Goal: Information Seeking & Learning: Learn about a topic

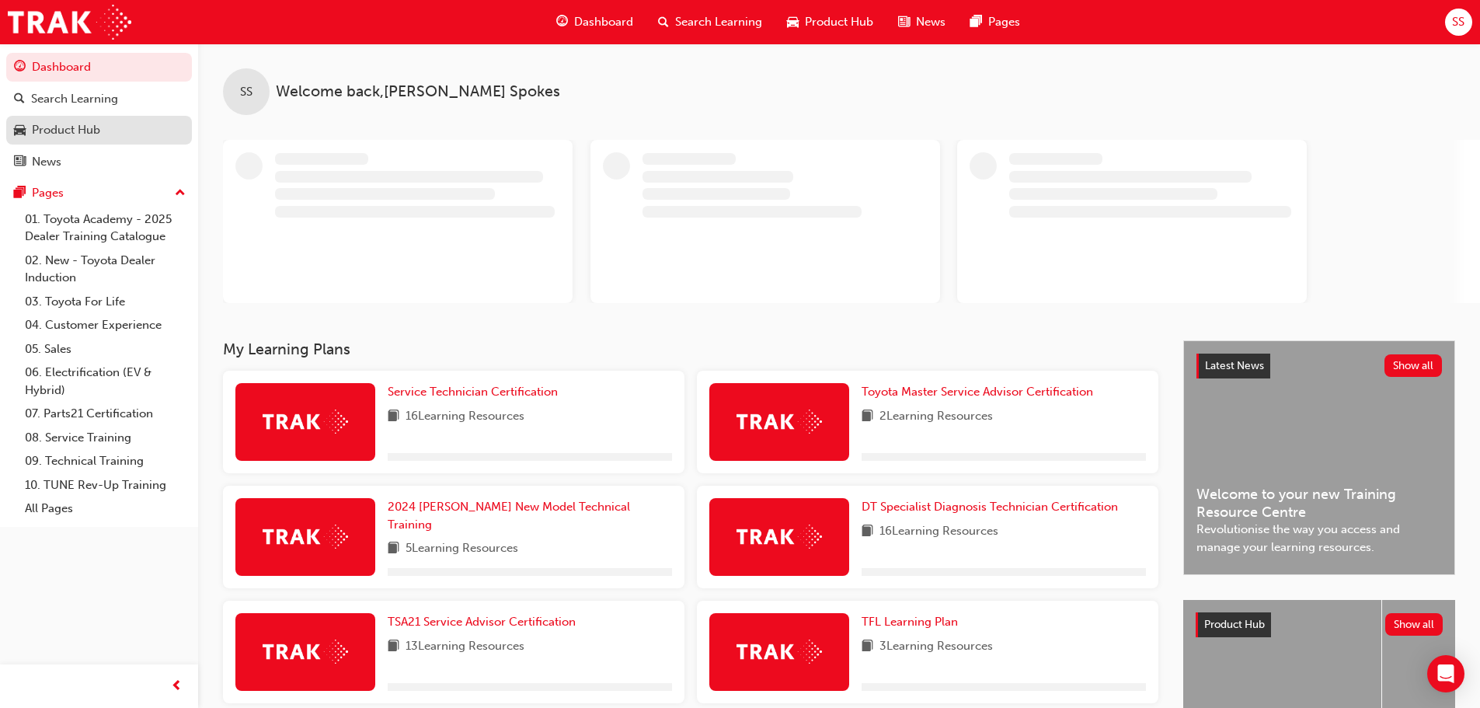
click at [51, 139] on div "Product Hub" at bounding box center [99, 129] width 170 height 19
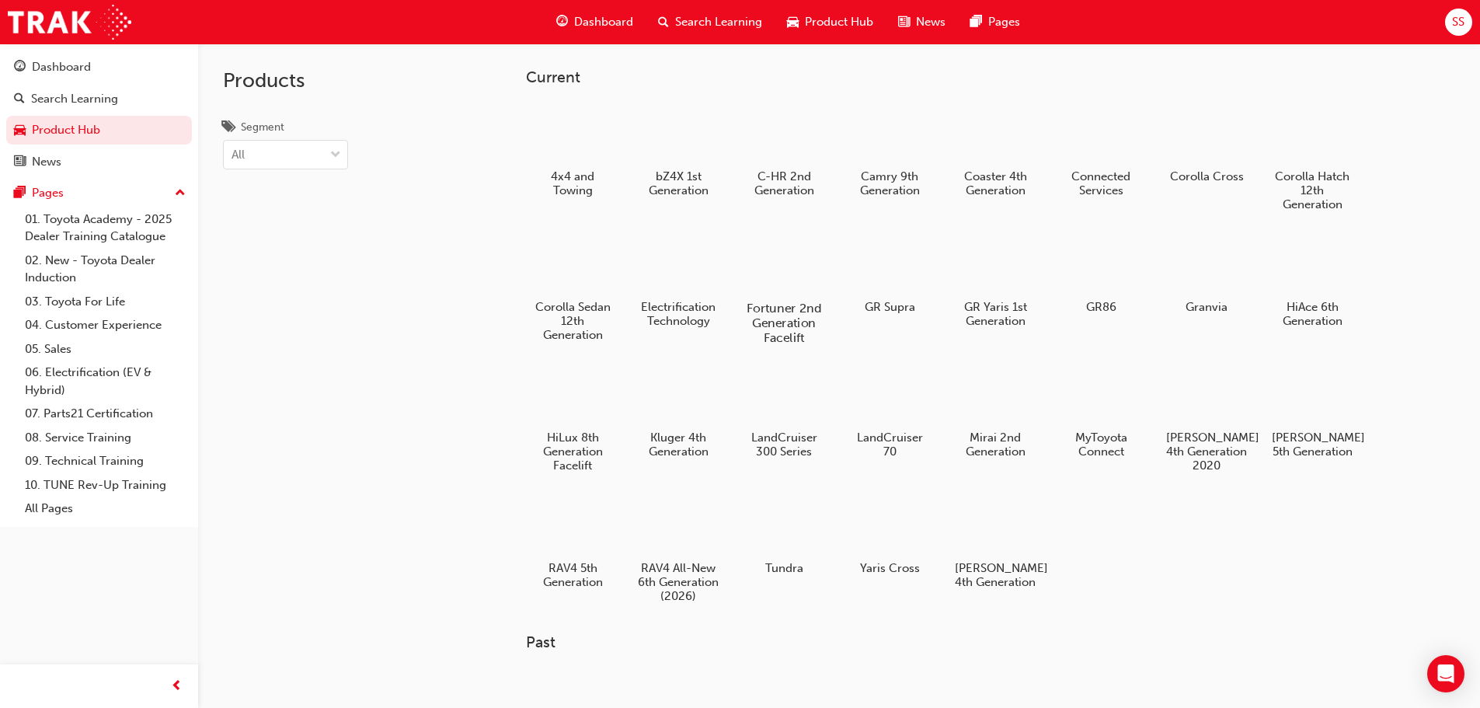
click at [779, 280] on div at bounding box center [784, 263] width 86 height 62
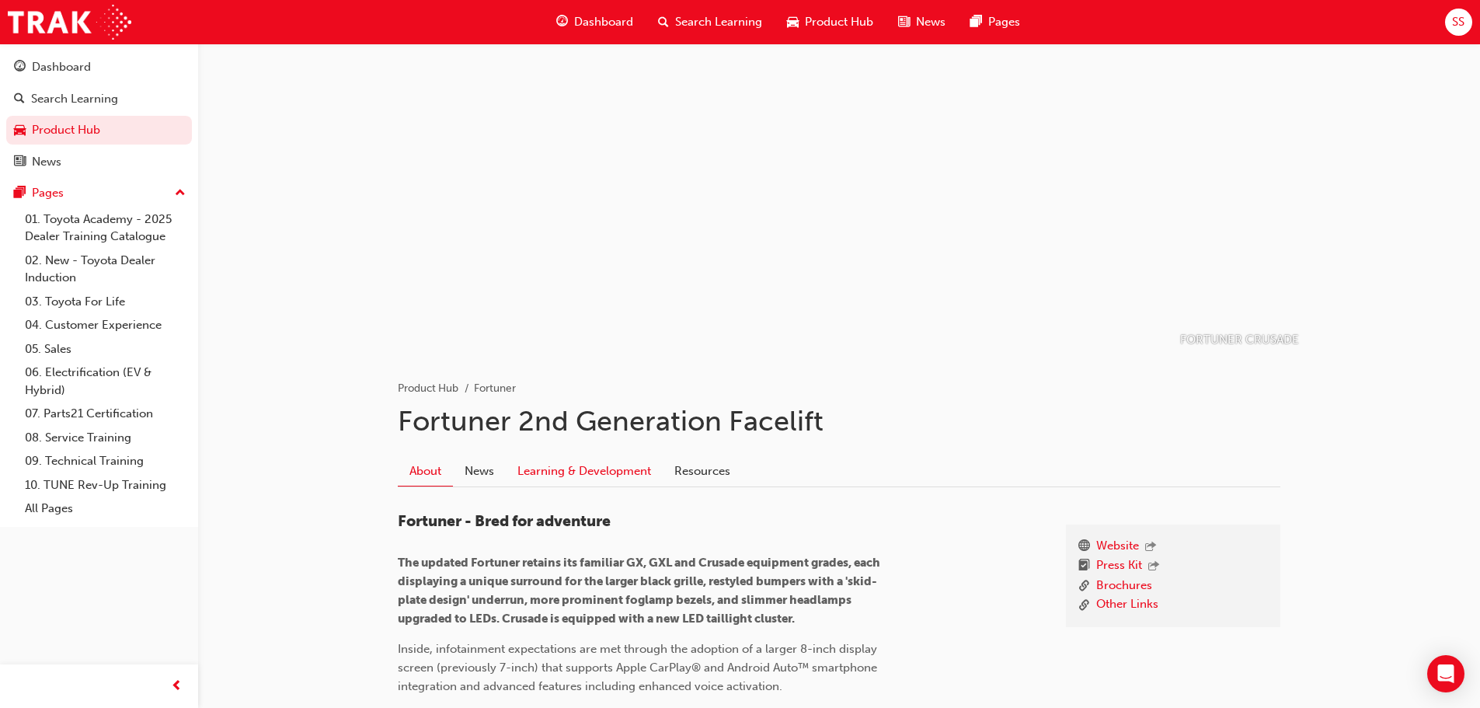
click at [553, 472] on link "Learning & Development" at bounding box center [584, 471] width 157 height 30
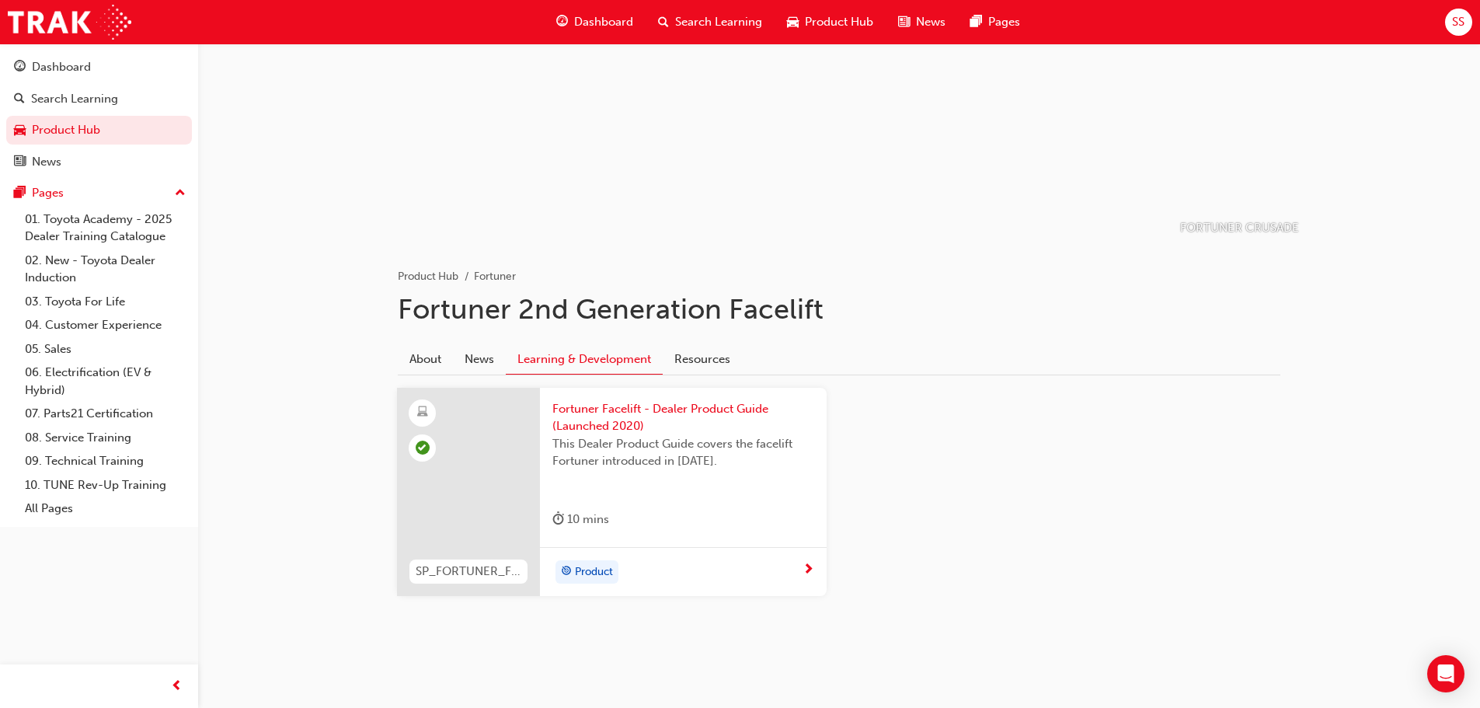
scroll to position [113, 0]
click at [53, 131] on link "Product Hub" at bounding box center [99, 130] width 186 height 29
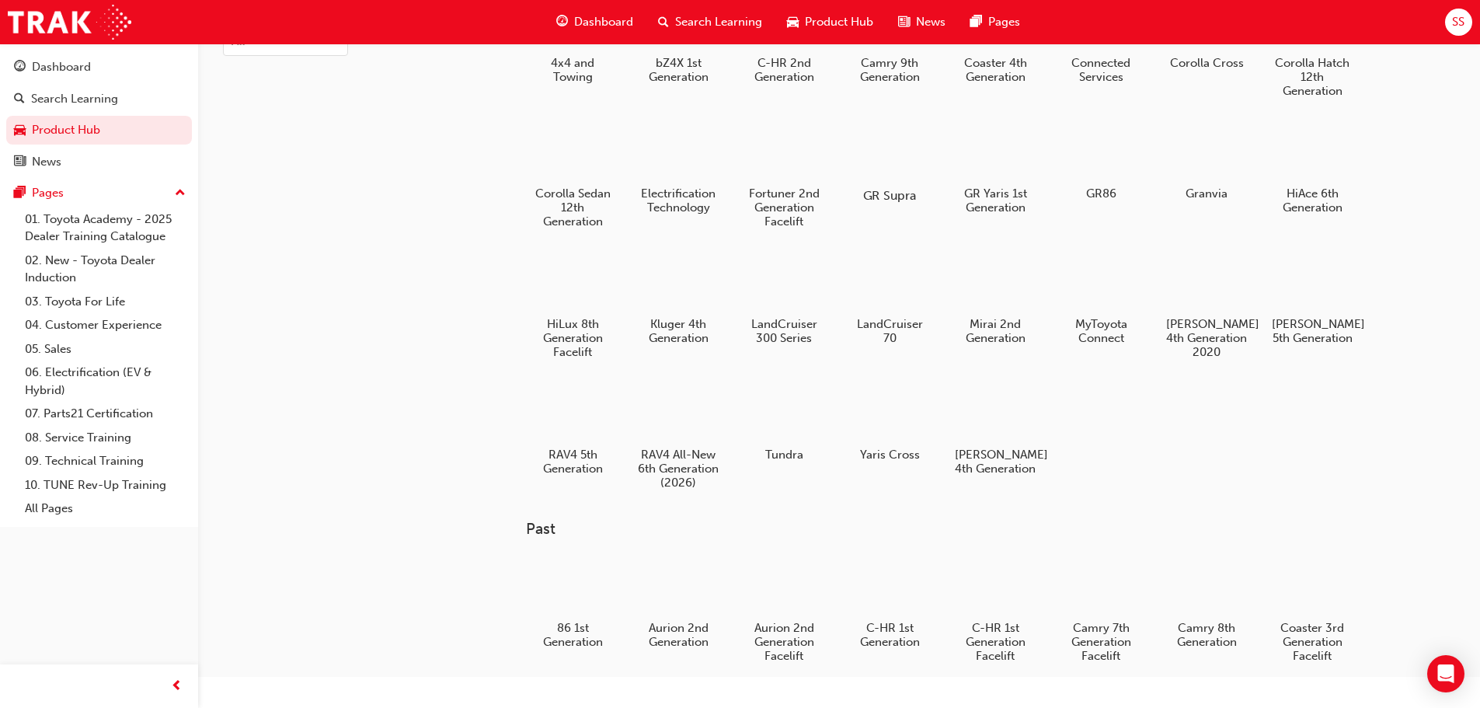
click at [886, 168] on div at bounding box center [889, 151] width 86 height 62
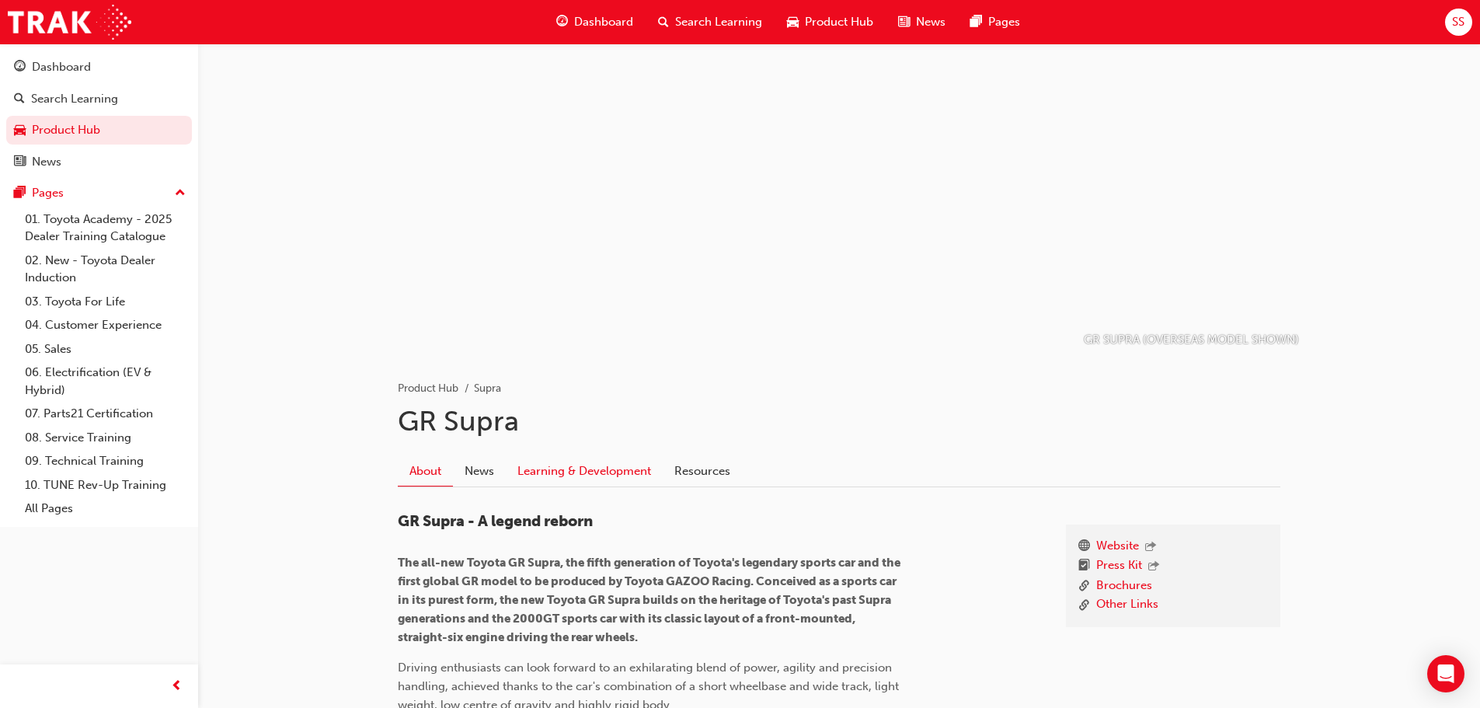
click at [574, 473] on link "Learning & Development" at bounding box center [584, 471] width 157 height 30
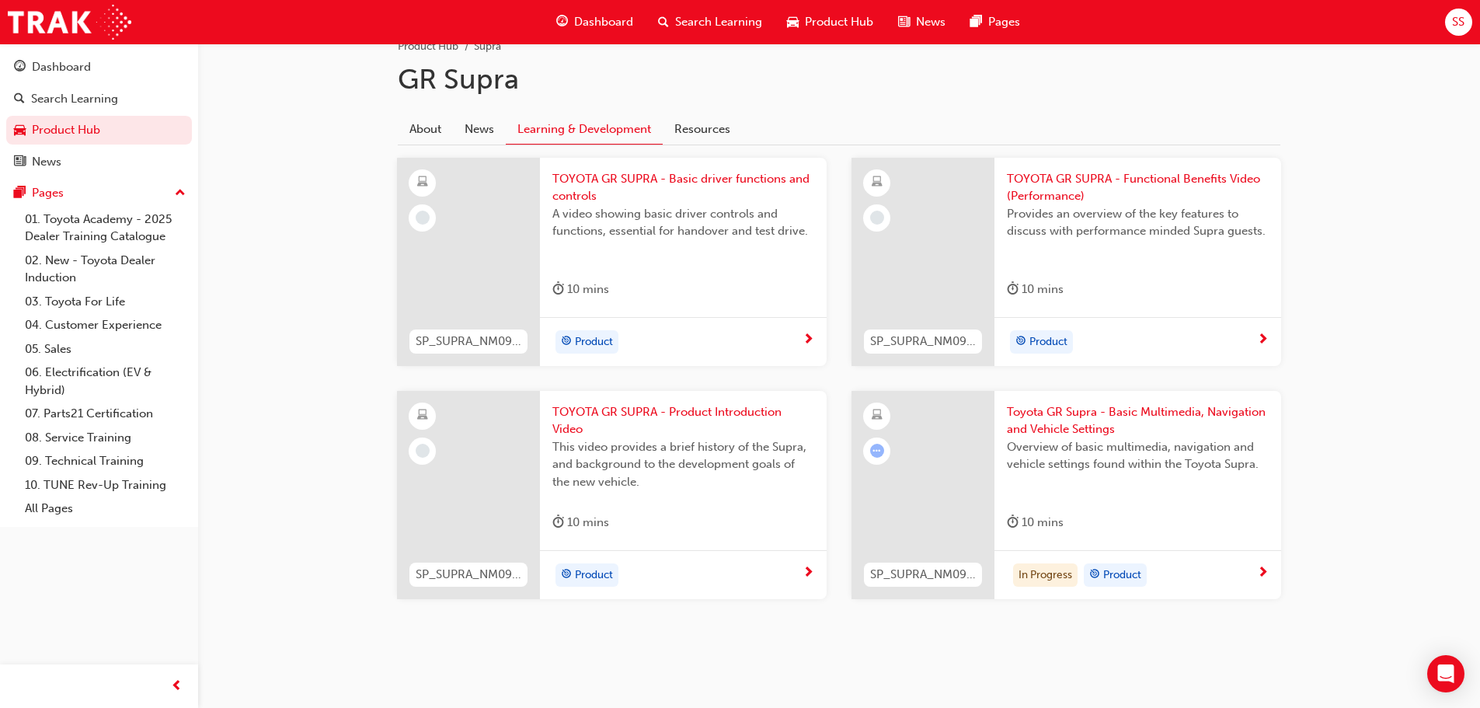
scroll to position [347, 0]
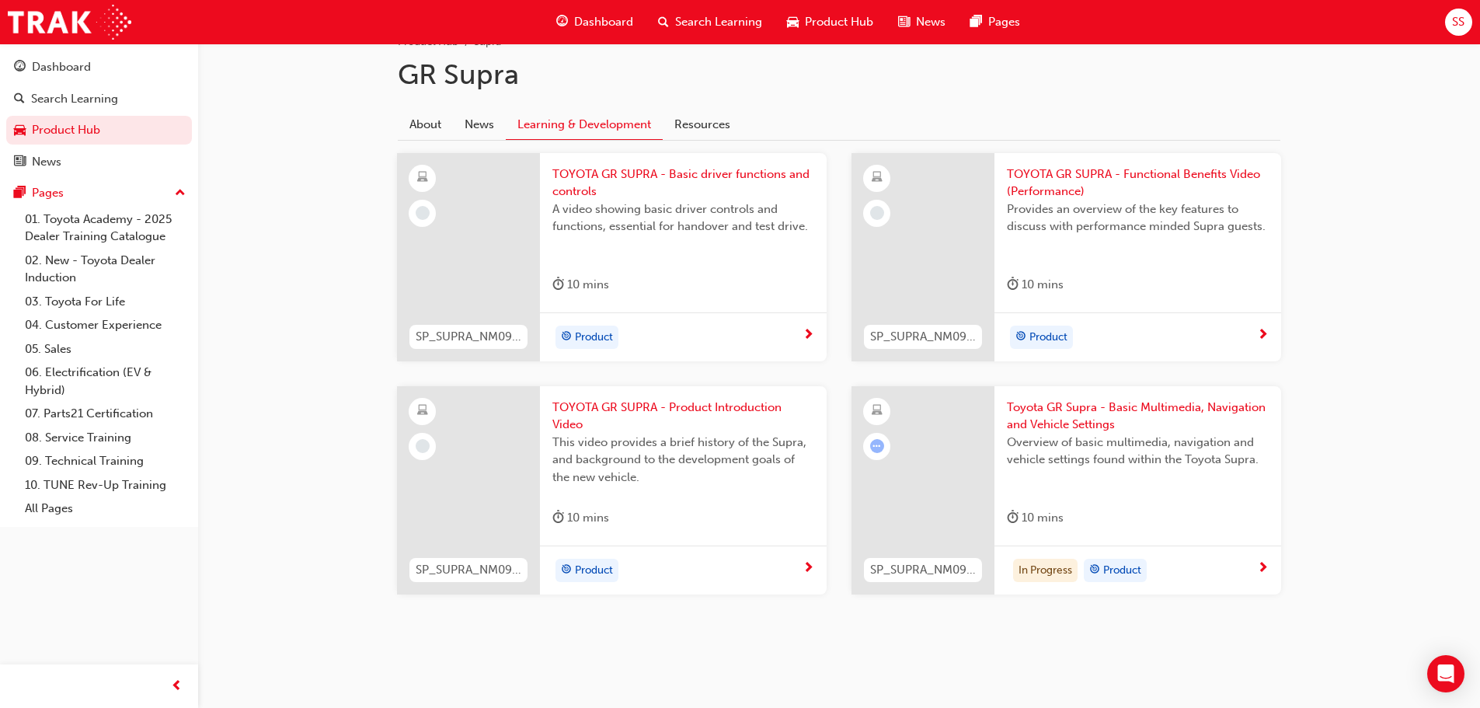
click at [581, 171] on span "TOYOTA GR SUPRA - Basic driver functions and controls" at bounding box center [683, 183] width 262 height 35
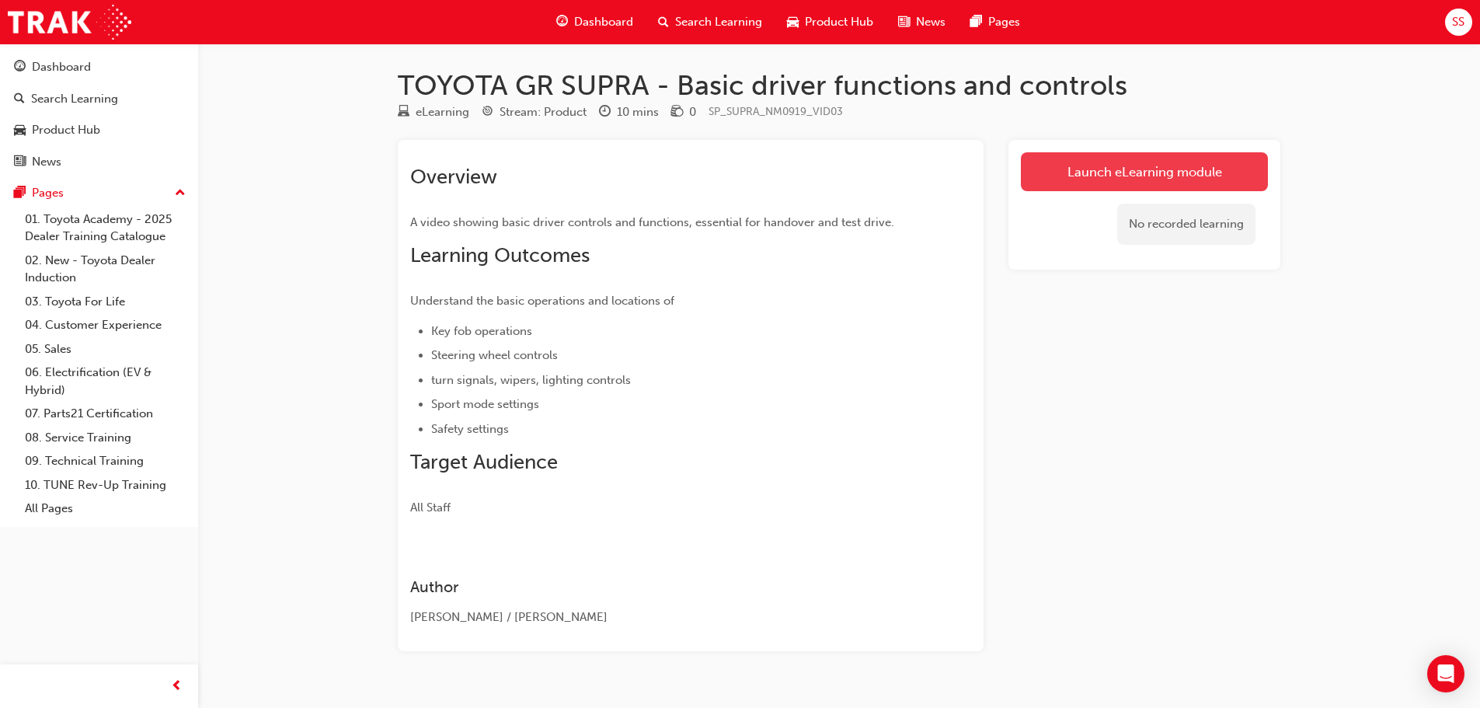
click at [1159, 181] on link "Launch eLearning module" at bounding box center [1144, 171] width 247 height 39
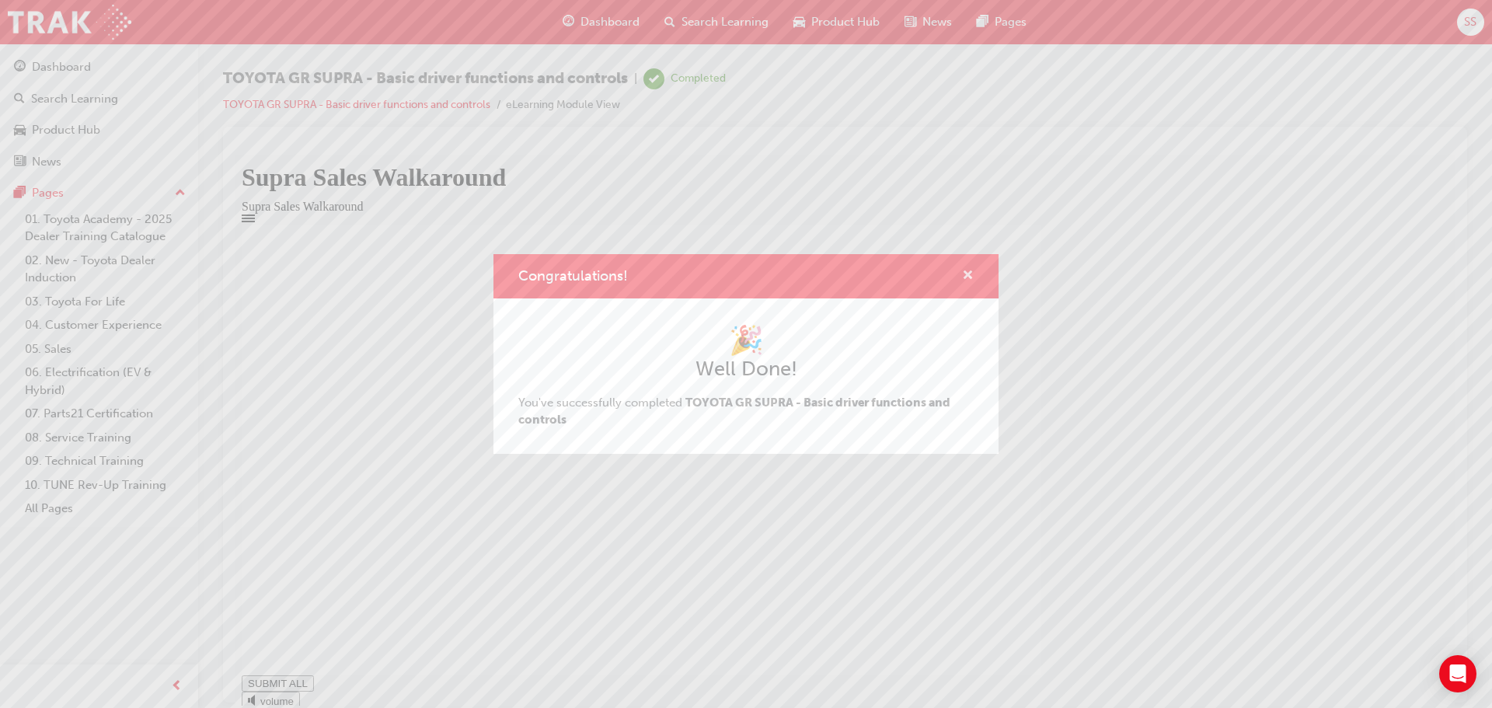
click at [967, 274] on span "cross-icon" at bounding box center [968, 277] width 12 height 14
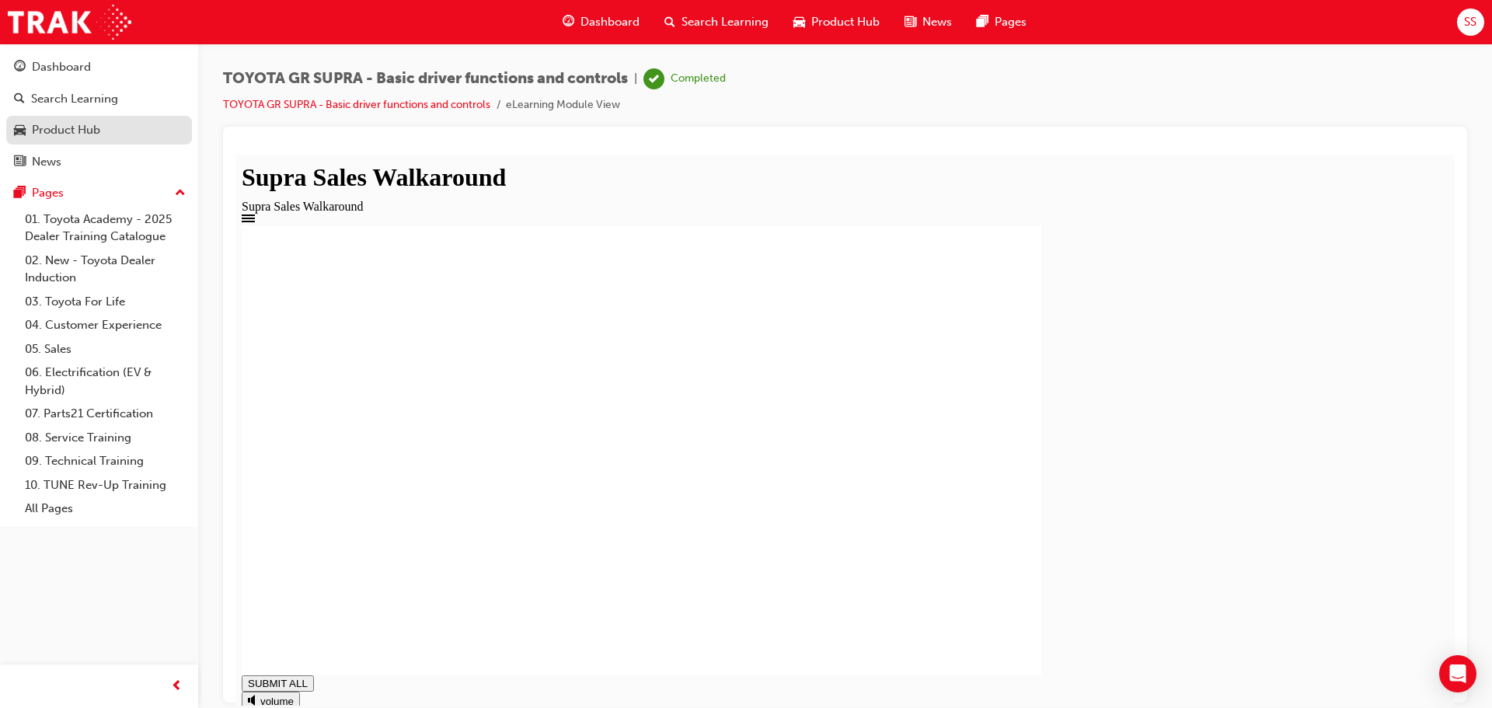
type input "1"
click at [60, 120] on link "Product Hub" at bounding box center [99, 130] width 186 height 29
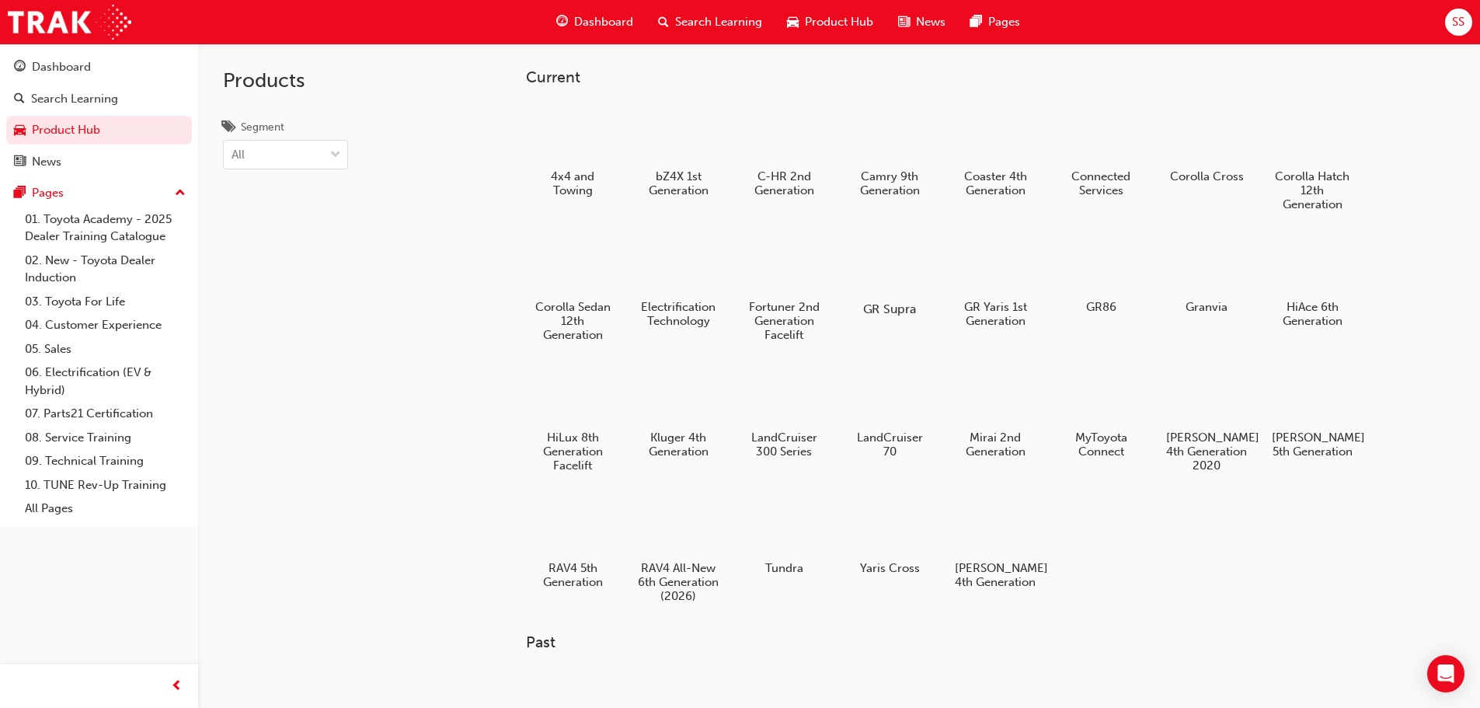
click at [910, 279] on div at bounding box center [889, 264] width 86 height 62
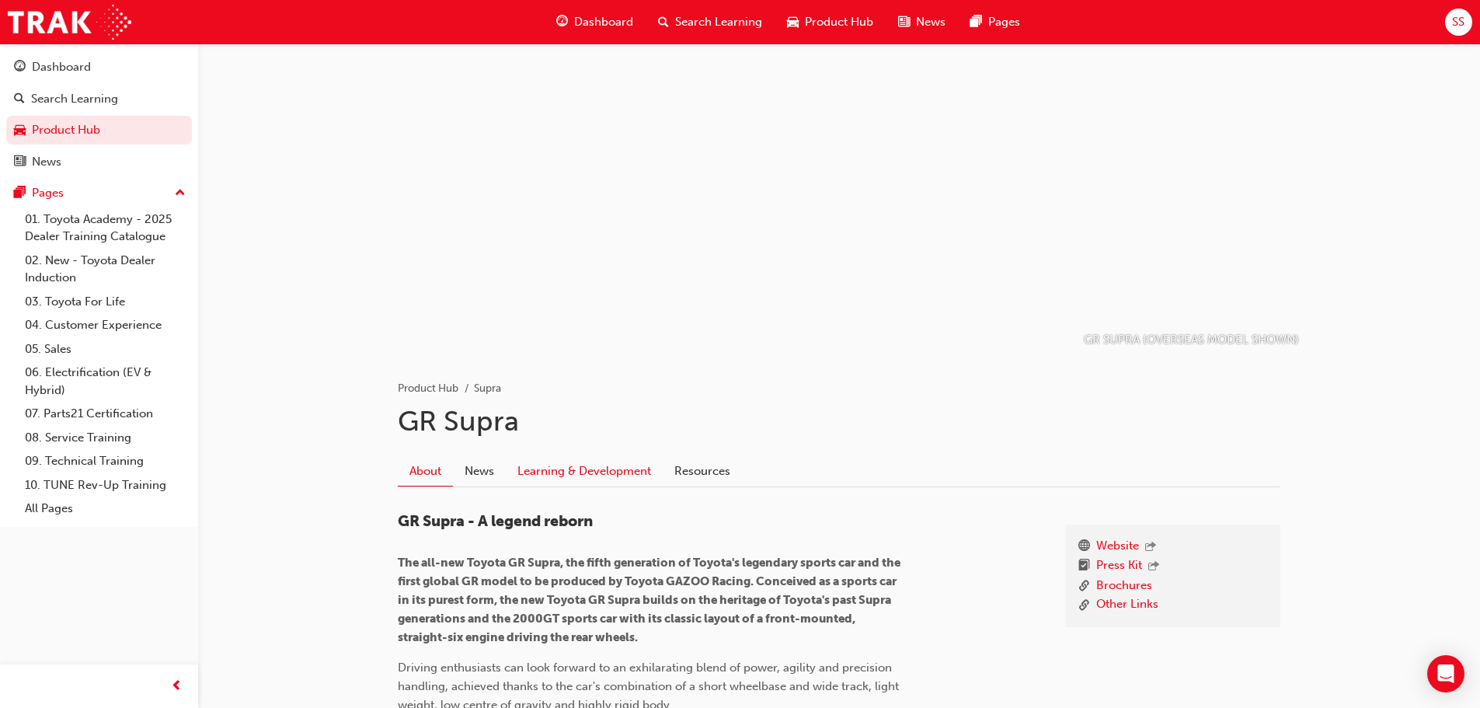
click at [568, 472] on link "Learning & Development" at bounding box center [584, 471] width 157 height 30
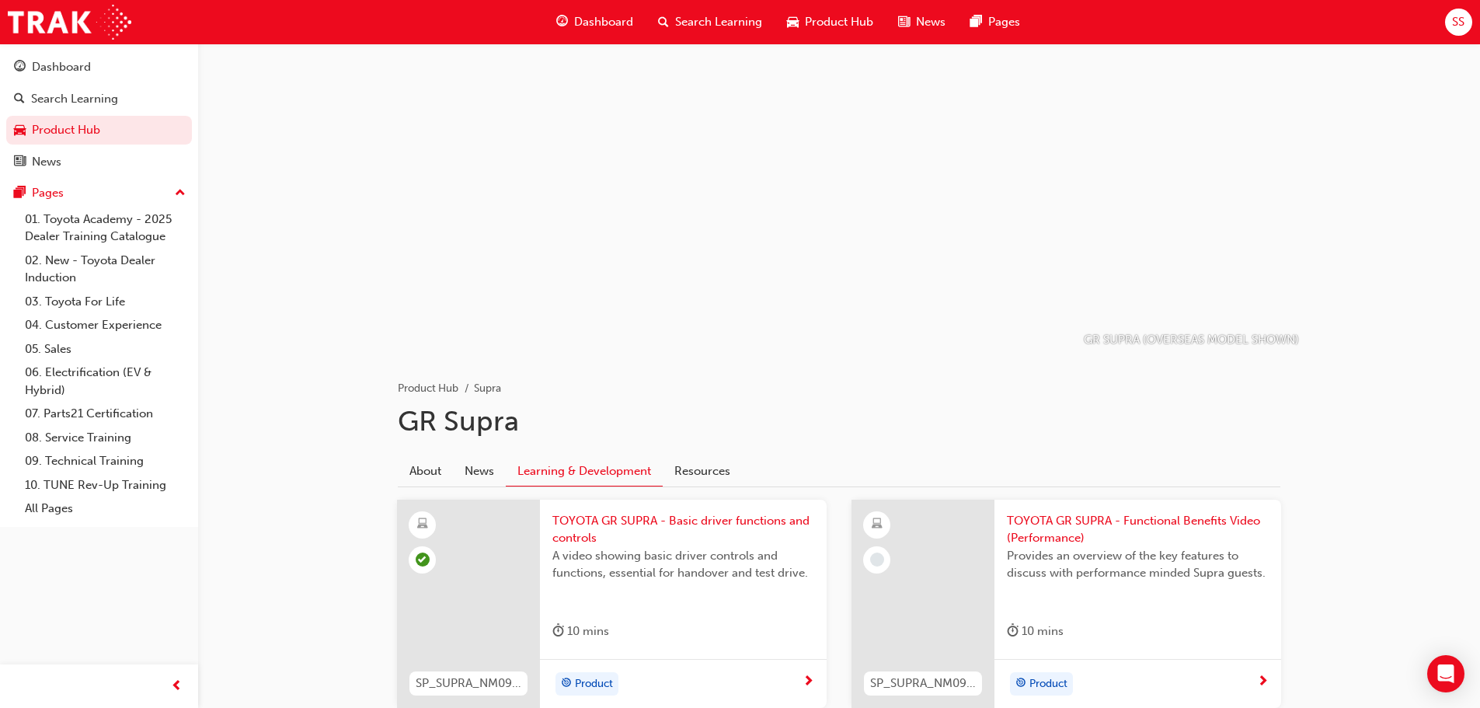
click at [1073, 525] on span "TOYOTA GR SUPRA - Functional Benefits Video (Performance)" at bounding box center [1138, 529] width 262 height 35
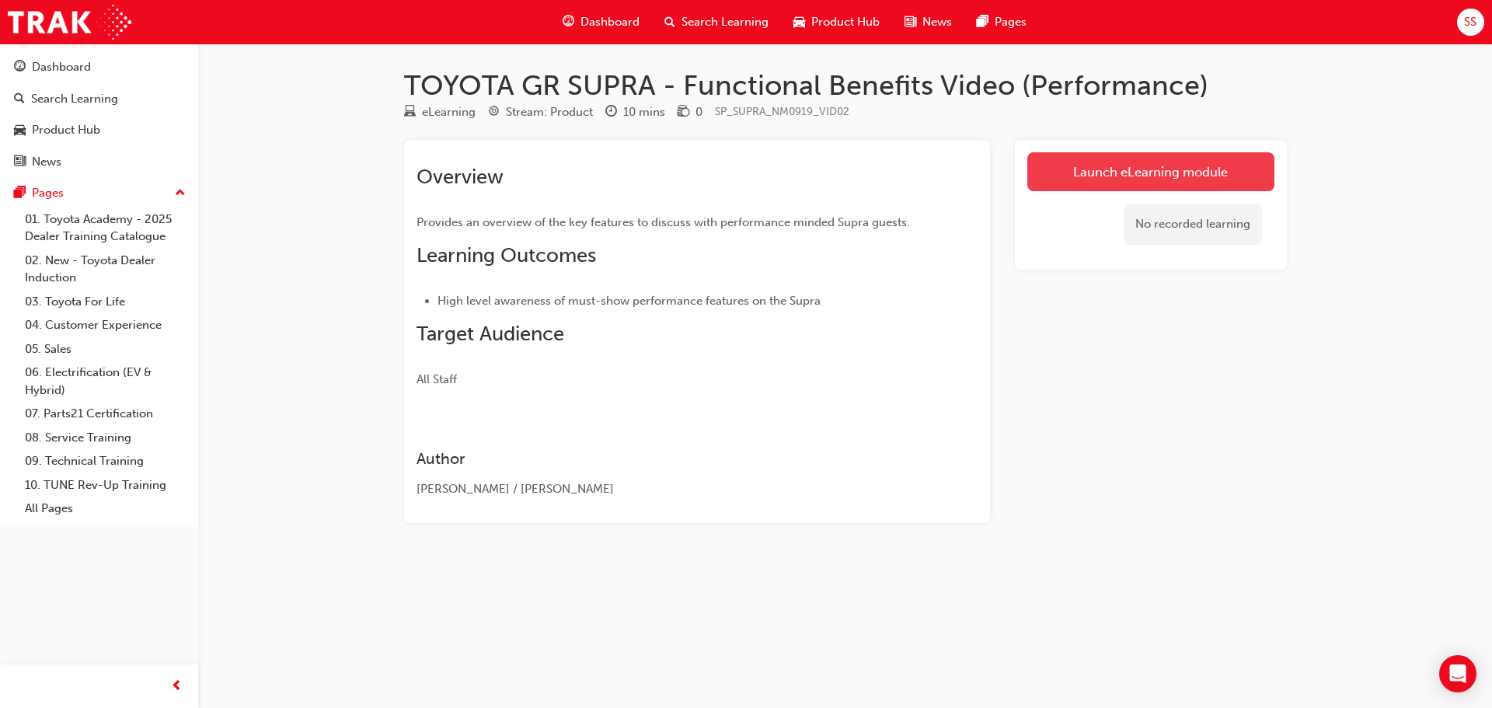
click at [1082, 177] on link "Launch eLearning module" at bounding box center [1150, 171] width 247 height 39
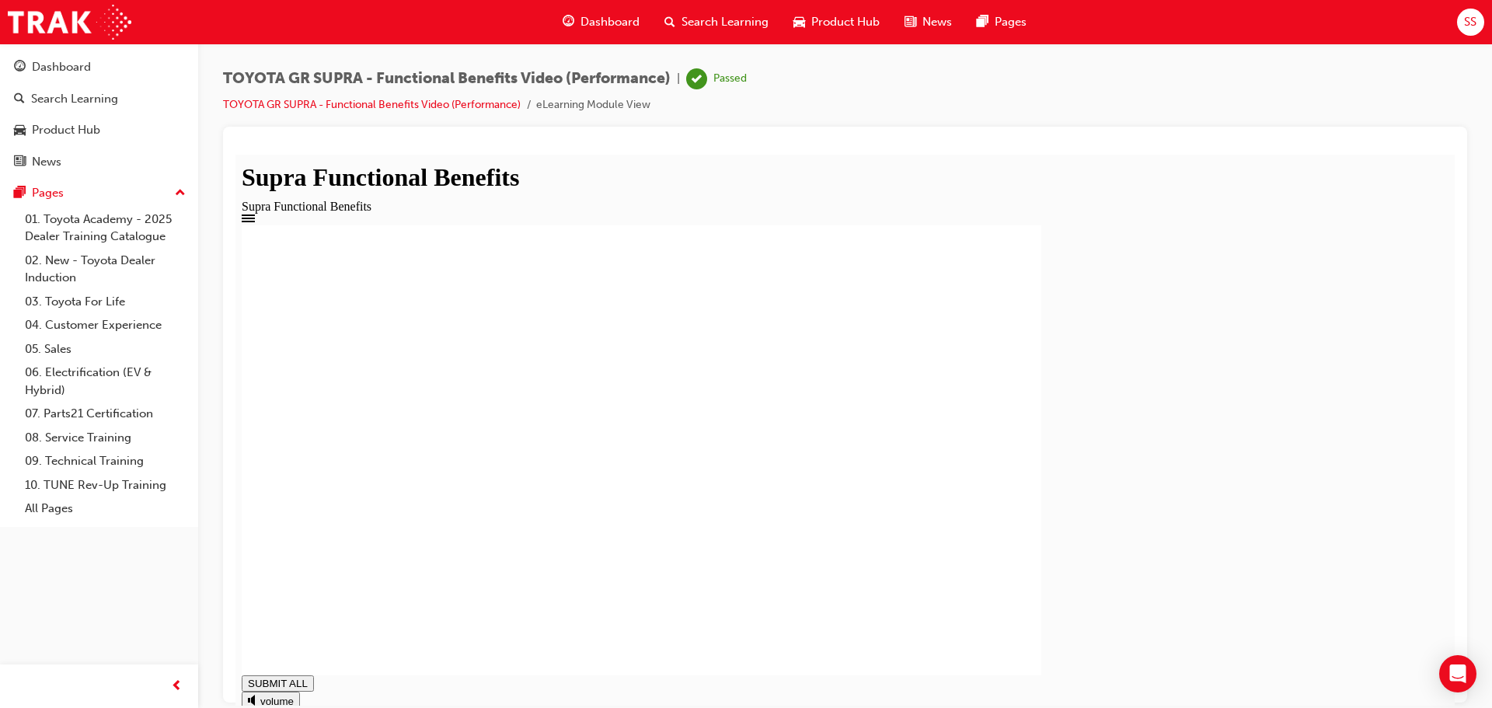
type input "1"
click at [59, 124] on div "Product Hub" at bounding box center [66, 130] width 68 height 18
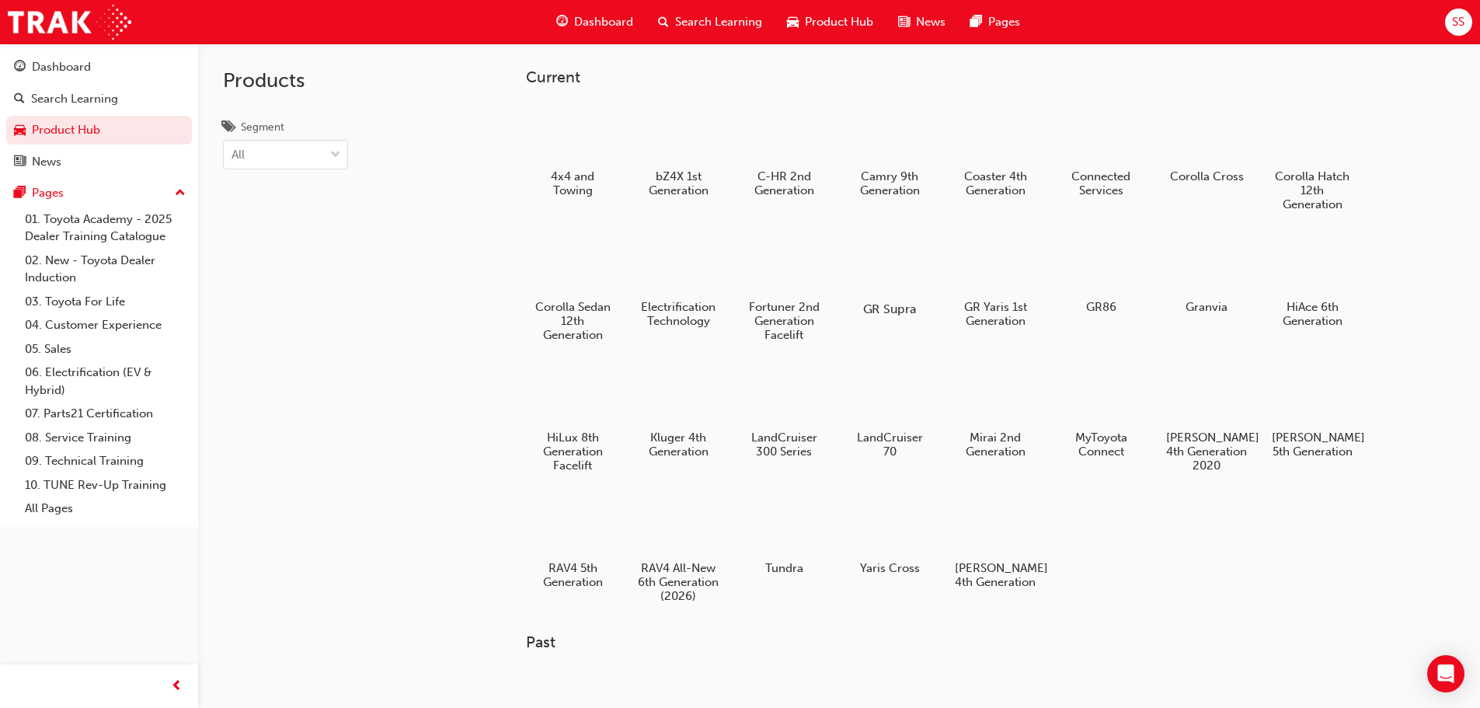
click at [901, 265] on div at bounding box center [889, 264] width 86 height 62
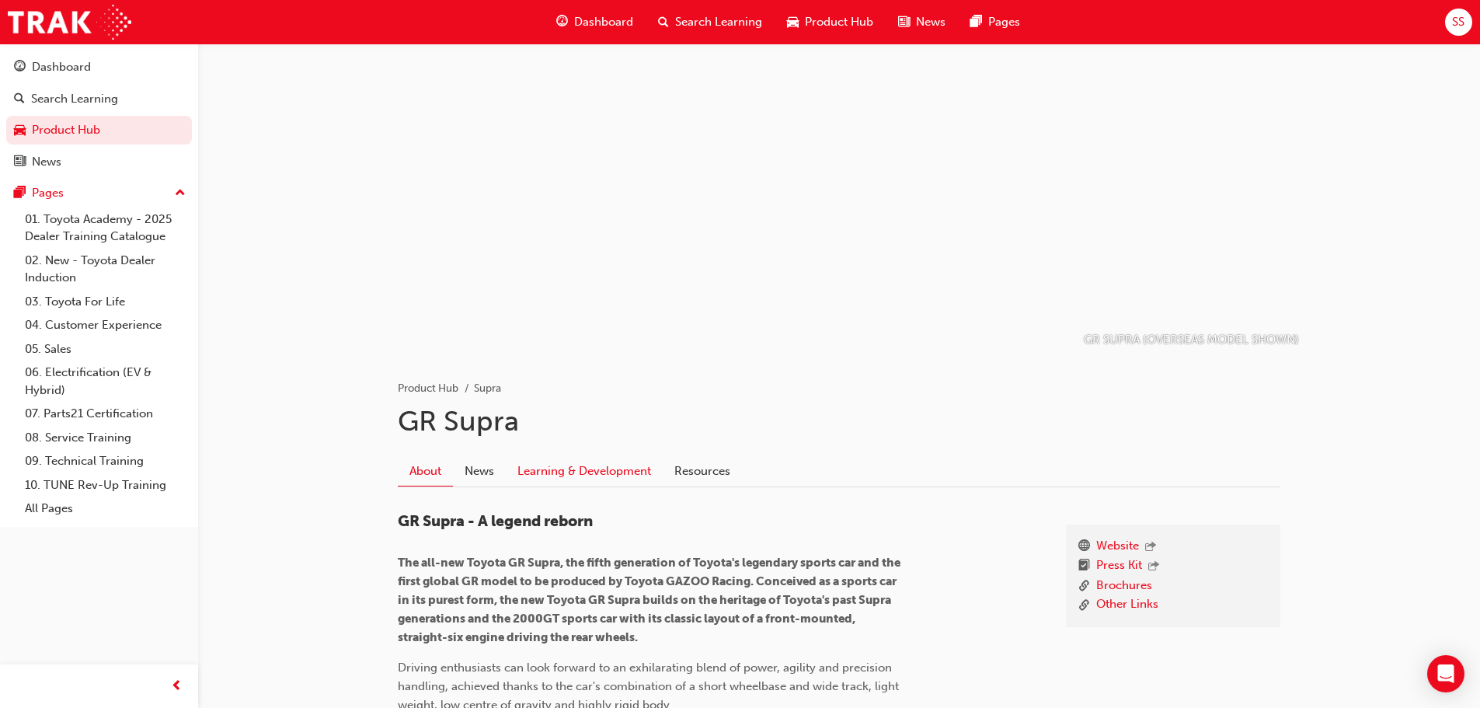
click at [543, 467] on link "Learning & Development" at bounding box center [584, 471] width 157 height 30
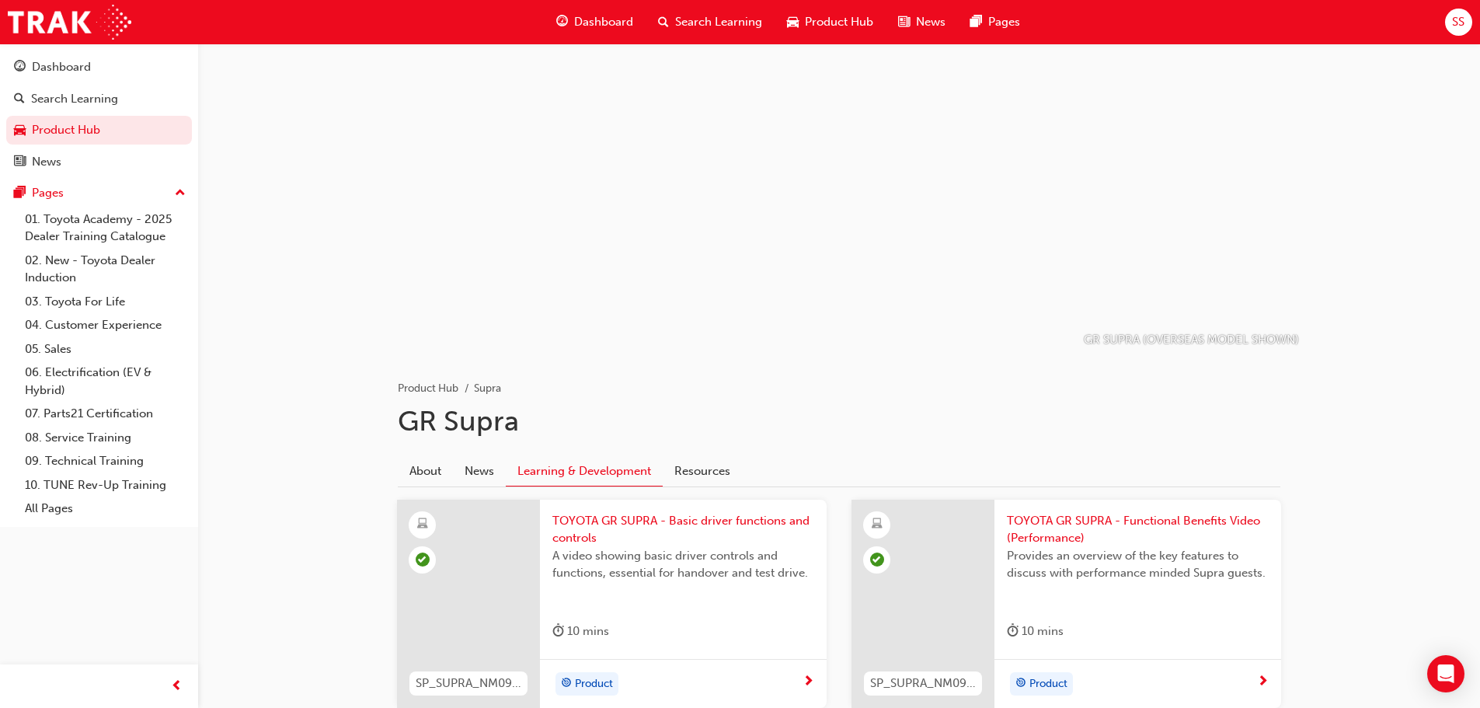
scroll to position [347, 0]
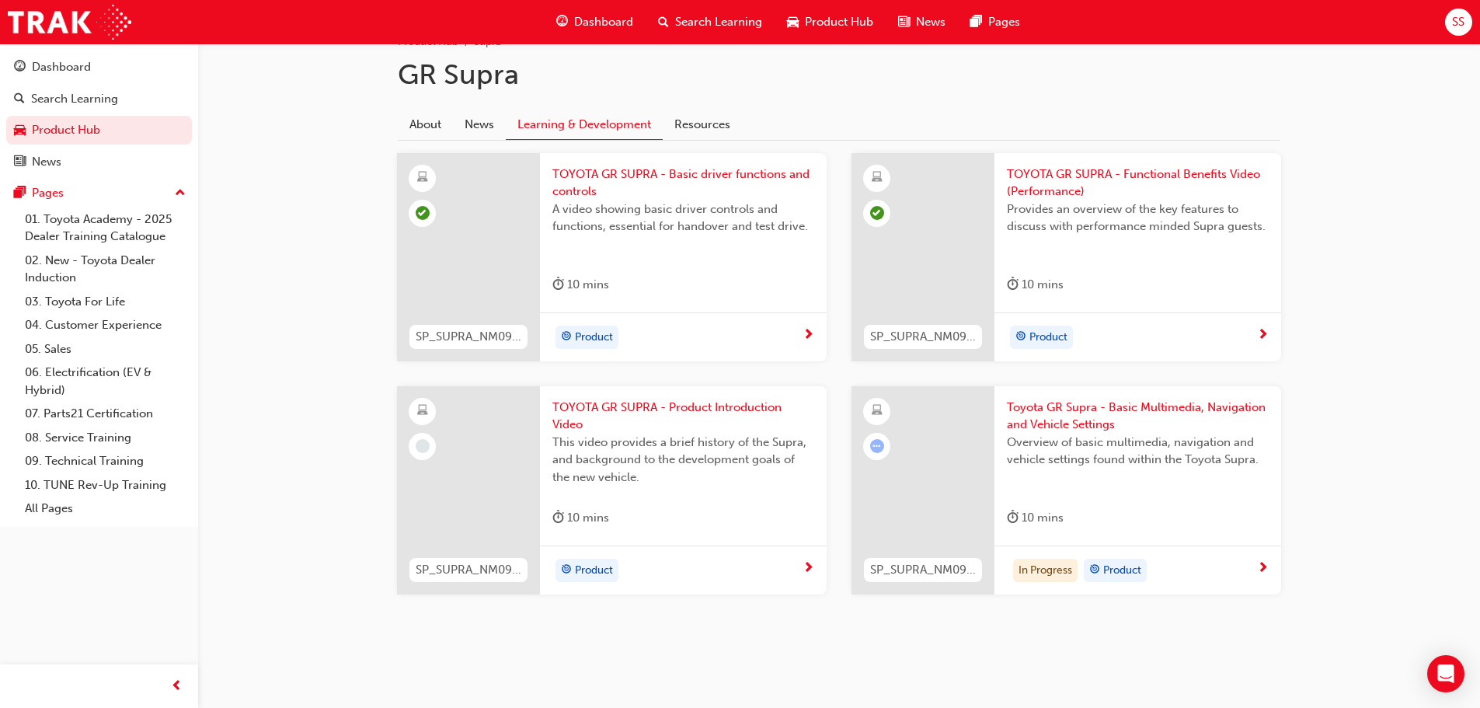
click at [575, 408] on span "TOYOTA GR SUPRA - Product Introduction Video" at bounding box center [683, 416] width 262 height 35
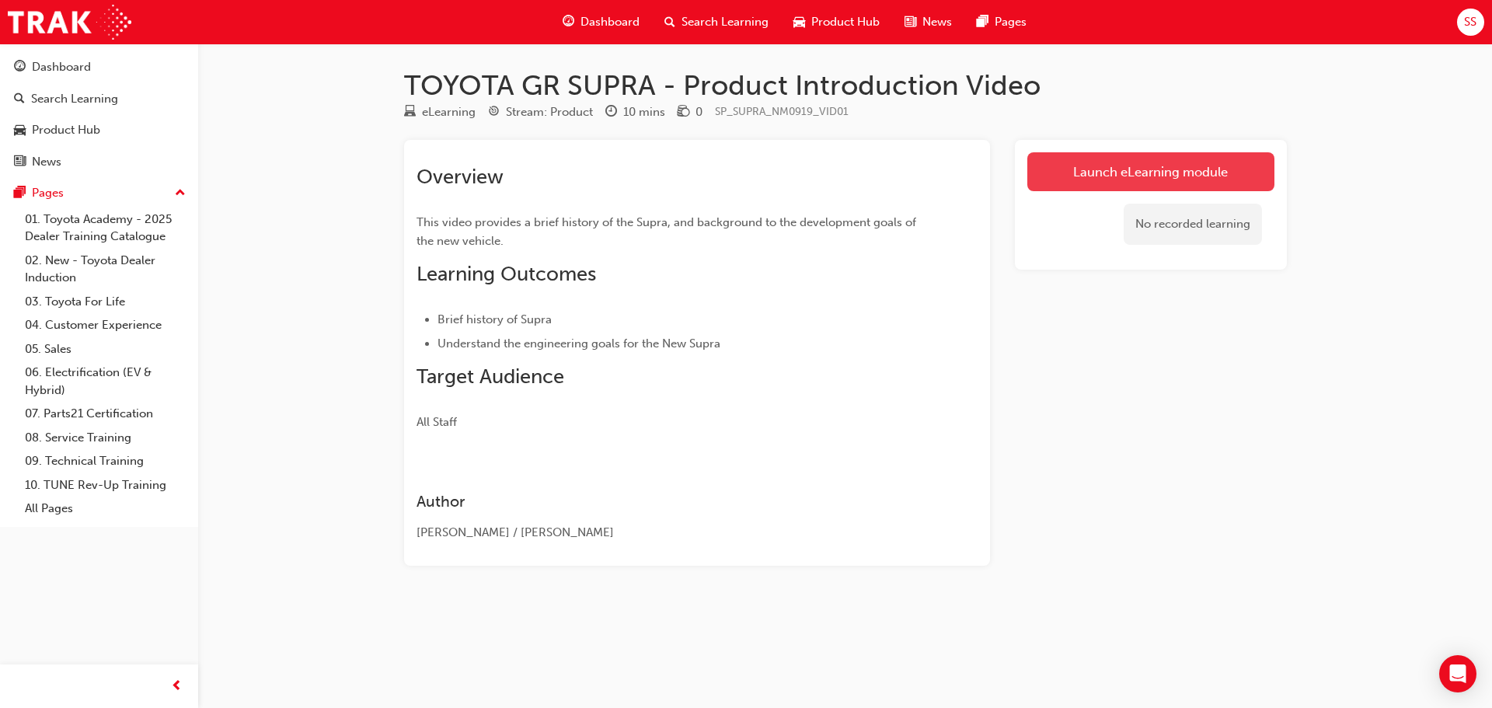
click at [1103, 174] on link "Launch eLearning module" at bounding box center [1150, 171] width 247 height 39
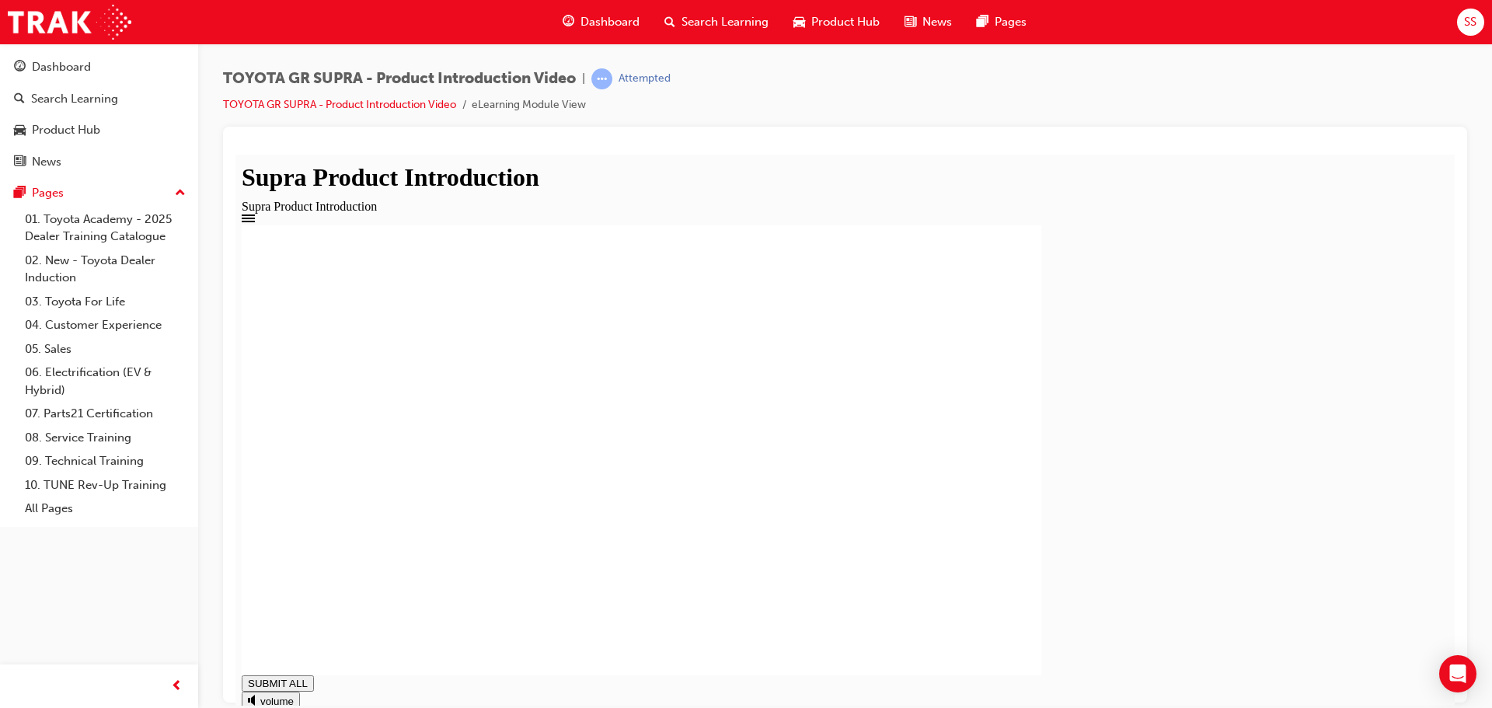
drag, startPoint x: 848, startPoint y: 577, endPoint x: 838, endPoint y: 574, distance: 9.6
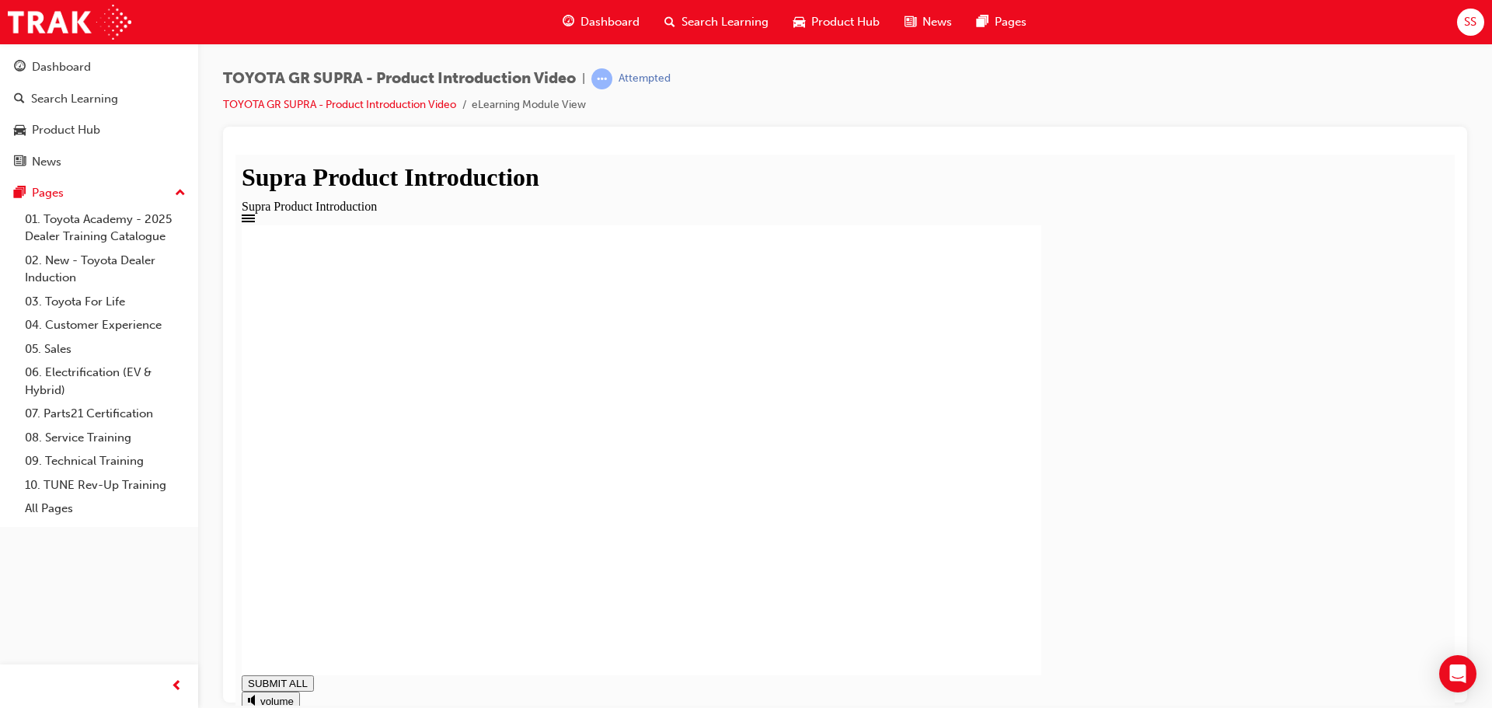
type input "0.936"
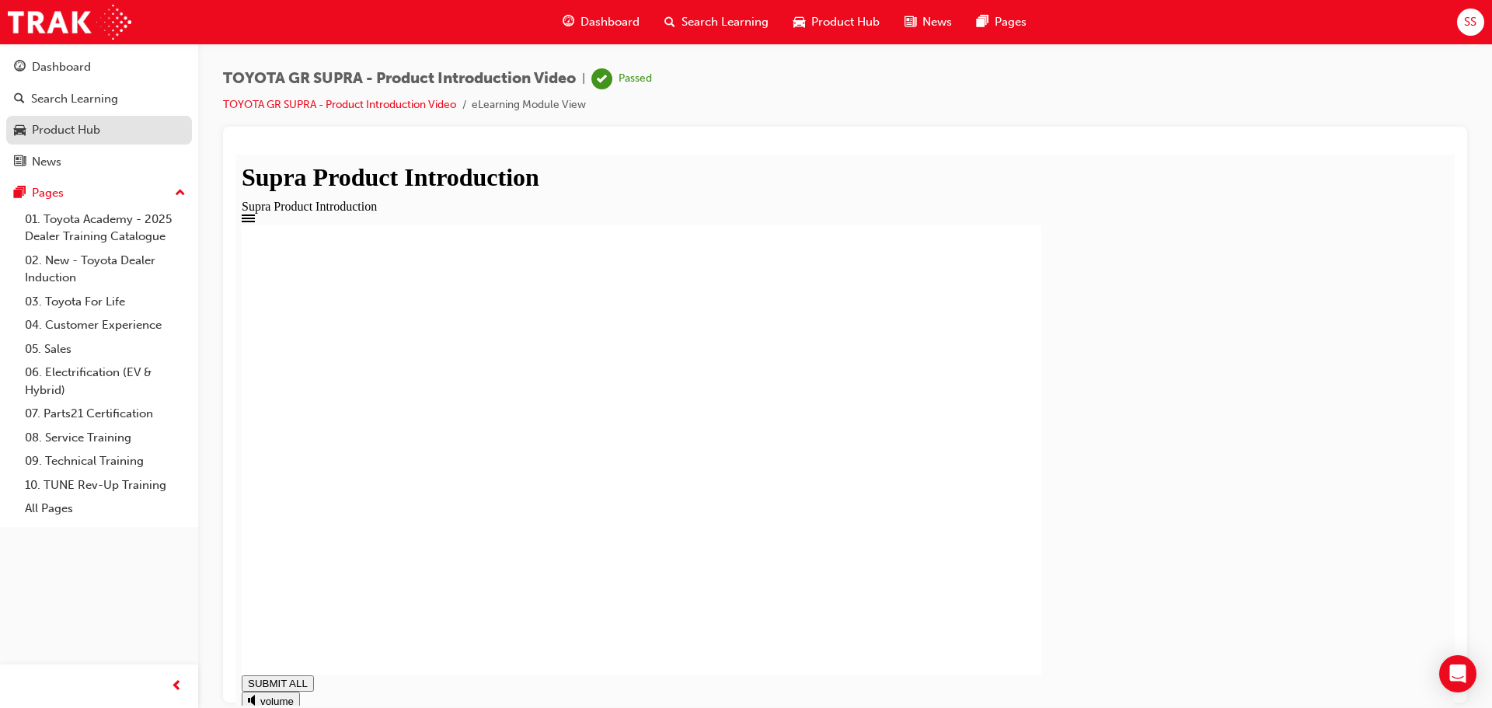
click at [37, 128] on div "Product Hub" at bounding box center [66, 130] width 68 height 18
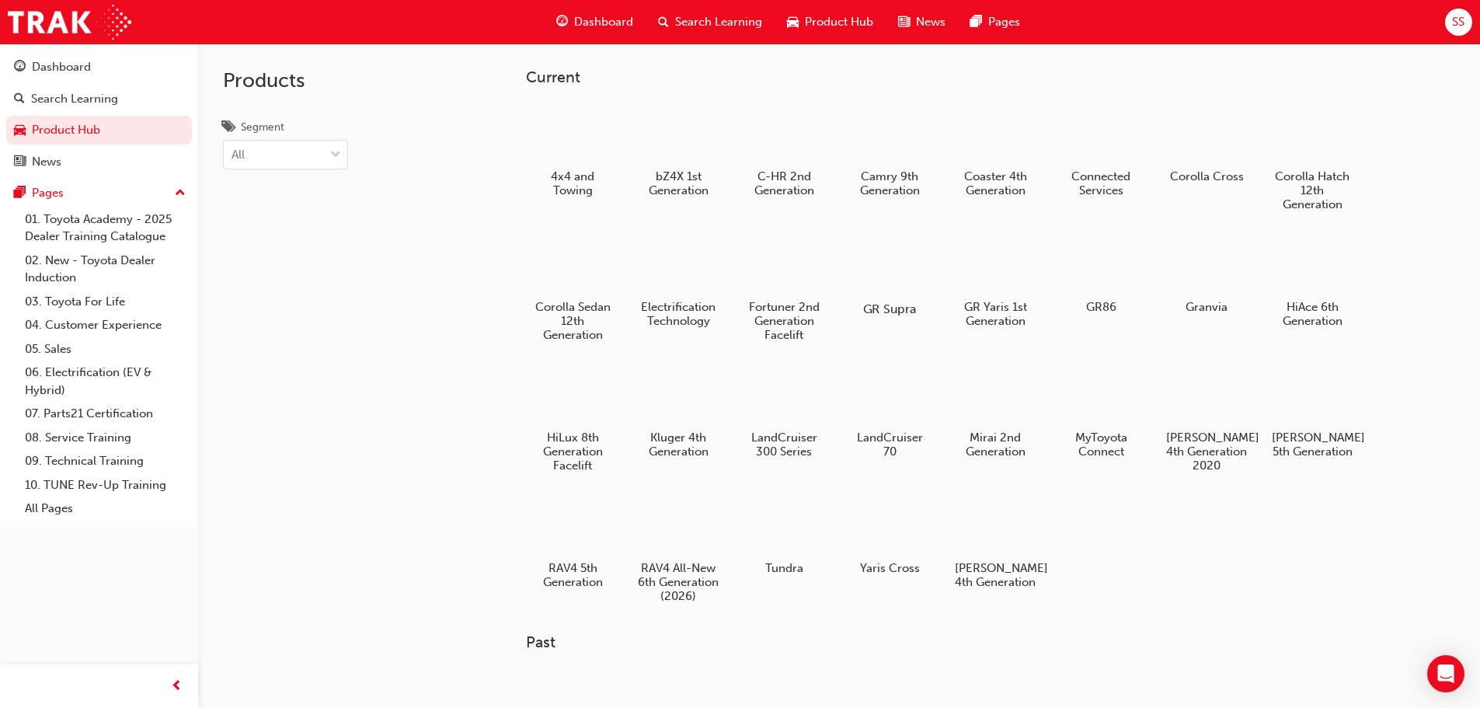
click at [890, 272] on div at bounding box center [889, 264] width 86 height 62
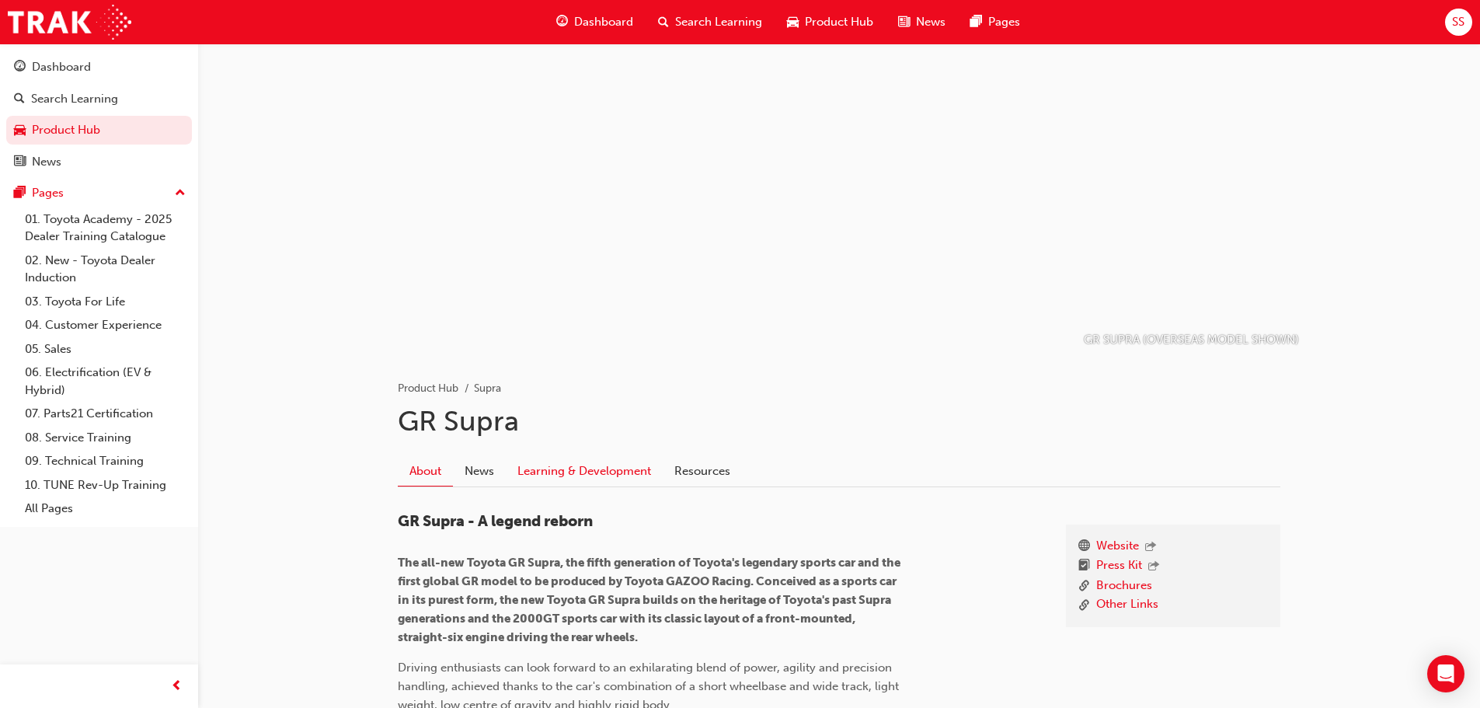
click at [577, 479] on link "Learning & Development" at bounding box center [584, 471] width 157 height 30
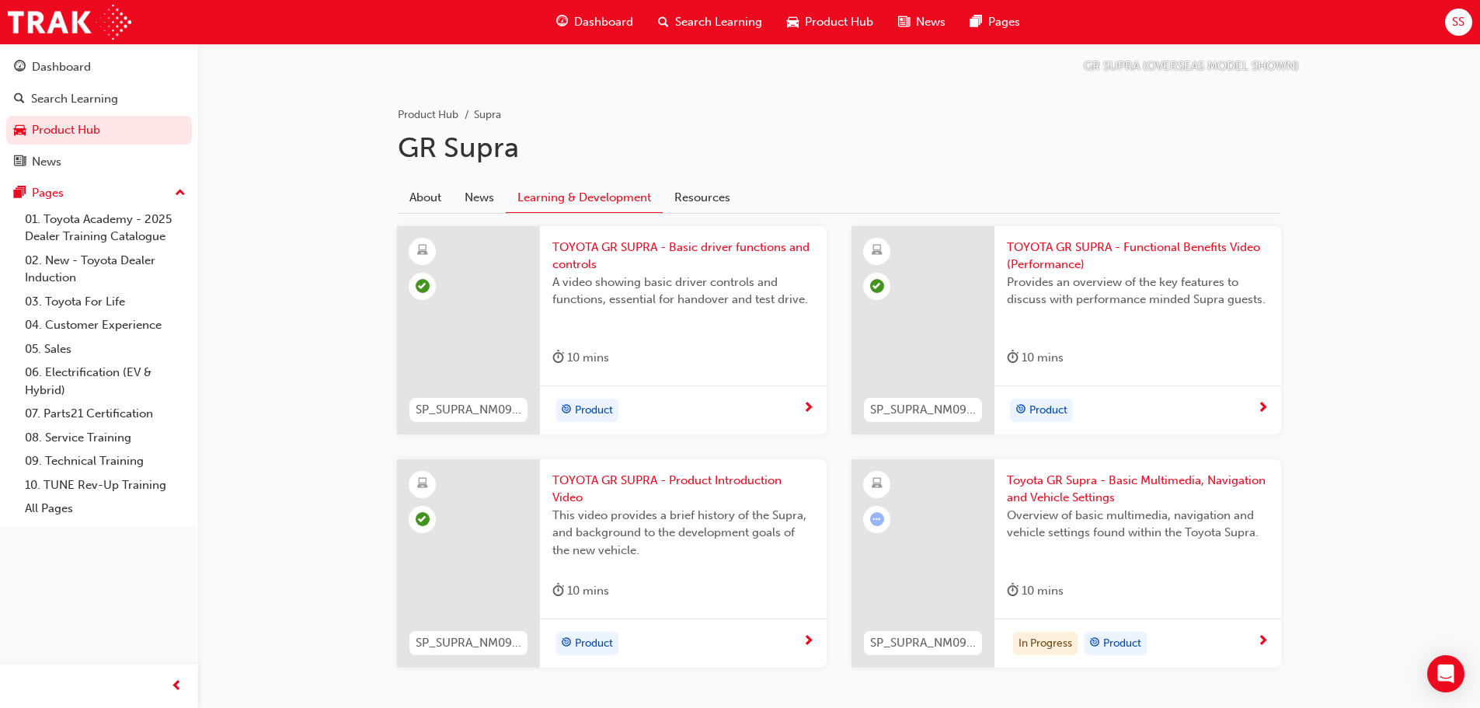
scroll to position [347, 0]
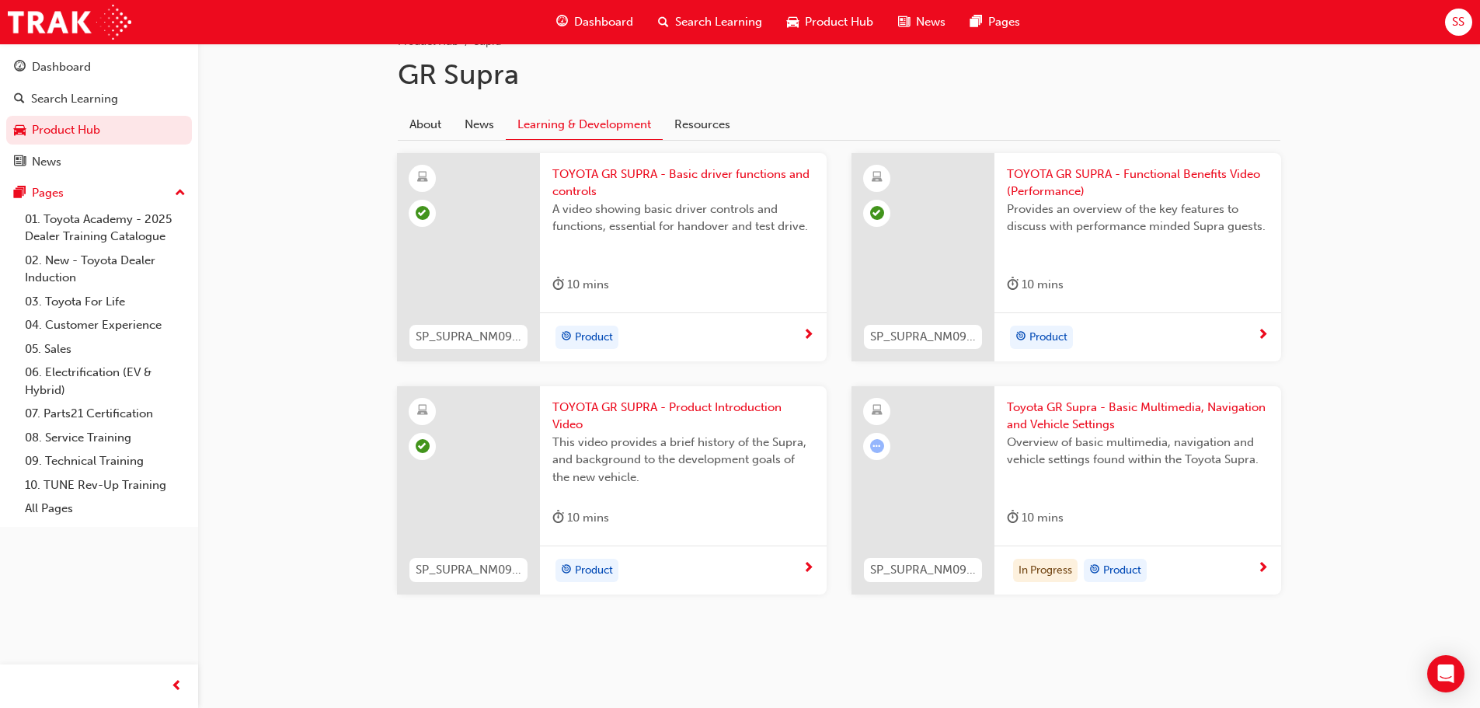
click at [1159, 427] on span "Toyota GR Supra - Basic Multimedia, Navigation and Vehicle Settings" at bounding box center [1138, 416] width 262 height 35
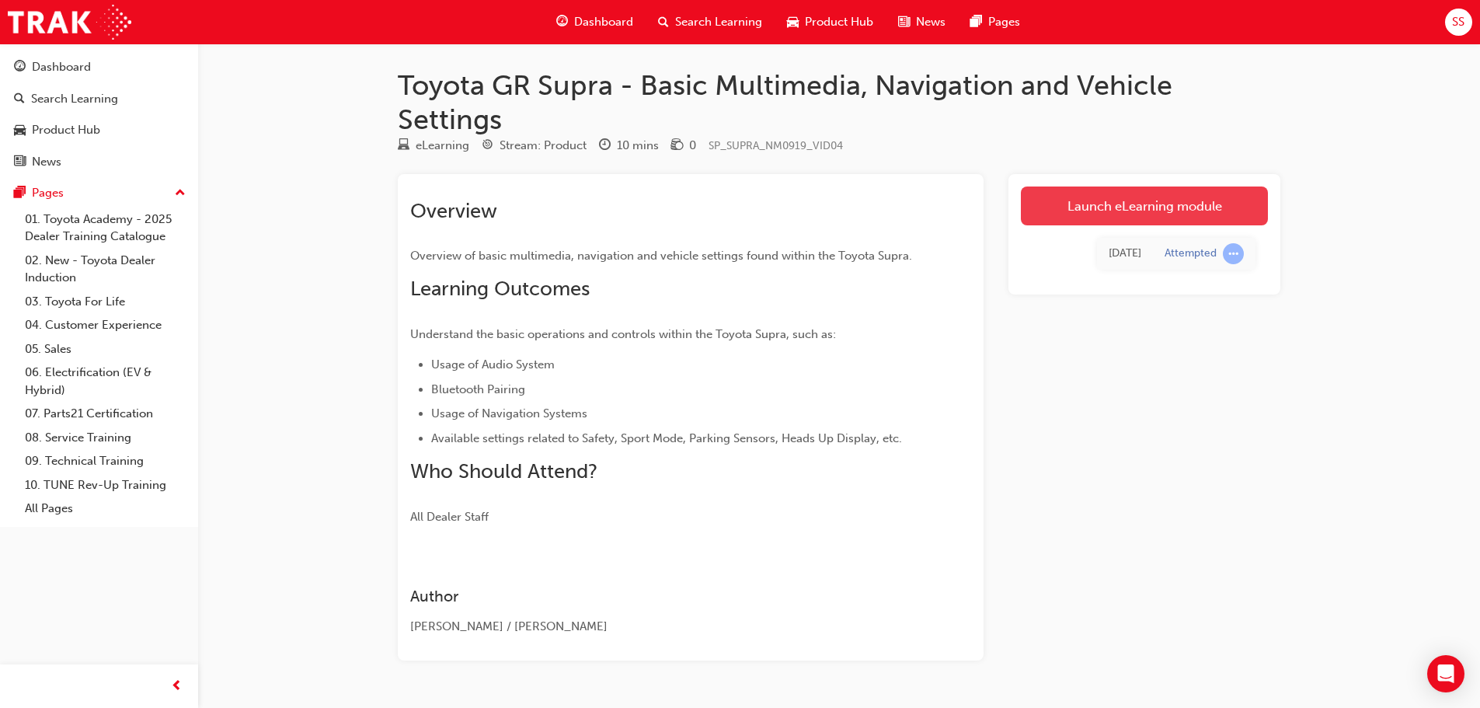
click at [1095, 211] on link "Launch eLearning module" at bounding box center [1144, 205] width 247 height 39
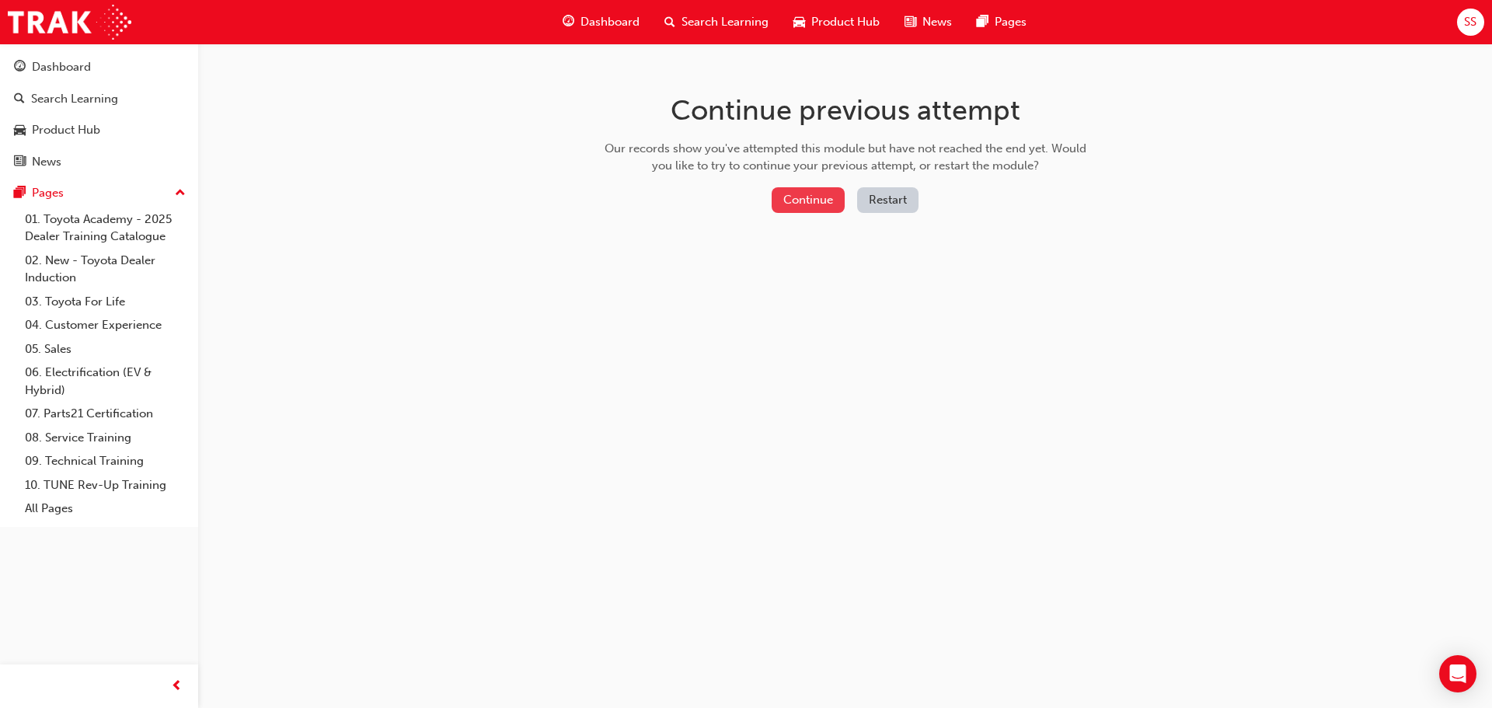
click at [806, 197] on button "Continue" at bounding box center [808, 200] width 73 height 26
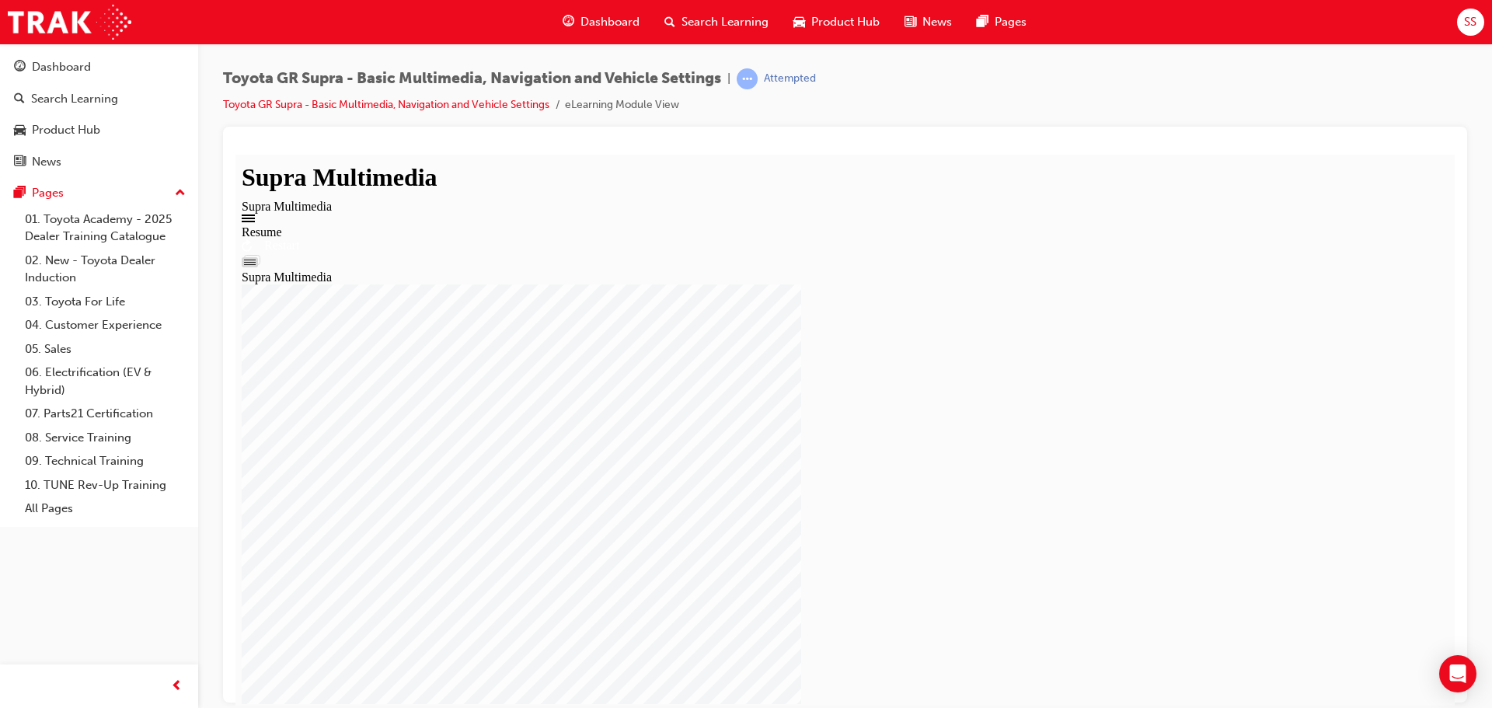
click at [832, 284] on div "Resume Restart Supra Multimedia" at bounding box center [845, 254] width 1207 height 59
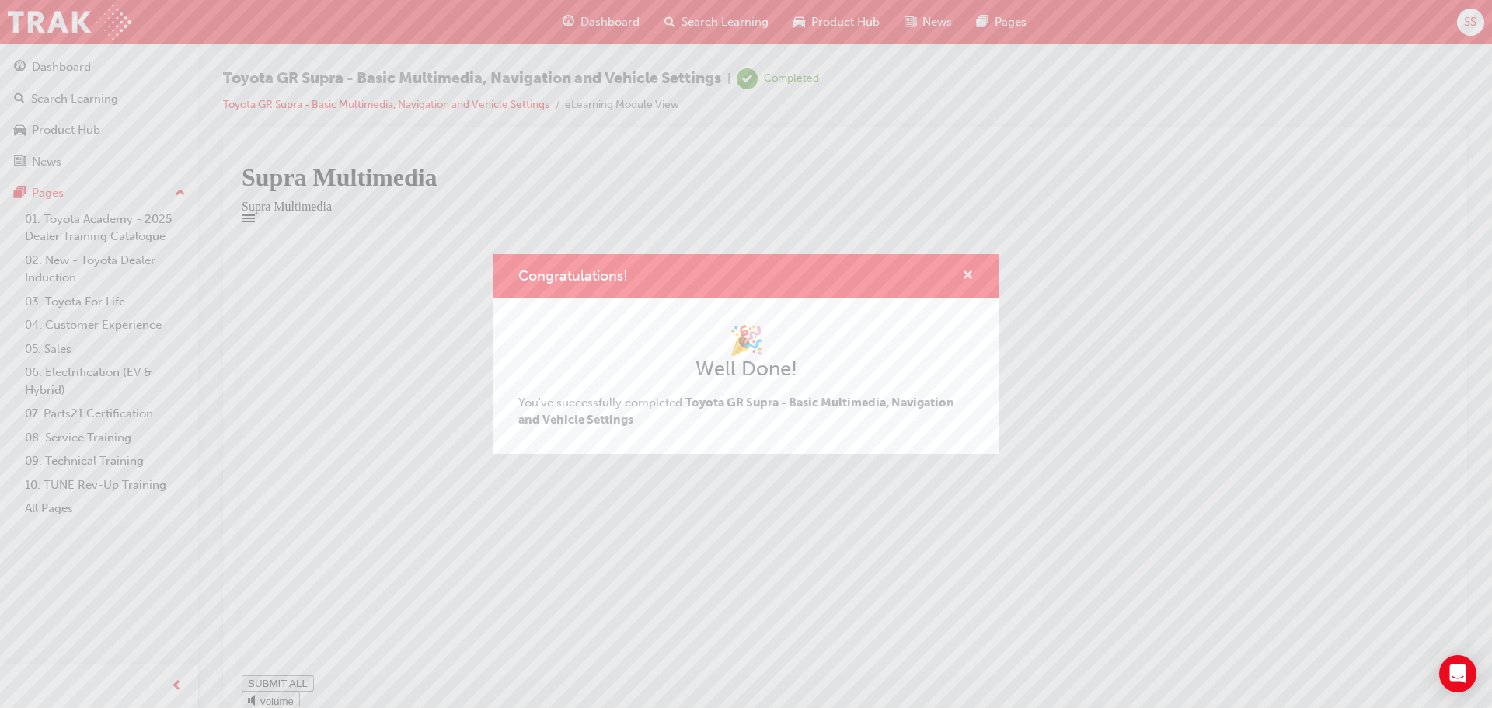
click at [966, 278] on span "cross-icon" at bounding box center [968, 277] width 12 height 14
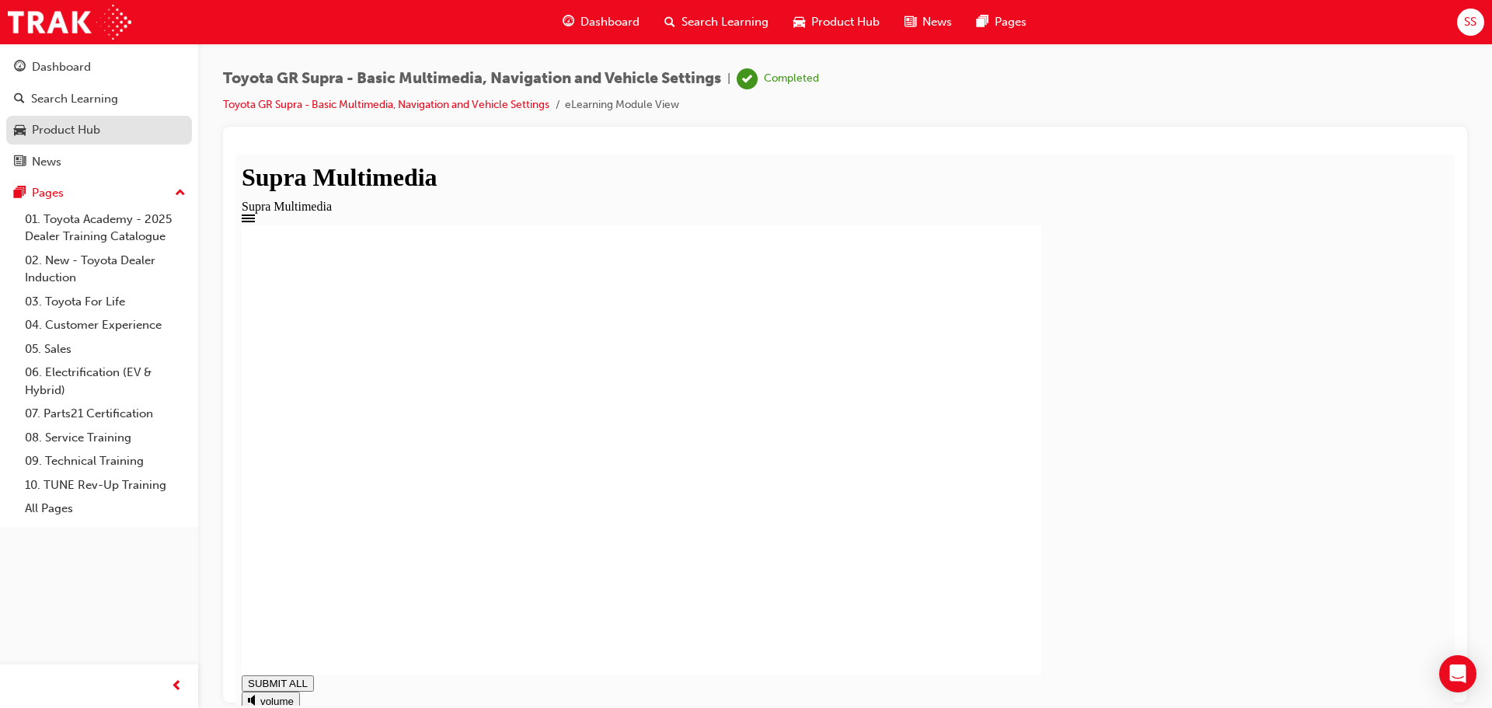
type input "0.971"
click at [71, 123] on div "Product Hub" at bounding box center [66, 130] width 68 height 18
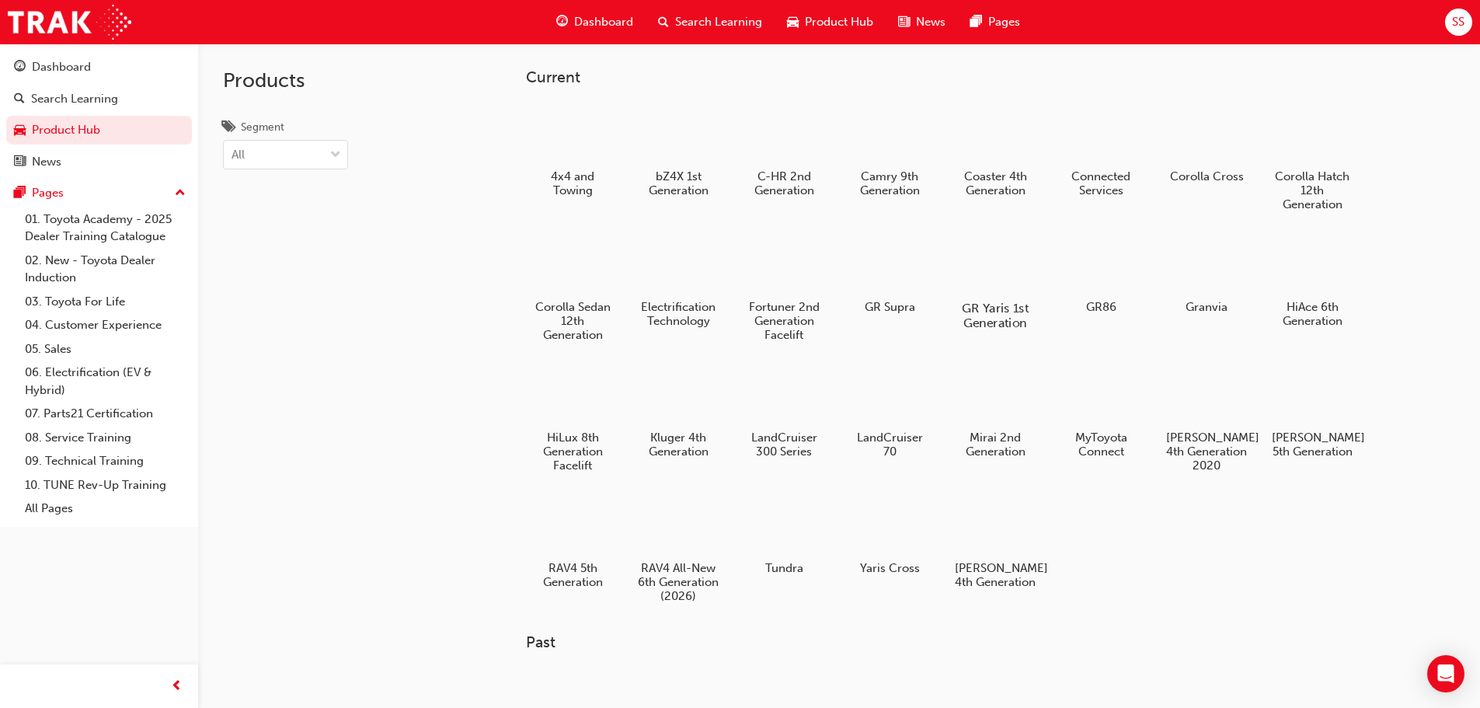
click at [977, 261] on div at bounding box center [995, 263] width 86 height 62
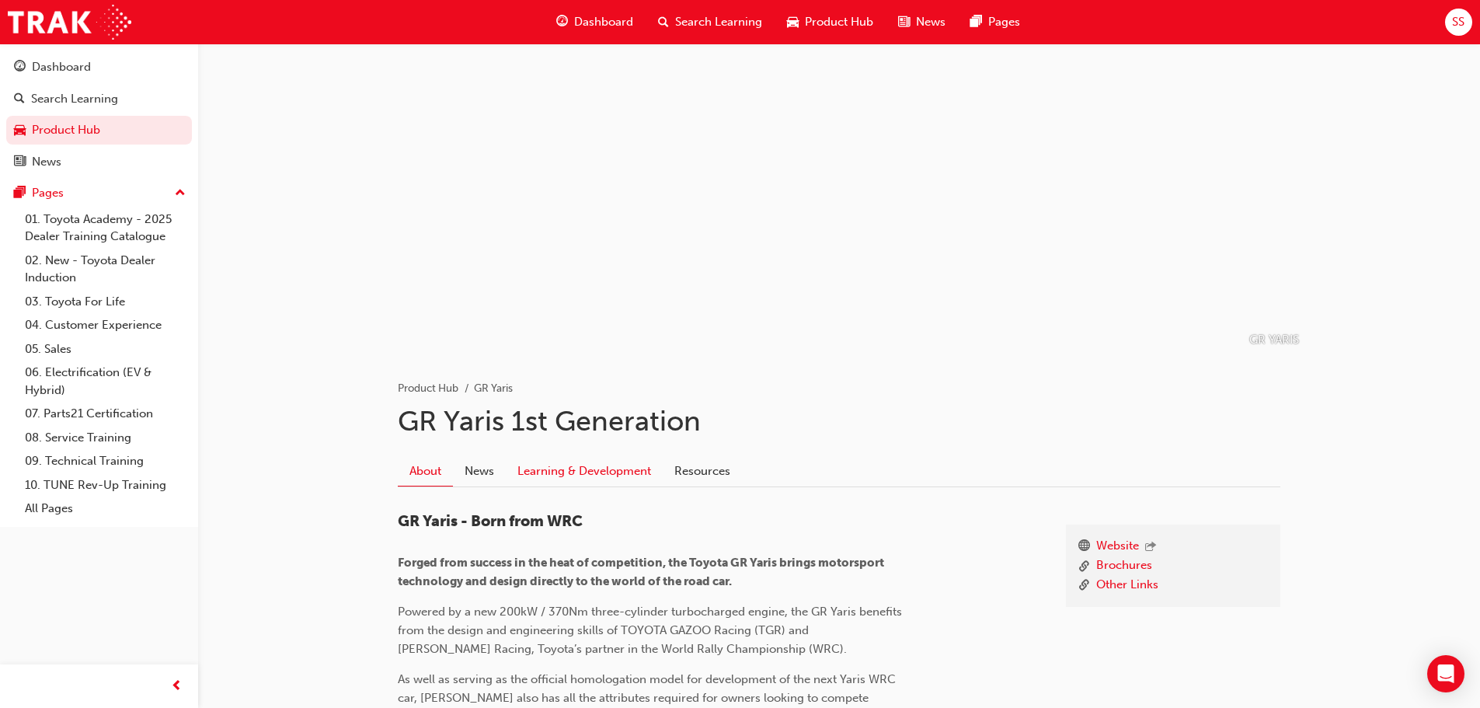
click at [556, 463] on link "Learning & Development" at bounding box center [584, 471] width 157 height 30
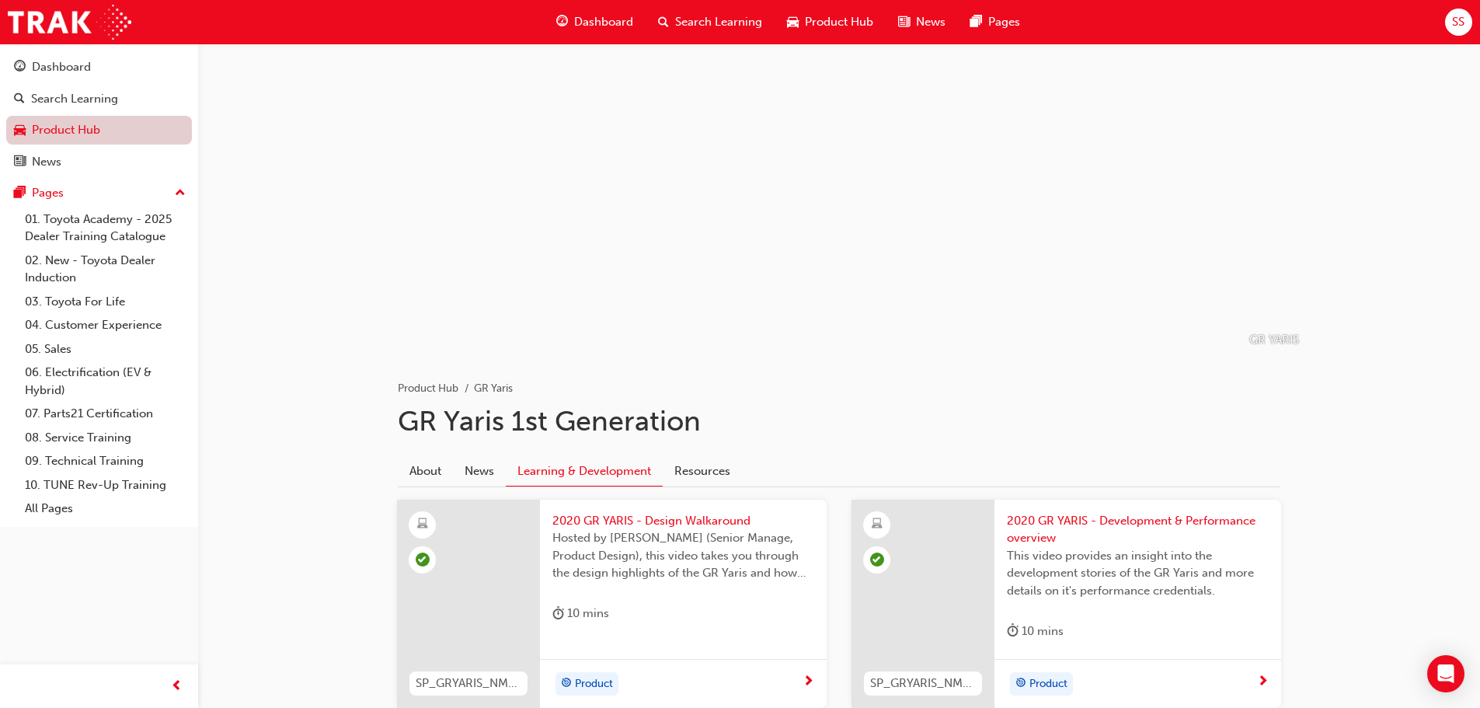
click at [82, 136] on link "Product Hub" at bounding box center [99, 130] width 186 height 29
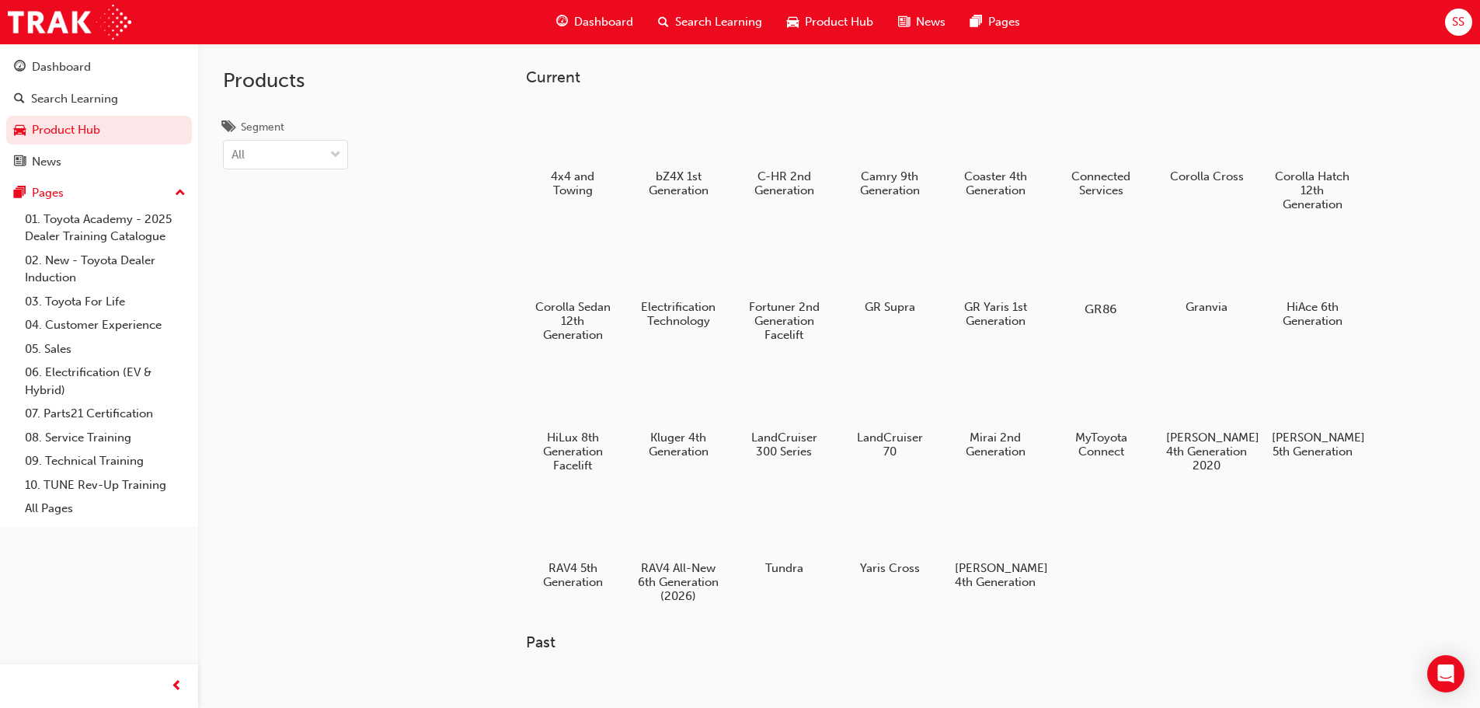
click at [1107, 250] on div at bounding box center [1101, 264] width 86 height 62
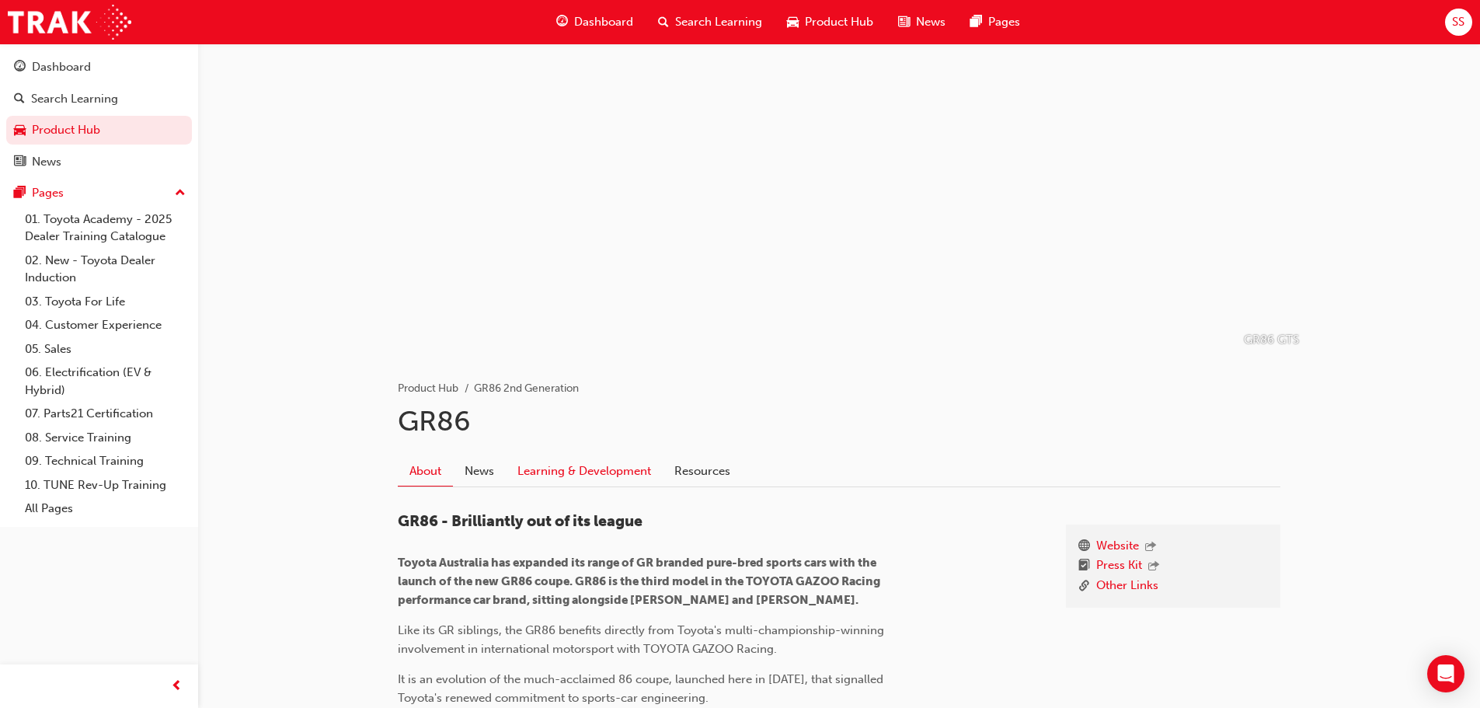
click at [574, 468] on link "Learning & Development" at bounding box center [584, 471] width 157 height 30
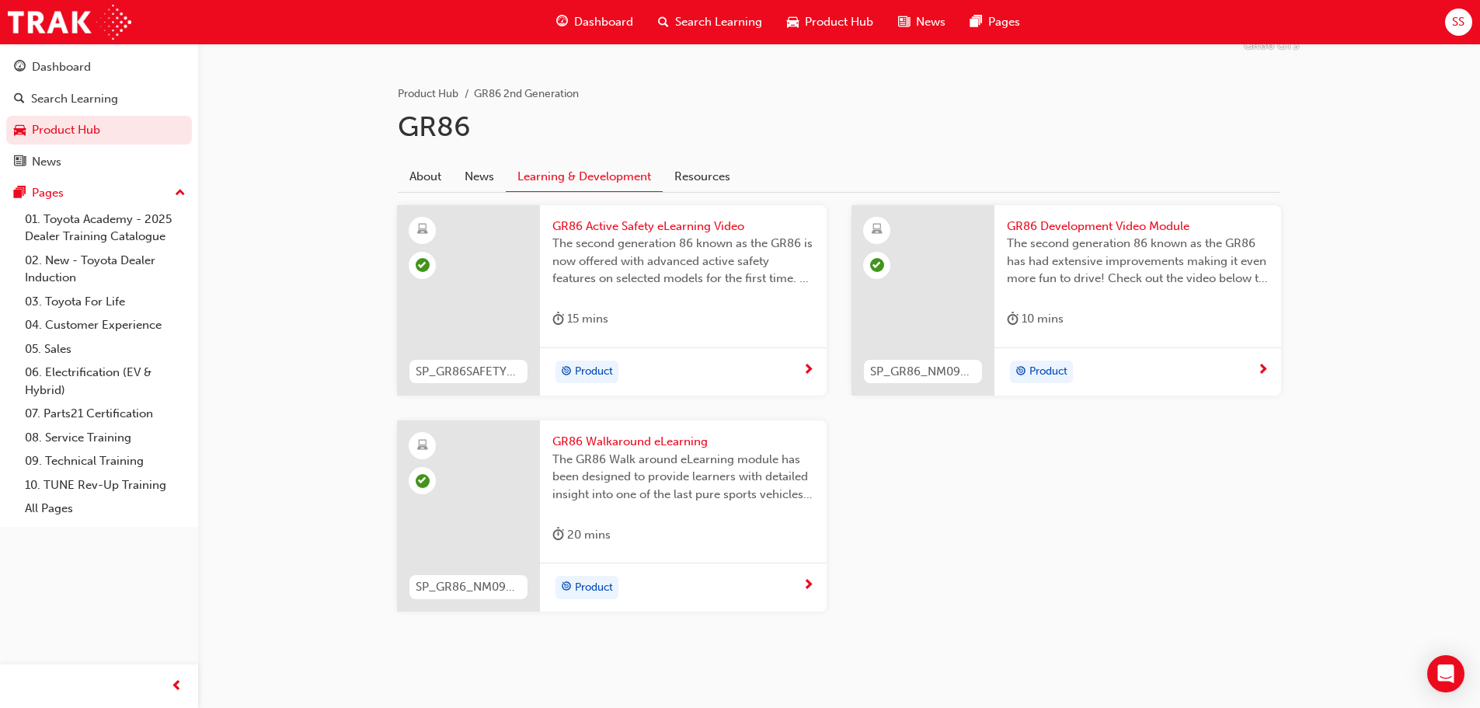
scroll to position [311, 0]
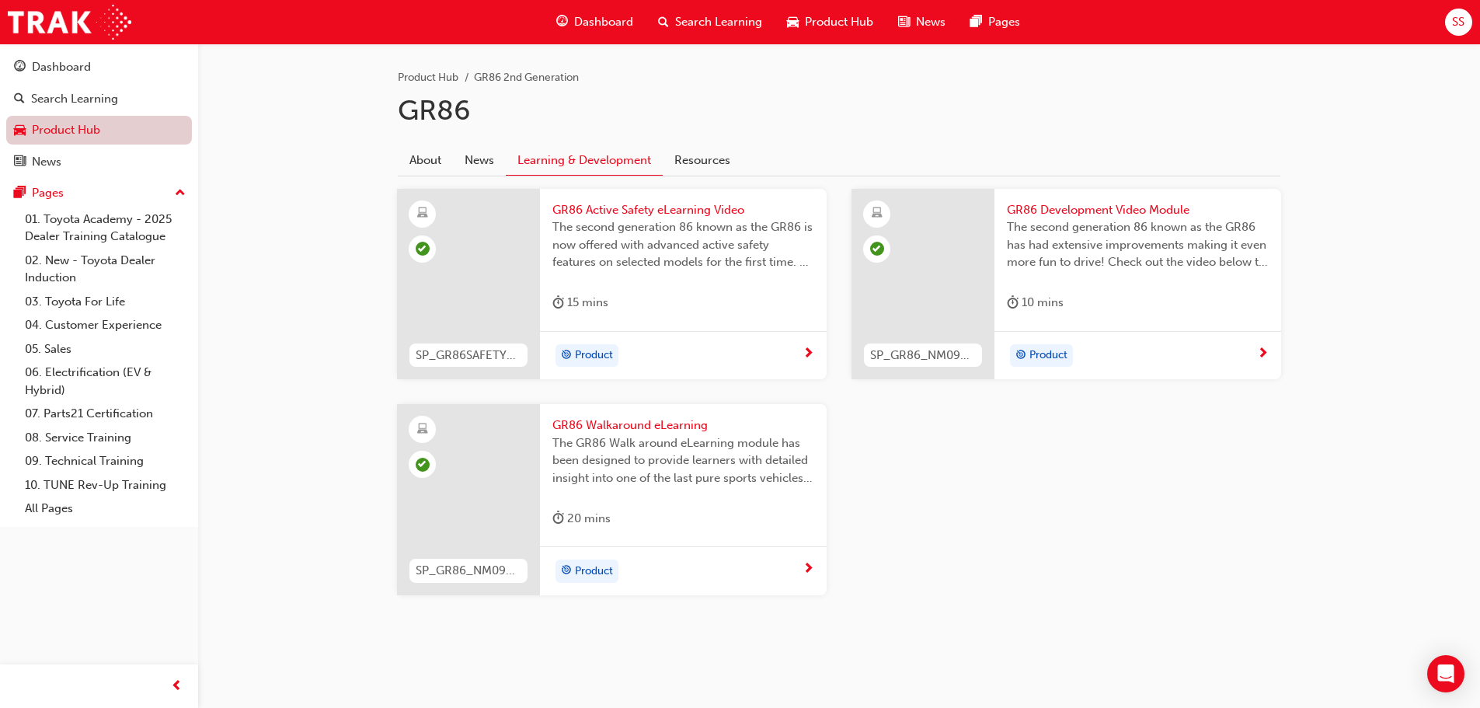
click at [71, 127] on link "Product Hub" at bounding box center [99, 130] width 186 height 29
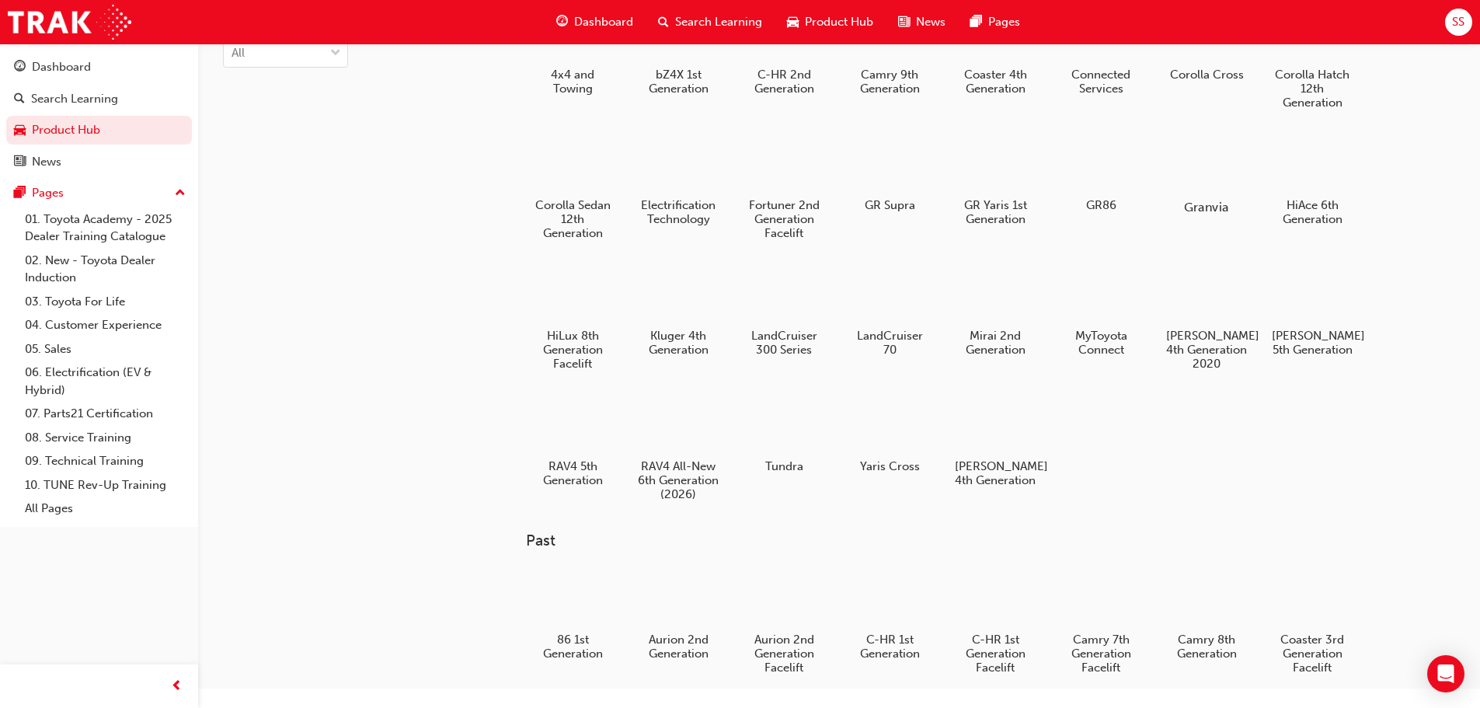
scroll to position [78, 0]
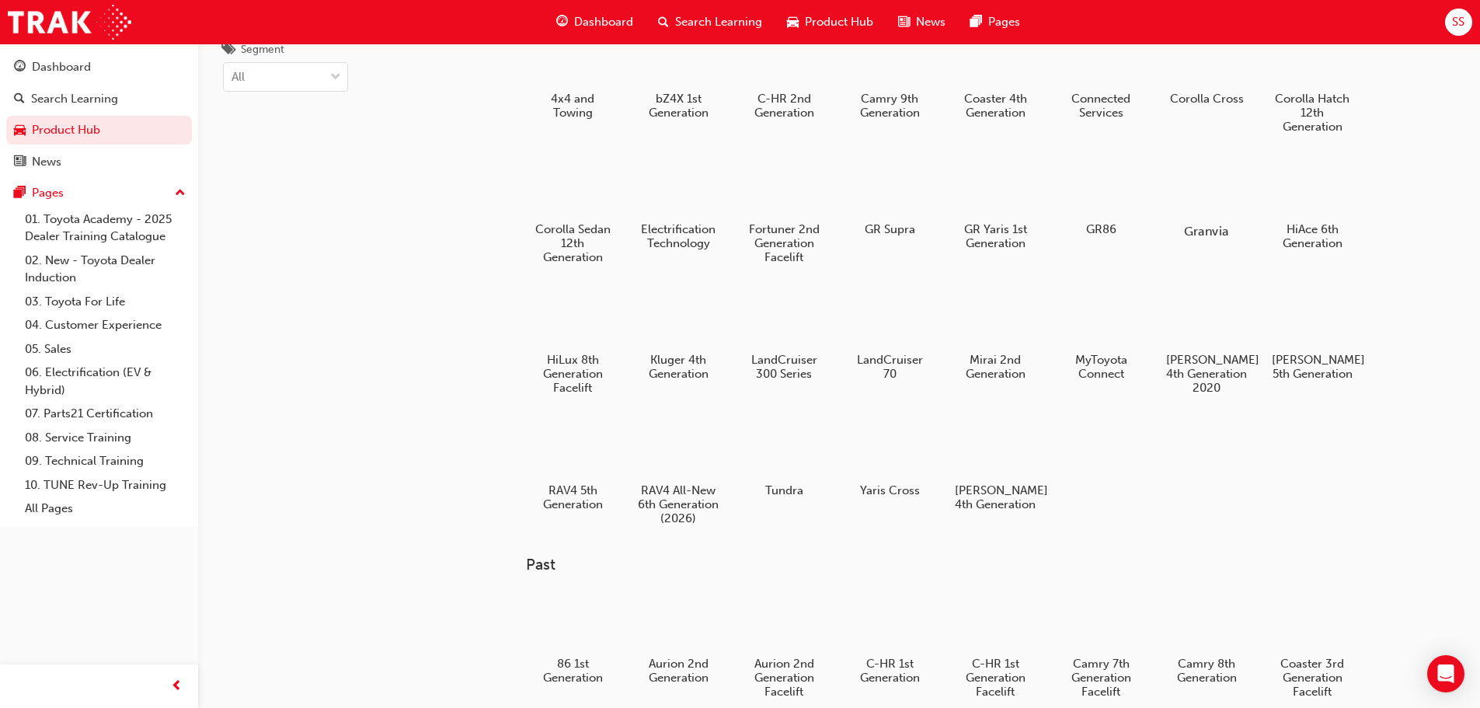
click at [1207, 178] on div at bounding box center [1206, 186] width 86 height 62
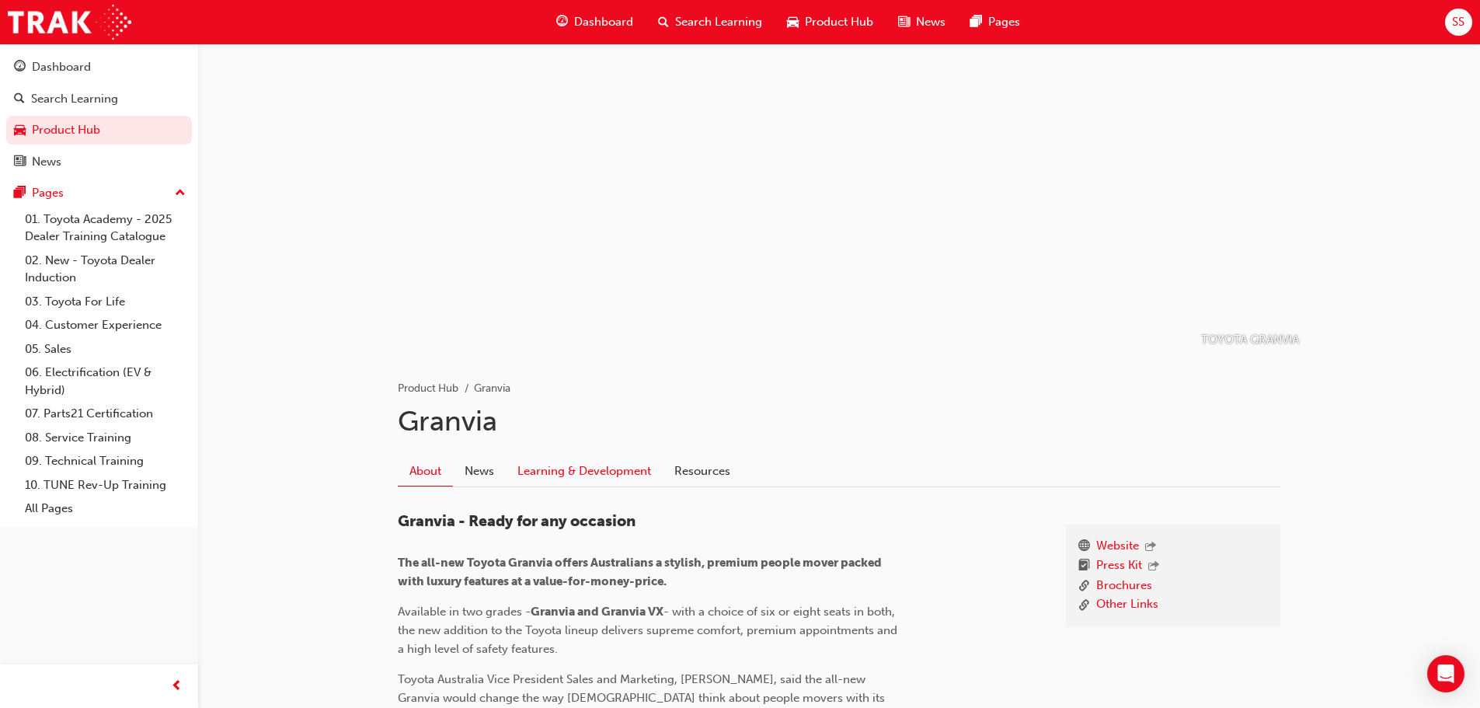
click at [606, 479] on link "Learning & Development" at bounding box center [584, 471] width 157 height 30
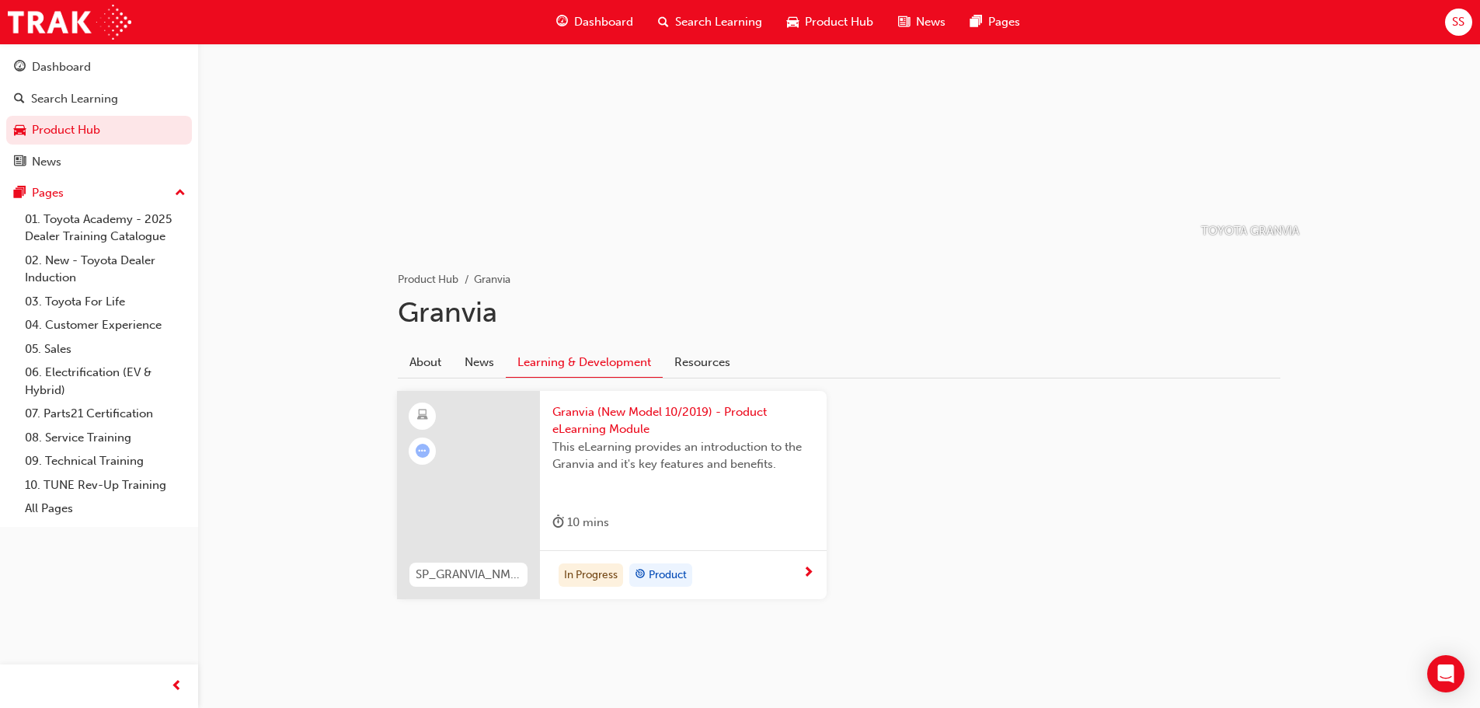
scroll to position [113, 0]
click at [597, 416] on span "Granvia (New Model 10/2019) - Product eLearning Module" at bounding box center [683, 416] width 262 height 35
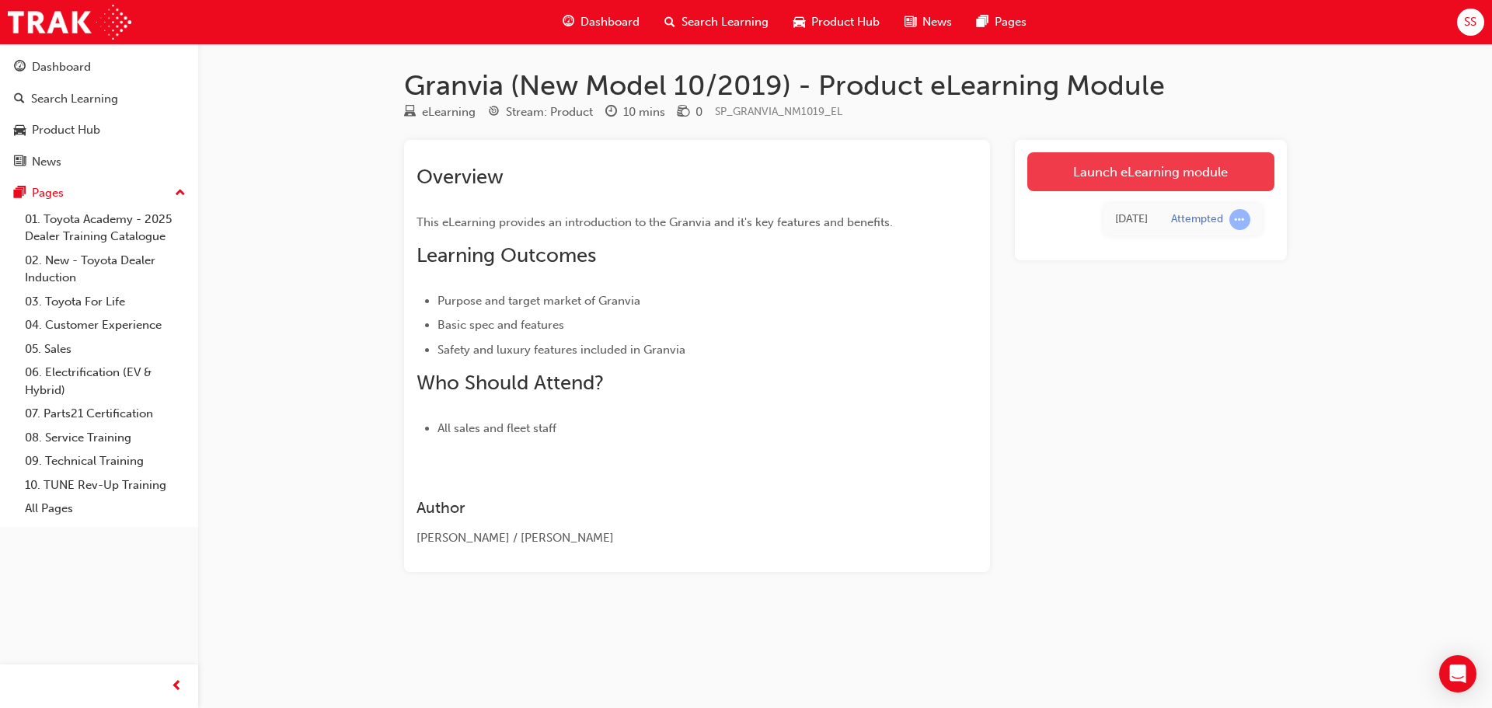
click at [1103, 179] on link "Launch eLearning module" at bounding box center [1150, 171] width 247 height 39
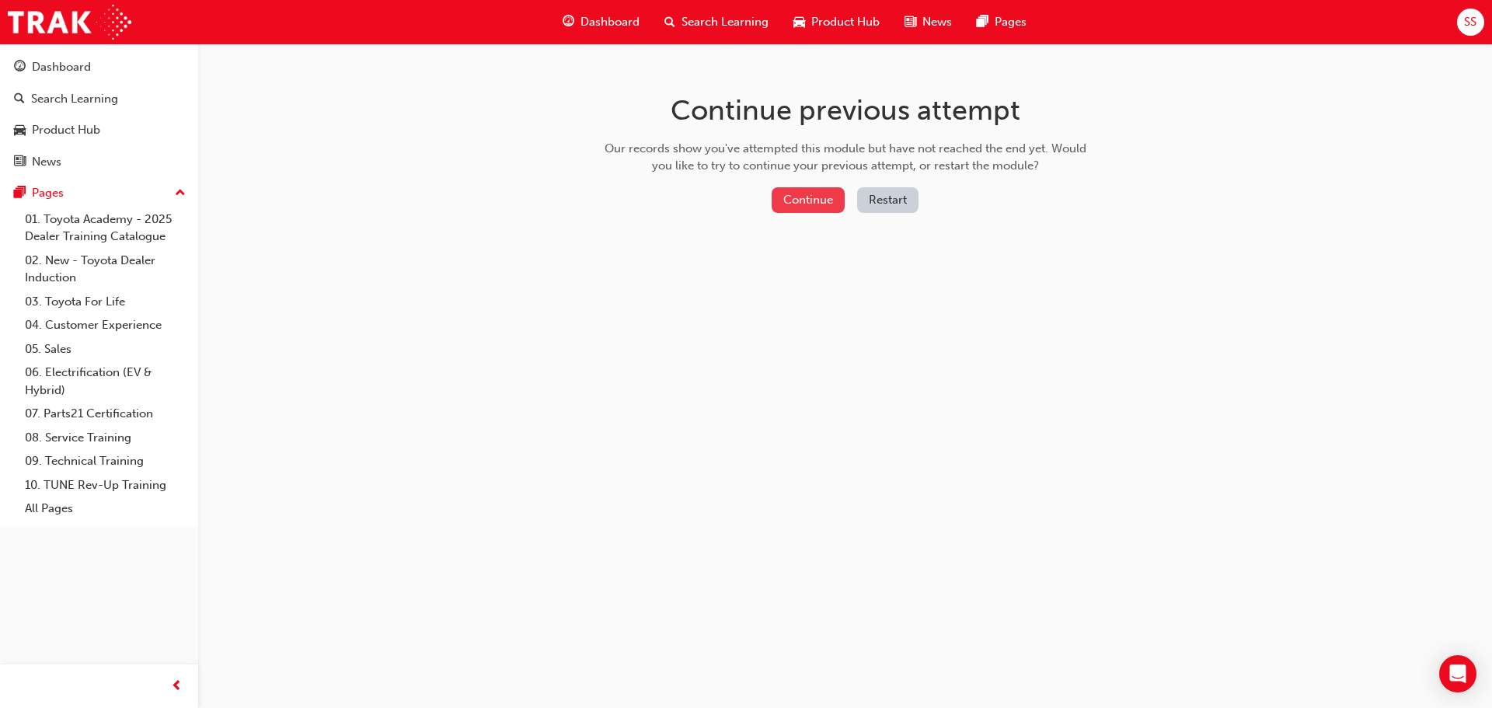
click at [809, 197] on button "Continue" at bounding box center [808, 200] width 73 height 26
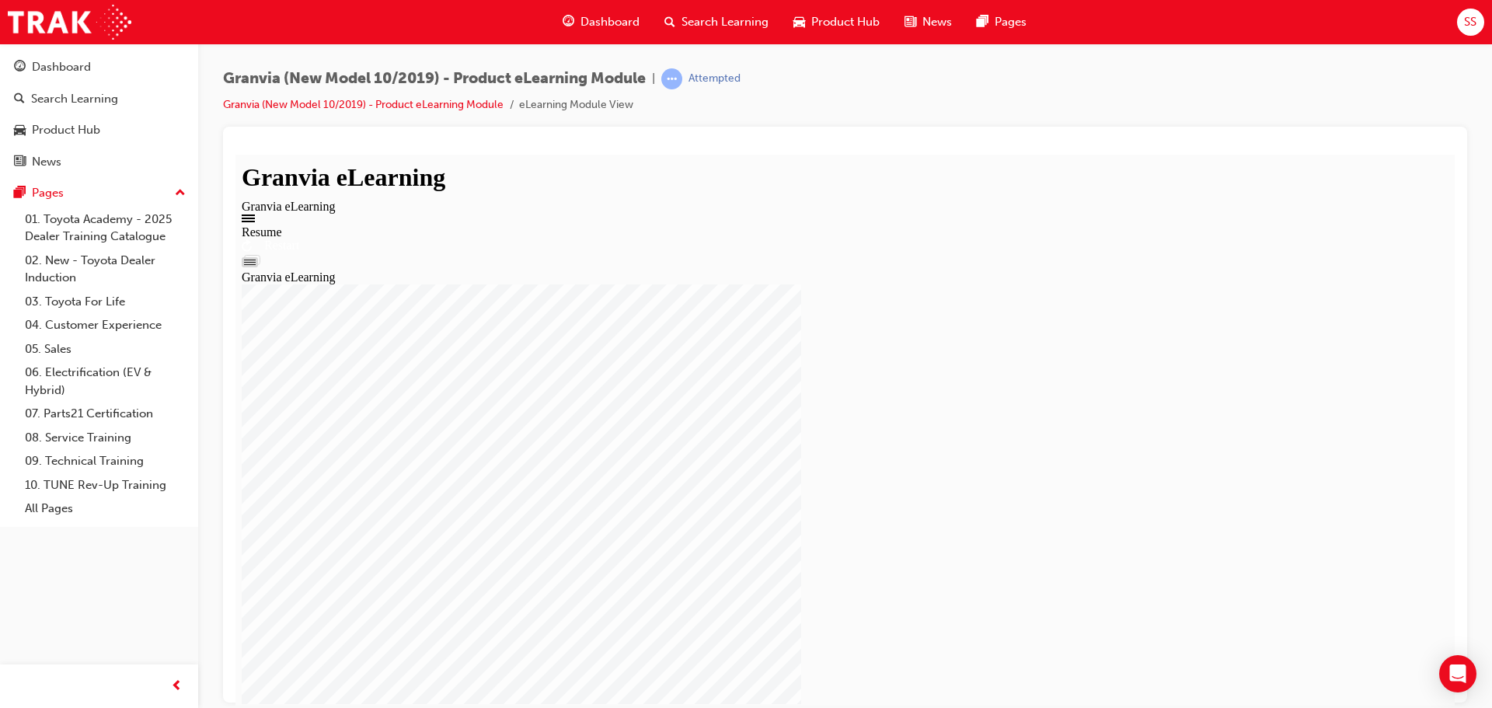
click at [817, 284] on div "Resume Restart Granvia eLearning" at bounding box center [845, 254] width 1207 height 59
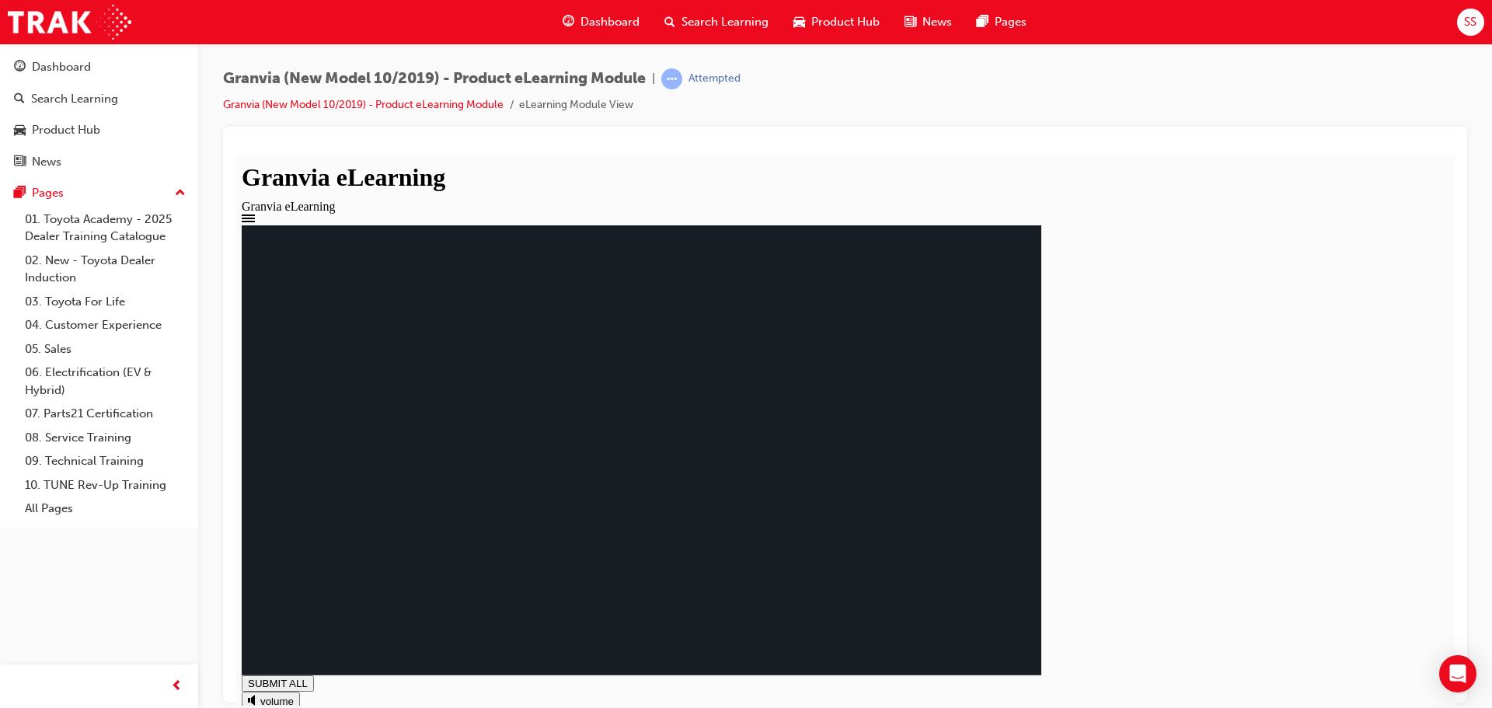
drag, startPoint x: 632, startPoint y: 483, endPoint x: 586, endPoint y: 462, distance: 50.4
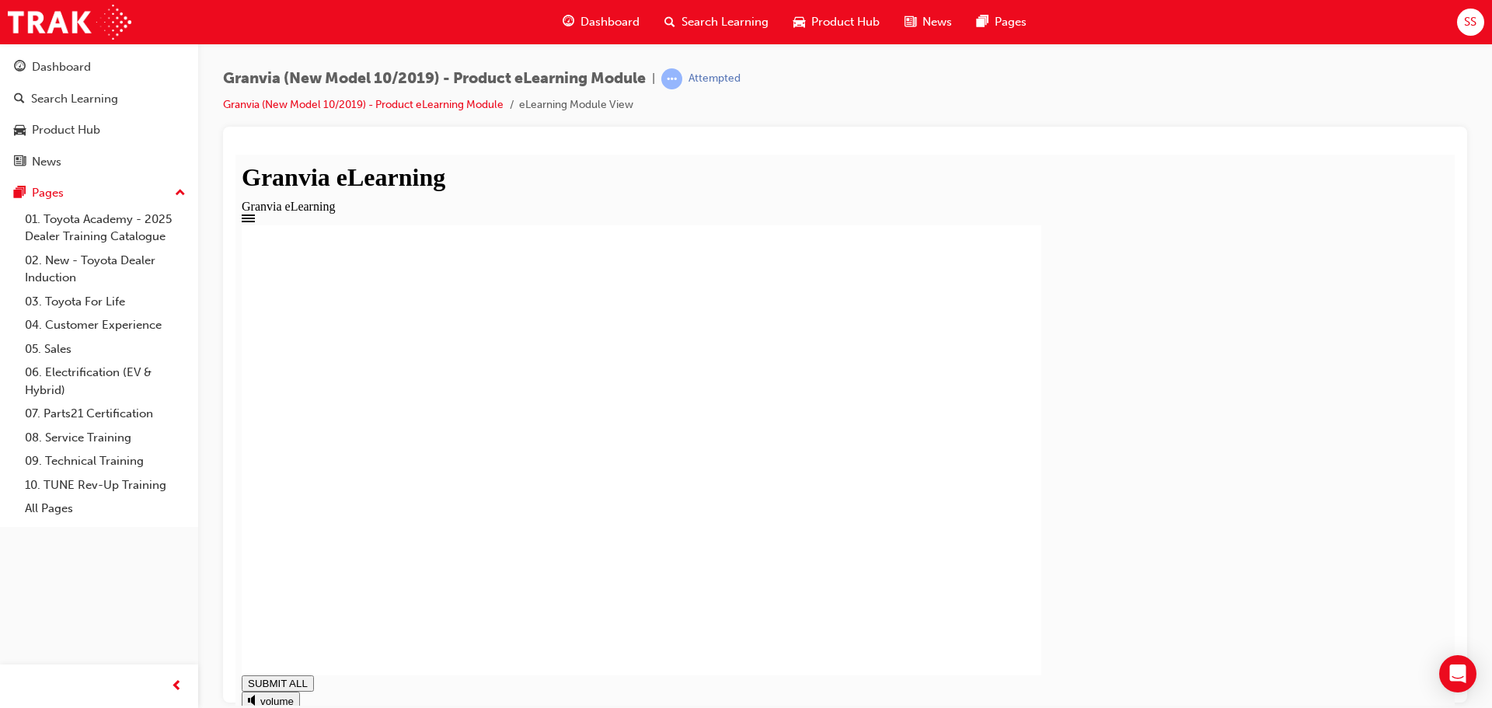
click at [72, 134] on div "Product Hub" at bounding box center [66, 130] width 68 height 18
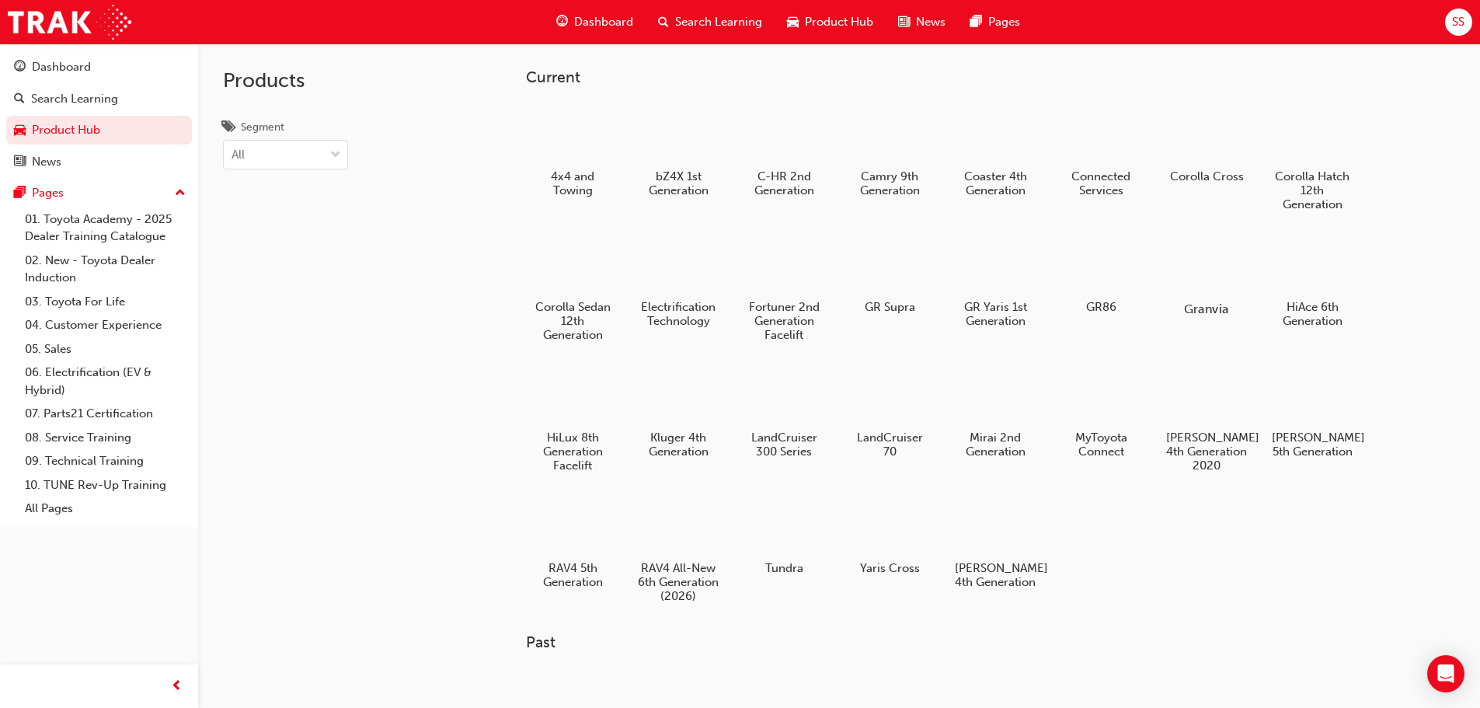
click at [1238, 270] on div at bounding box center [1206, 264] width 86 height 62
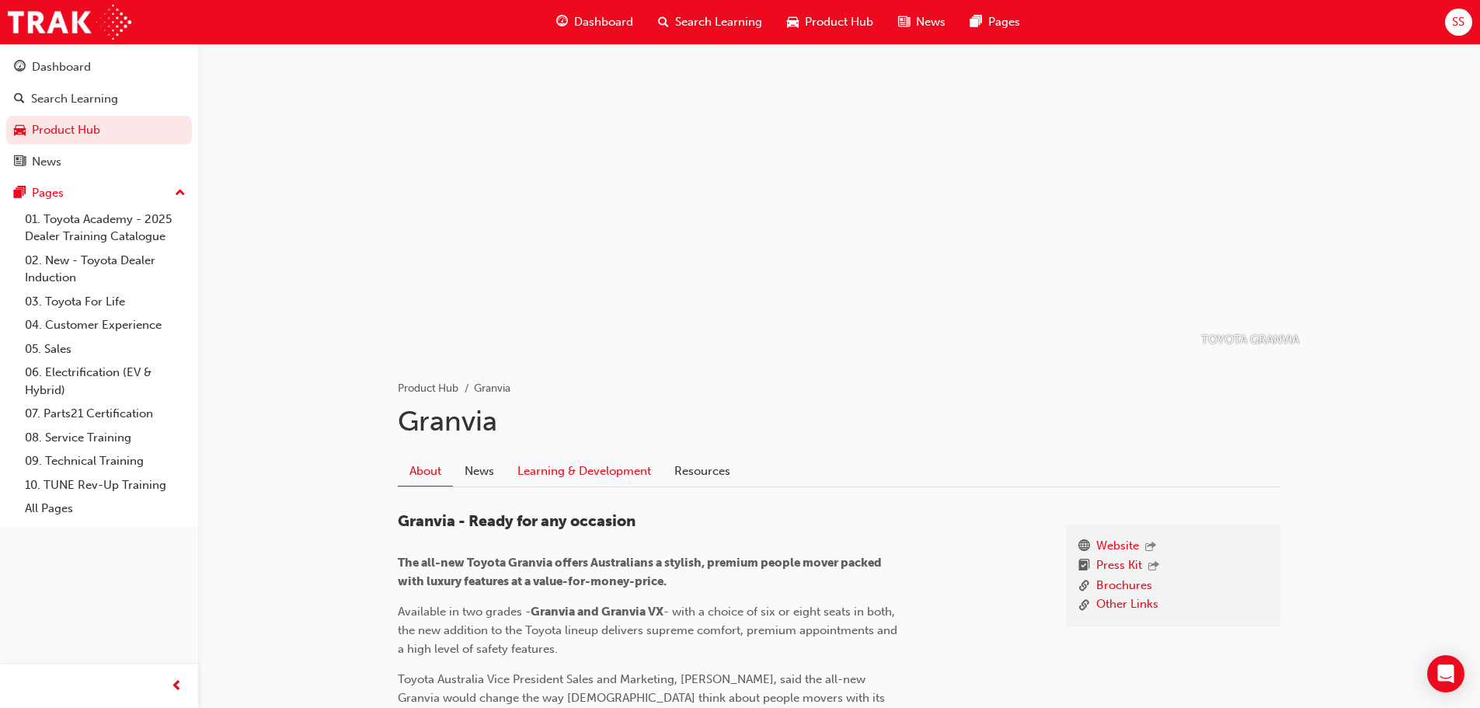
click at [598, 465] on link "Learning & Development" at bounding box center [584, 471] width 157 height 30
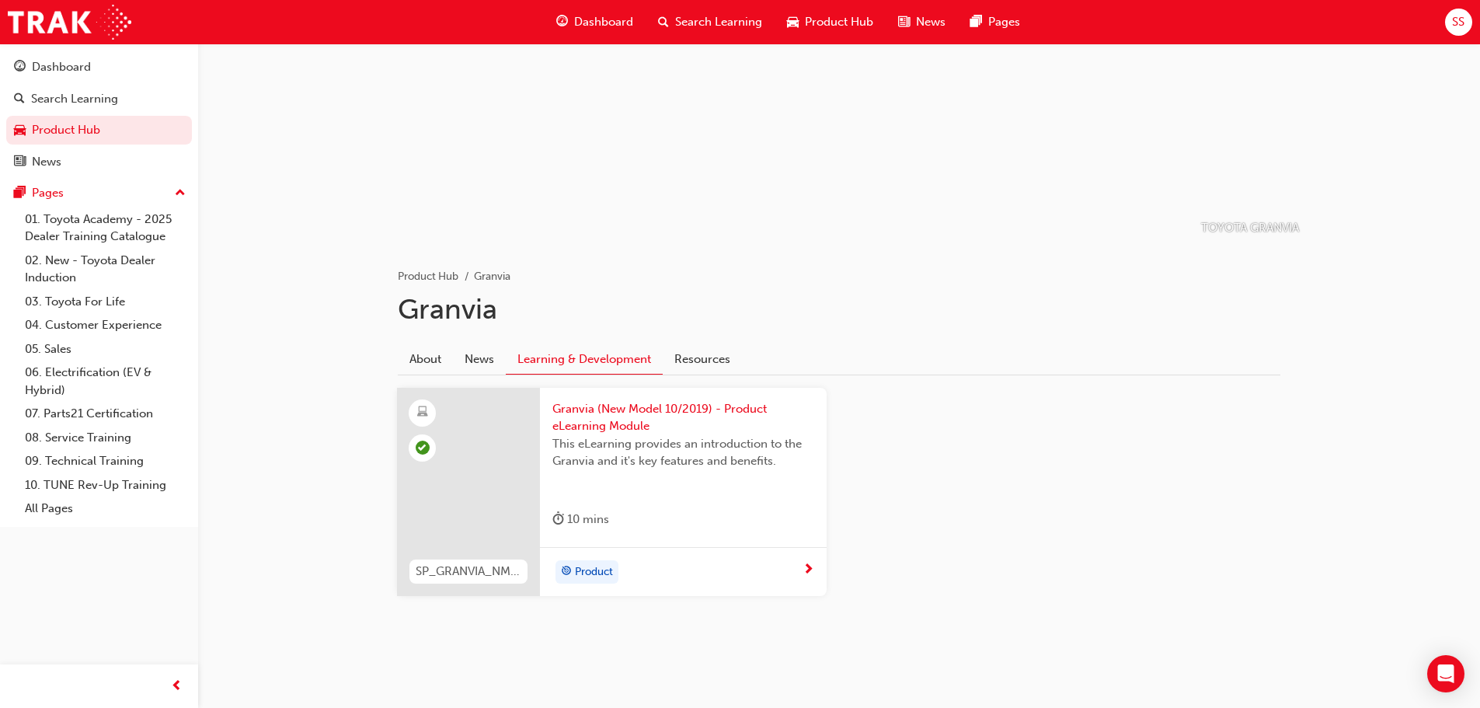
scroll to position [113, 0]
click at [57, 135] on link "Product Hub" at bounding box center [99, 130] width 186 height 29
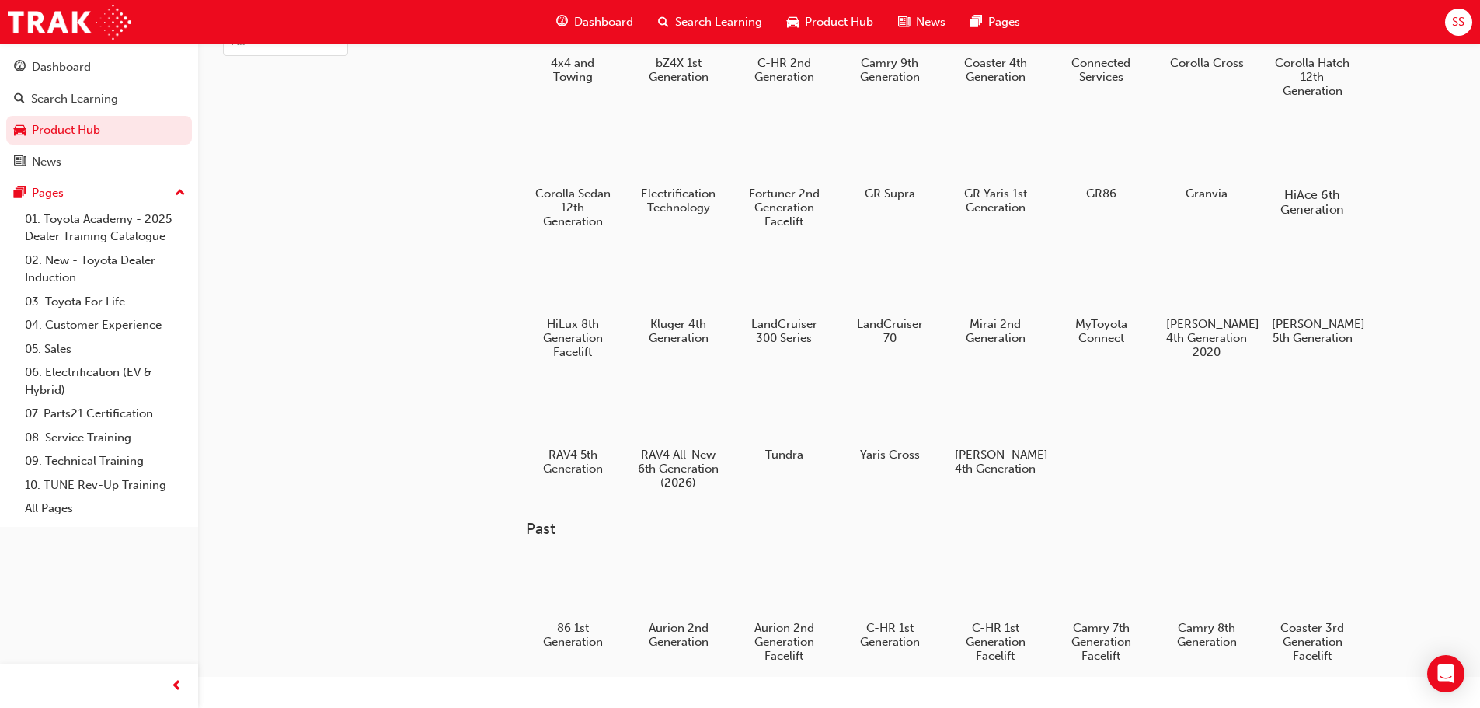
click at [1336, 151] on div at bounding box center [1312, 149] width 86 height 61
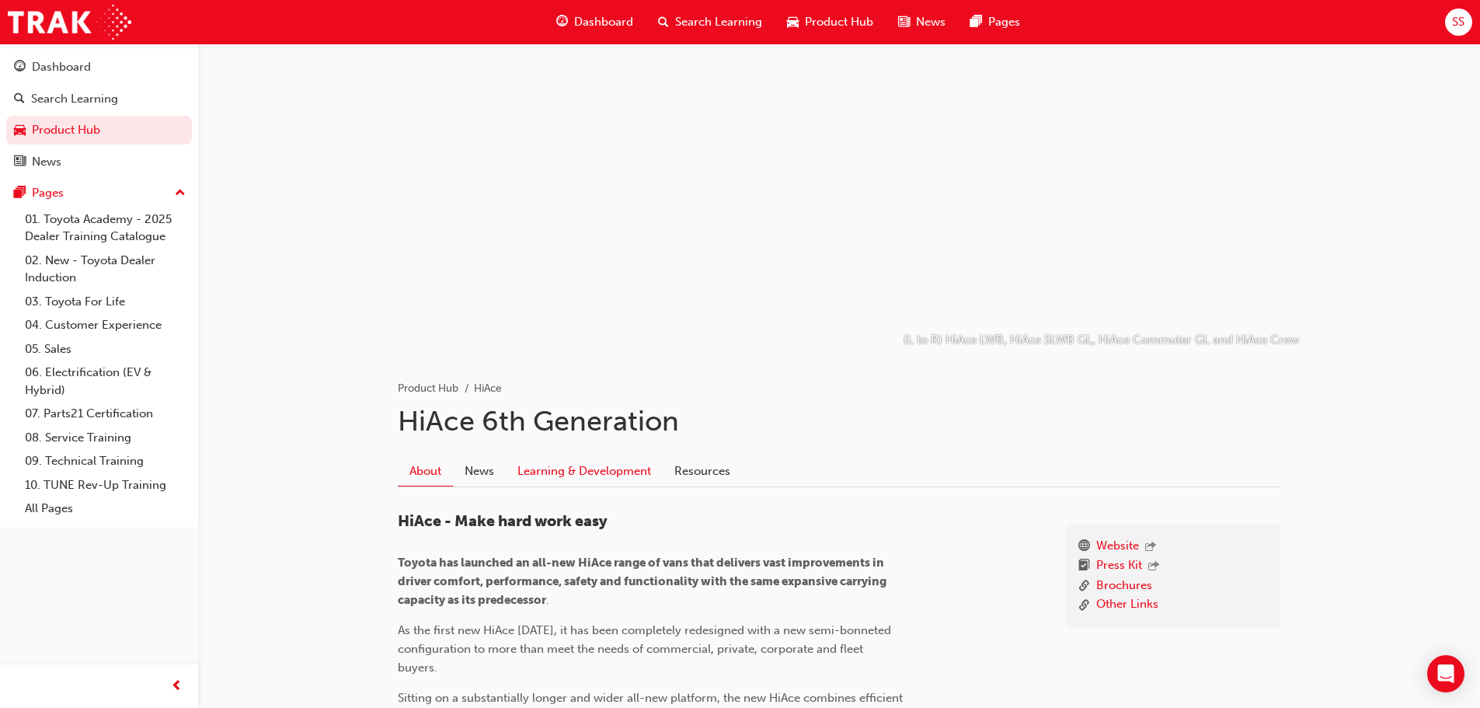
click at [596, 471] on link "Learning & Development" at bounding box center [584, 471] width 157 height 30
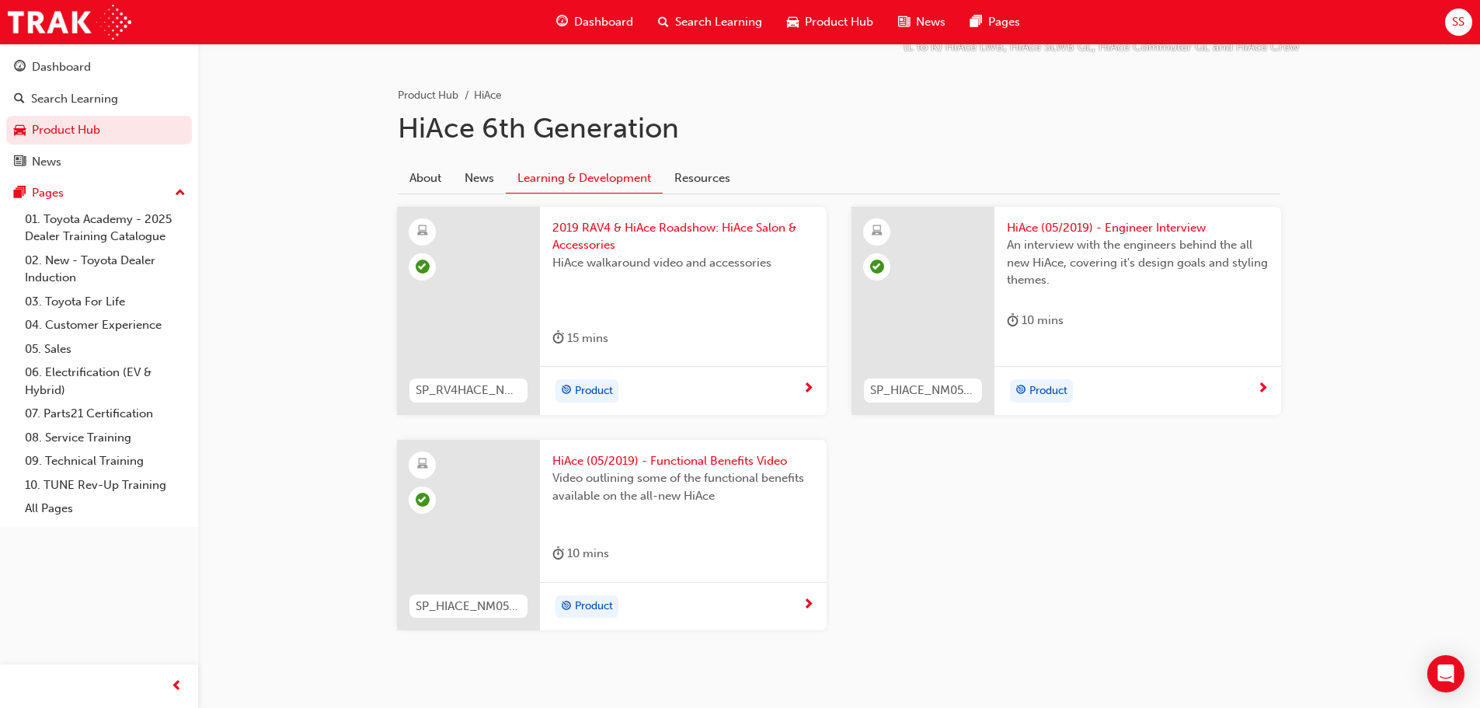
scroll to position [311, 0]
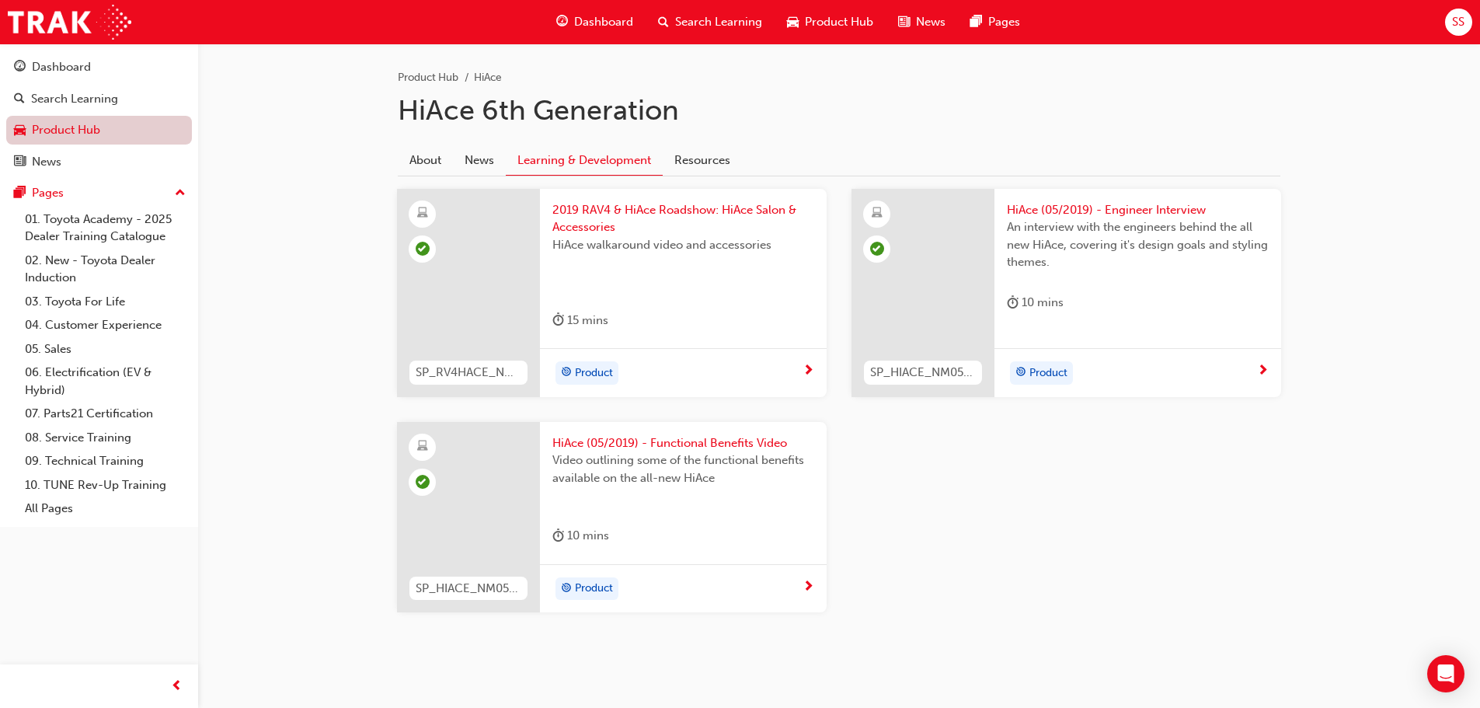
click at [39, 132] on link "Product Hub" at bounding box center [99, 130] width 186 height 29
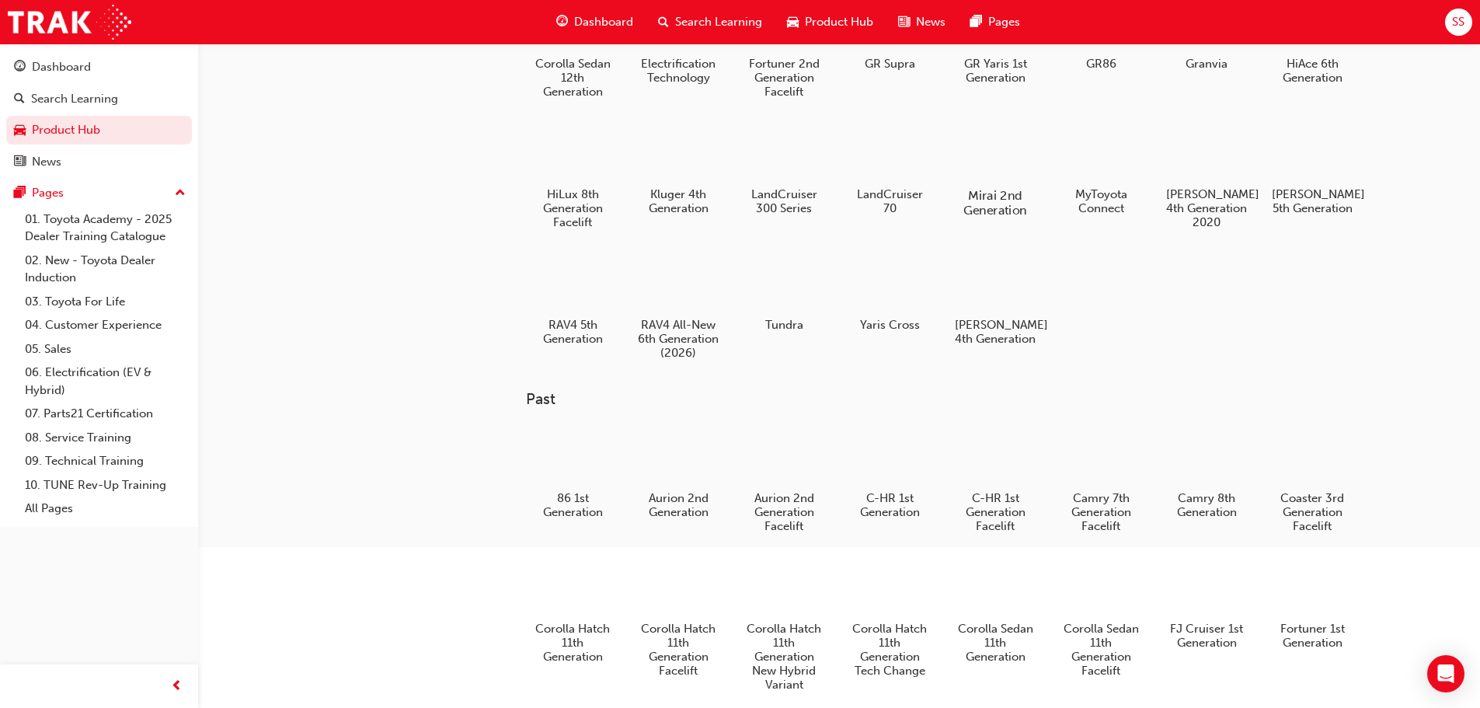
scroll to position [155, 0]
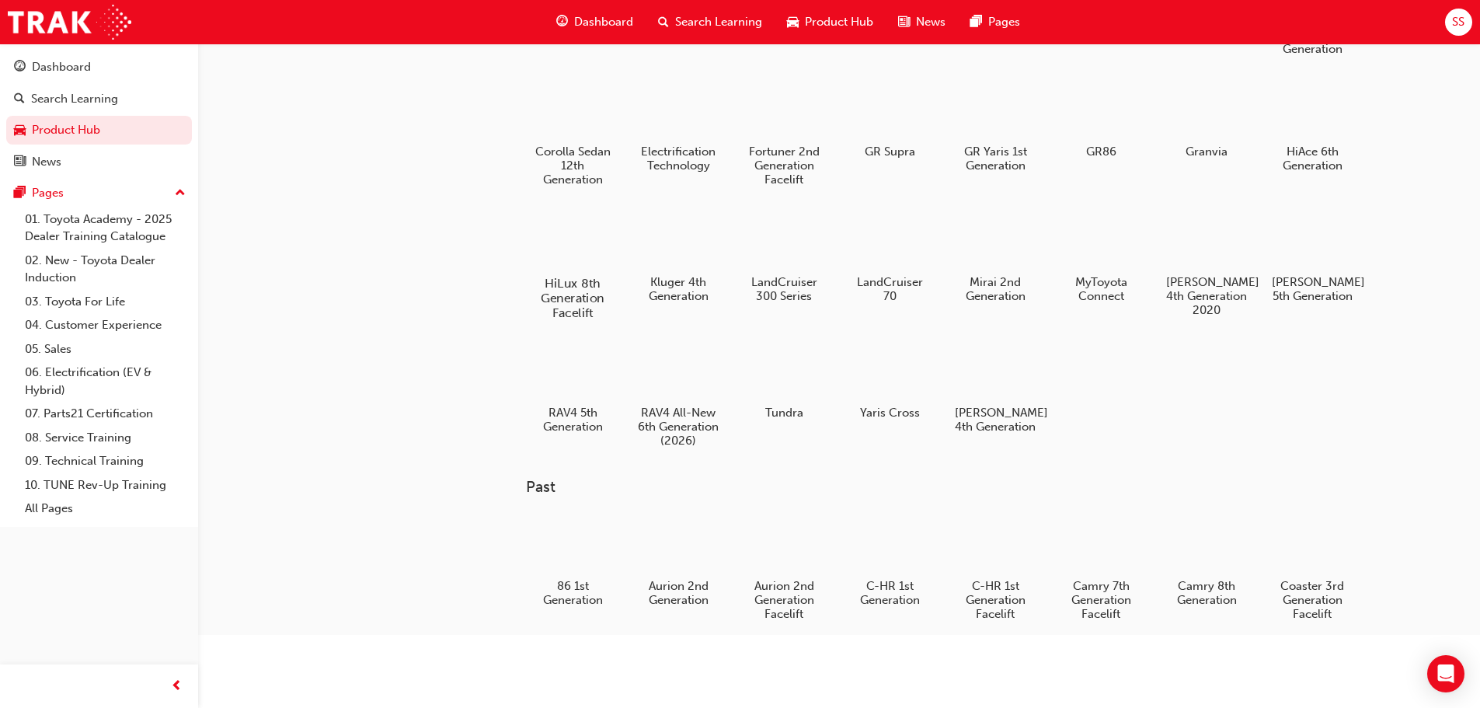
click at [587, 244] on div at bounding box center [572, 238] width 86 height 62
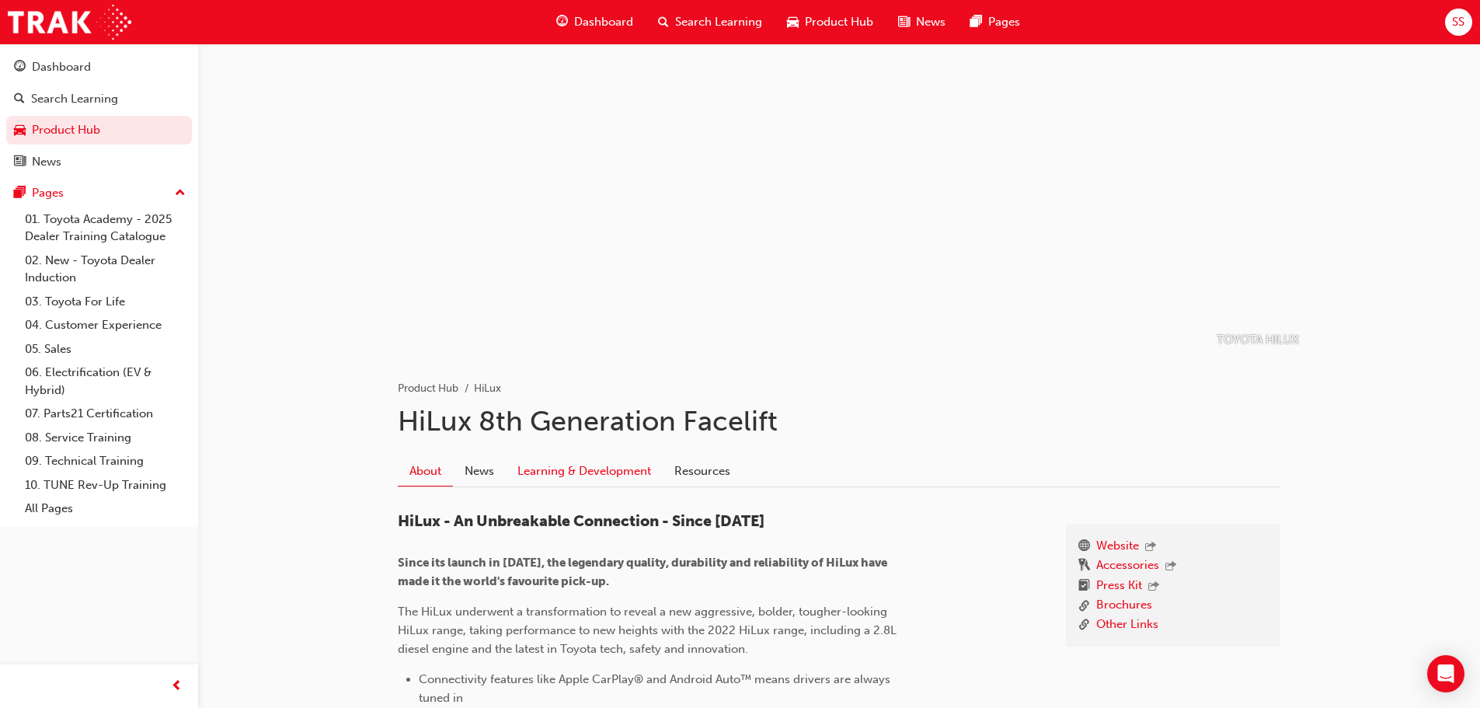
click at [555, 468] on link "Learning & Development" at bounding box center [584, 471] width 157 height 30
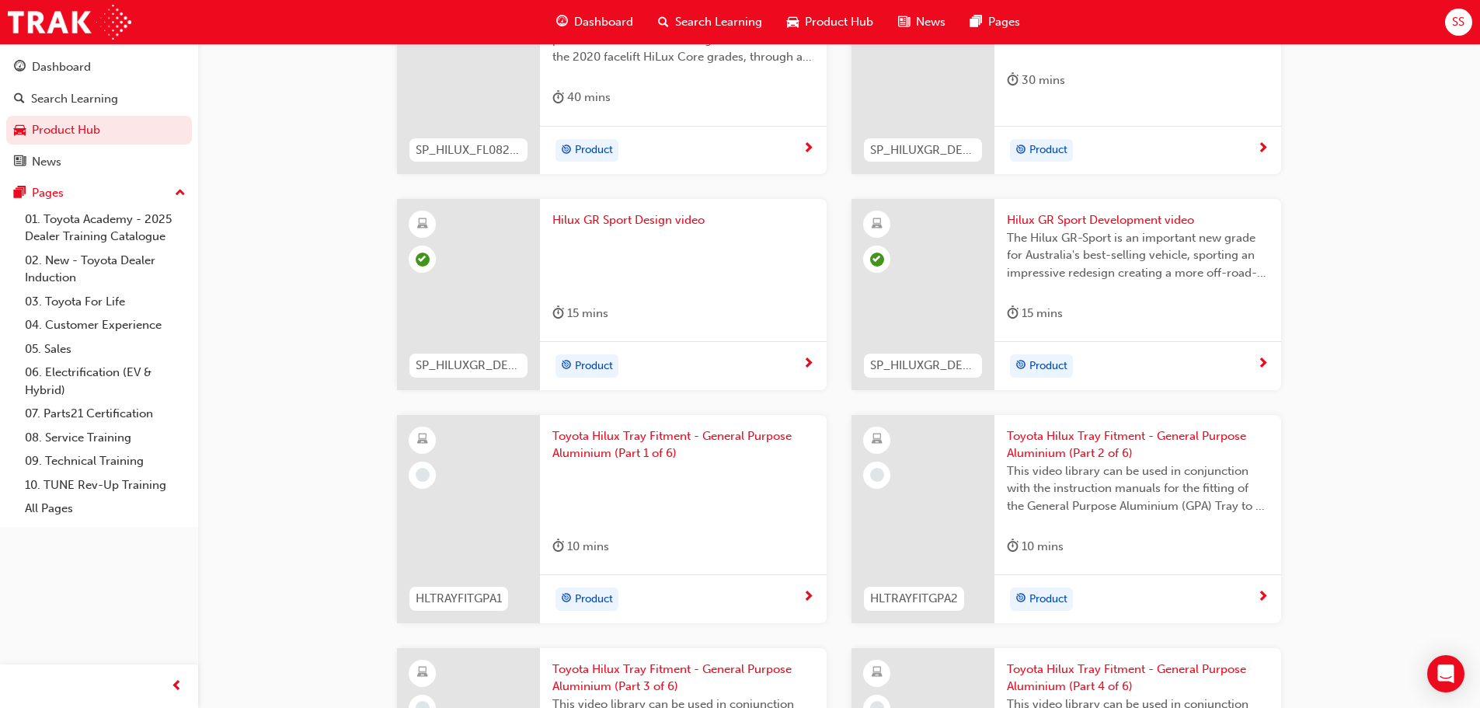
scroll to position [1476, 0]
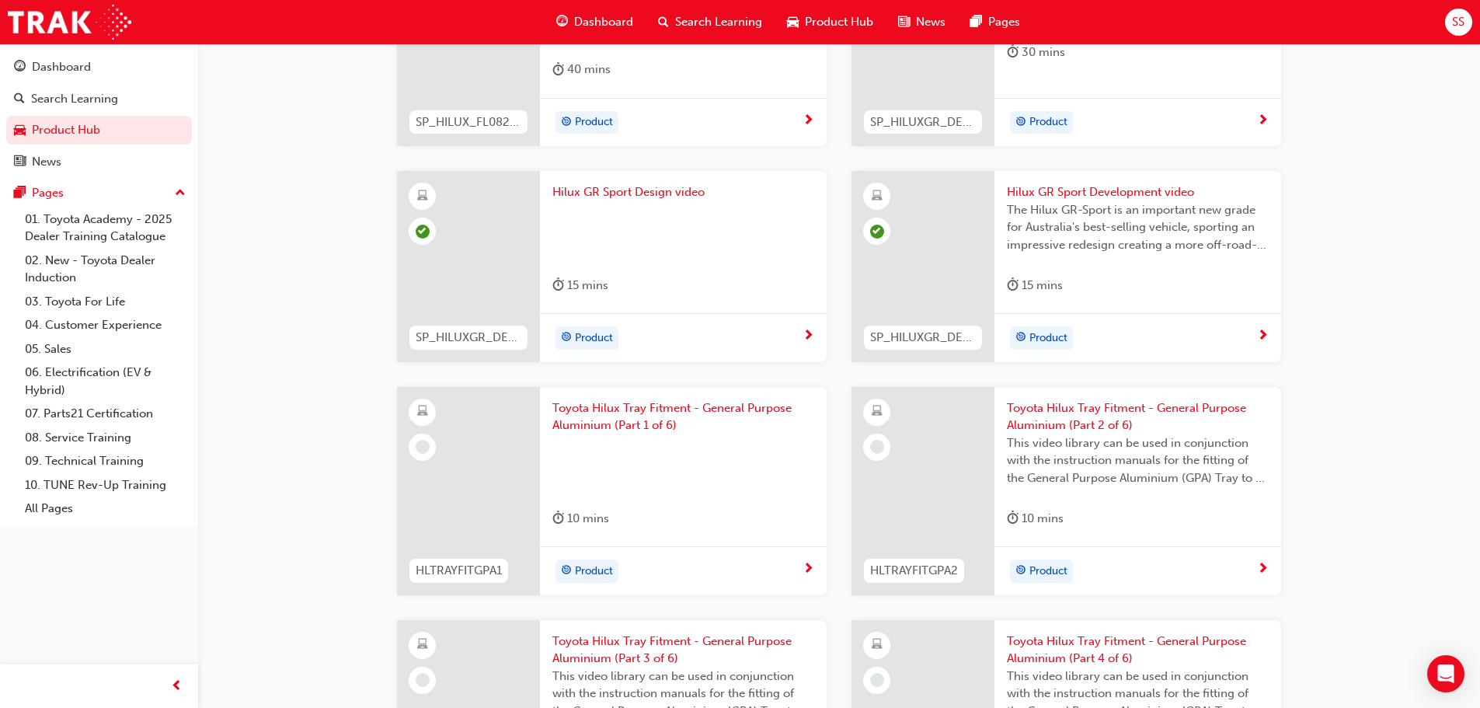
click at [592, 408] on span "Toyota Hilux Tray Fitment - General Purpose Aluminium (Part 1 of 6)" at bounding box center [683, 416] width 262 height 35
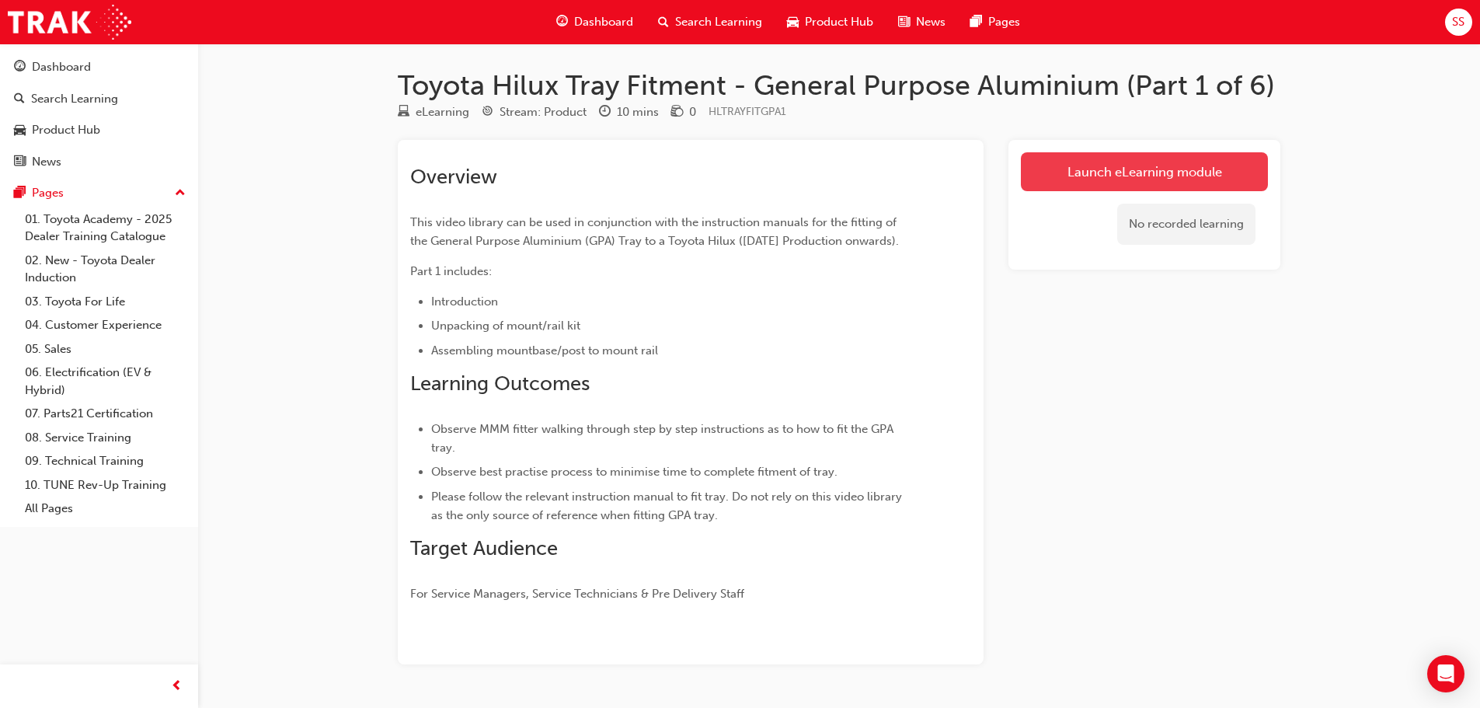
click at [1129, 174] on link "Launch eLearning module" at bounding box center [1144, 171] width 247 height 39
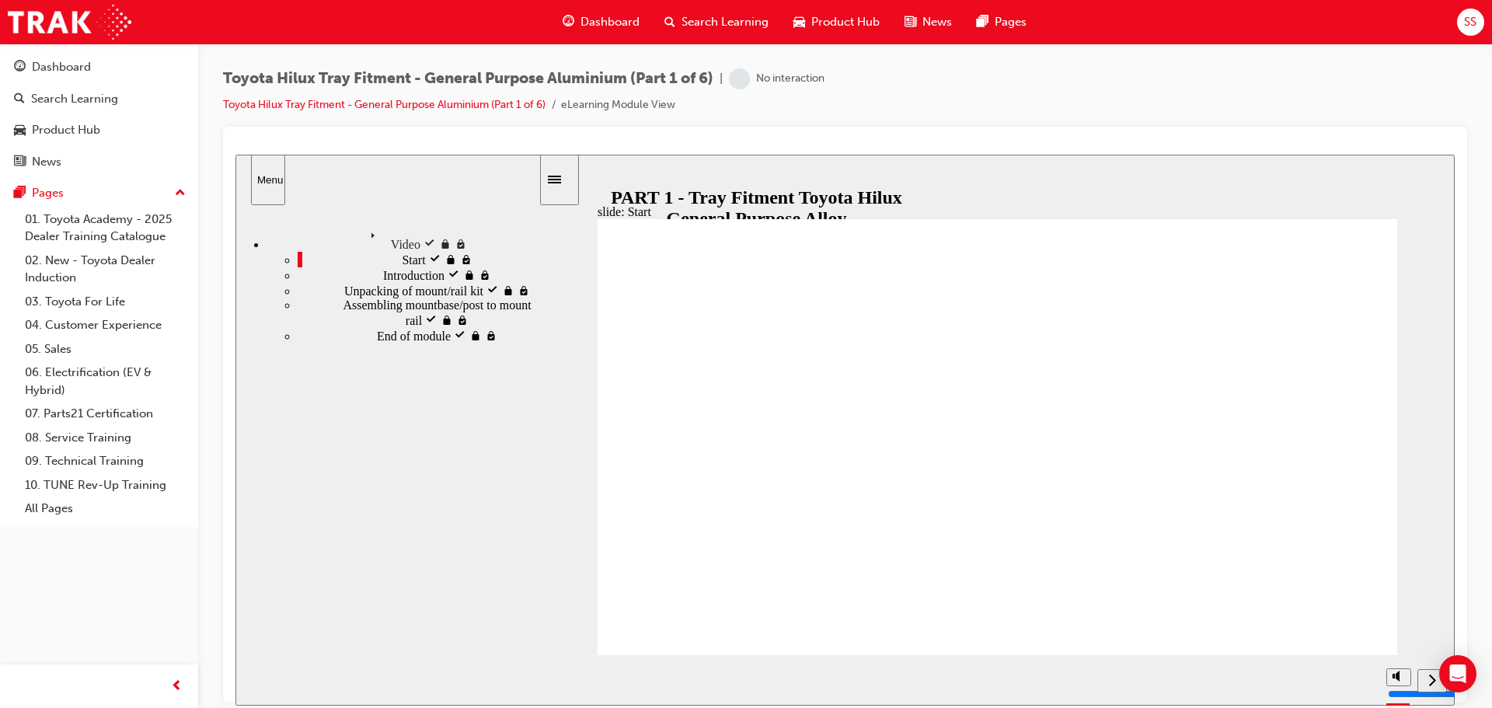
click at [1430, 680] on icon "next" at bounding box center [1433, 679] width 8 height 14
click at [1430, 680] on icon "previous" at bounding box center [1431, 680] width 7 height 12
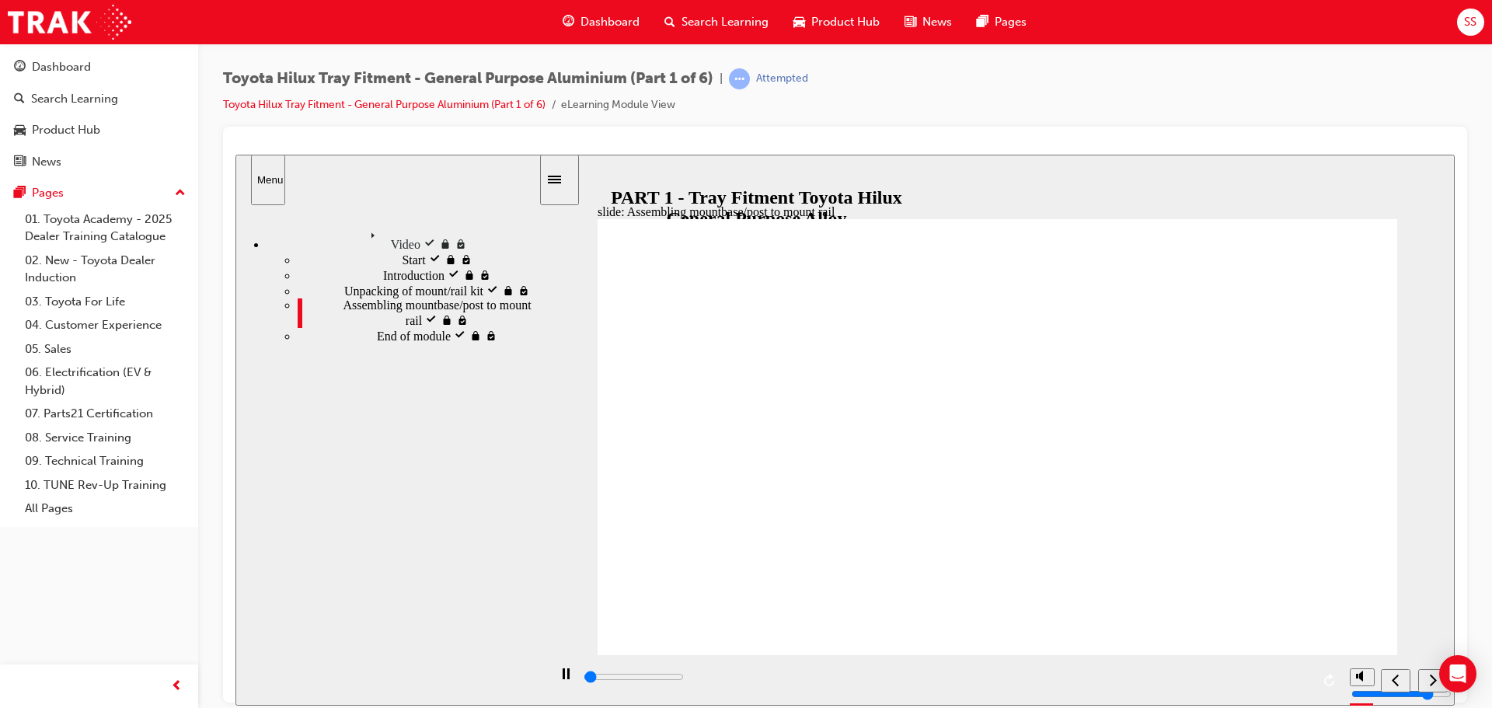
type input "1700"
click at [1430, 680] on icon "next" at bounding box center [1433, 679] width 8 height 14
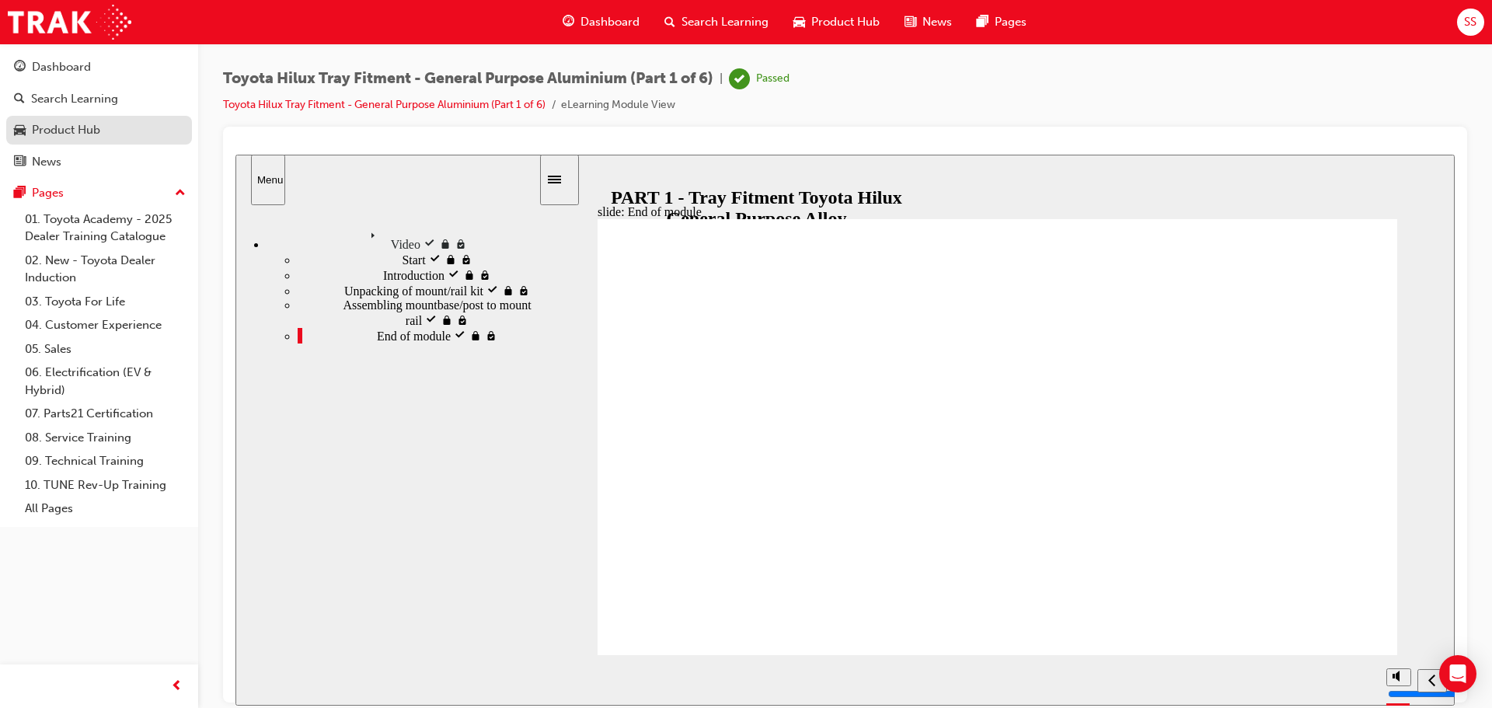
click at [78, 130] on div "Product Hub" at bounding box center [66, 130] width 68 height 18
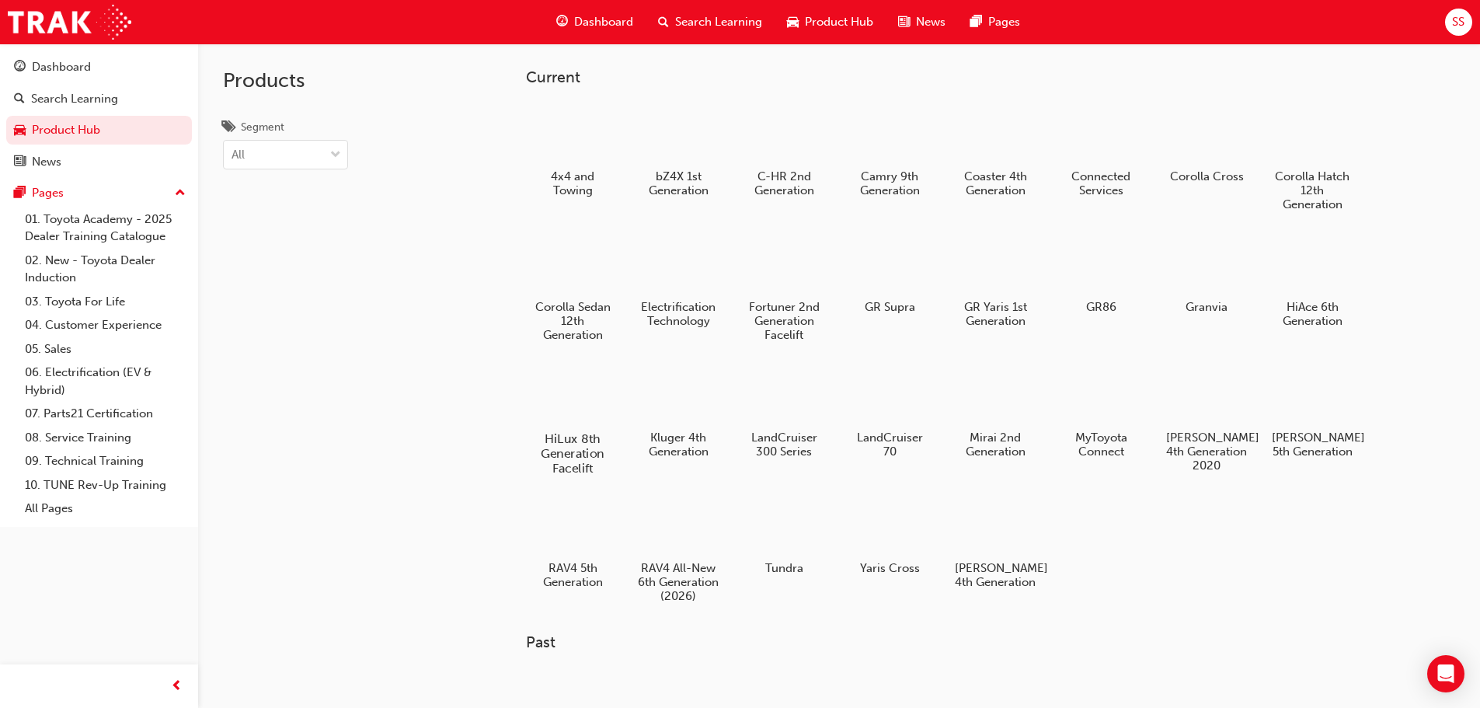
click at [568, 399] on div at bounding box center [572, 394] width 86 height 62
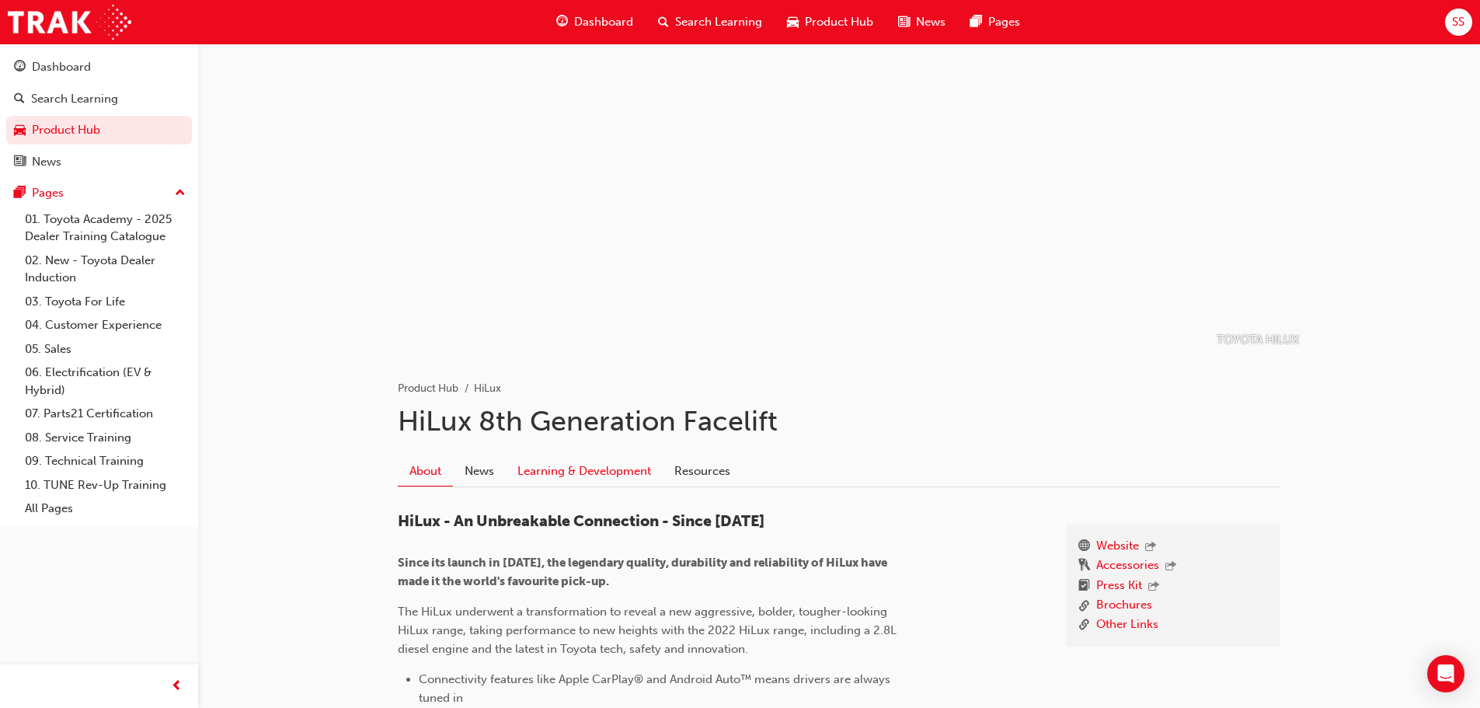
click at [569, 477] on link "Learning & Development" at bounding box center [584, 471] width 157 height 30
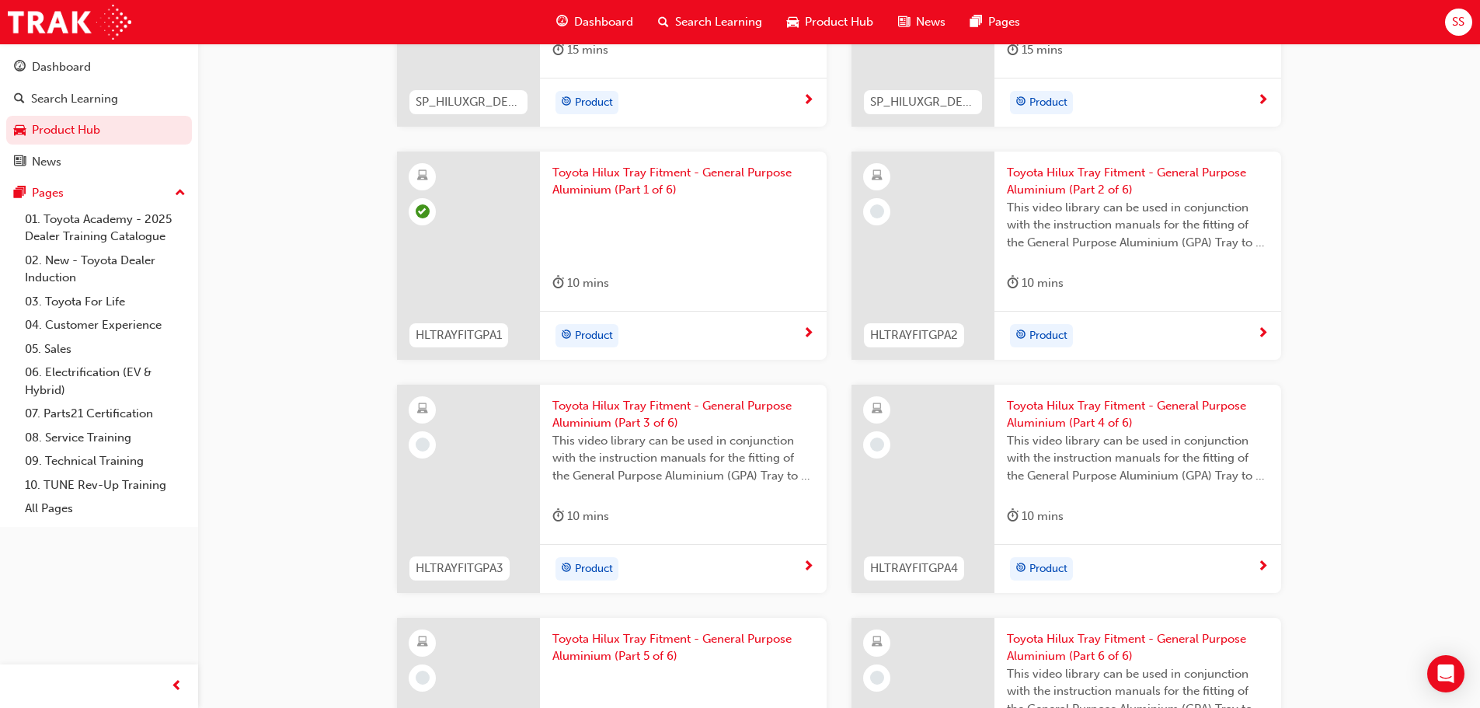
scroll to position [1709, 0]
click at [1090, 186] on span "Toyota Hilux Tray Fitment - General Purpose Aluminium (Part 2 of 6)" at bounding box center [1138, 183] width 262 height 35
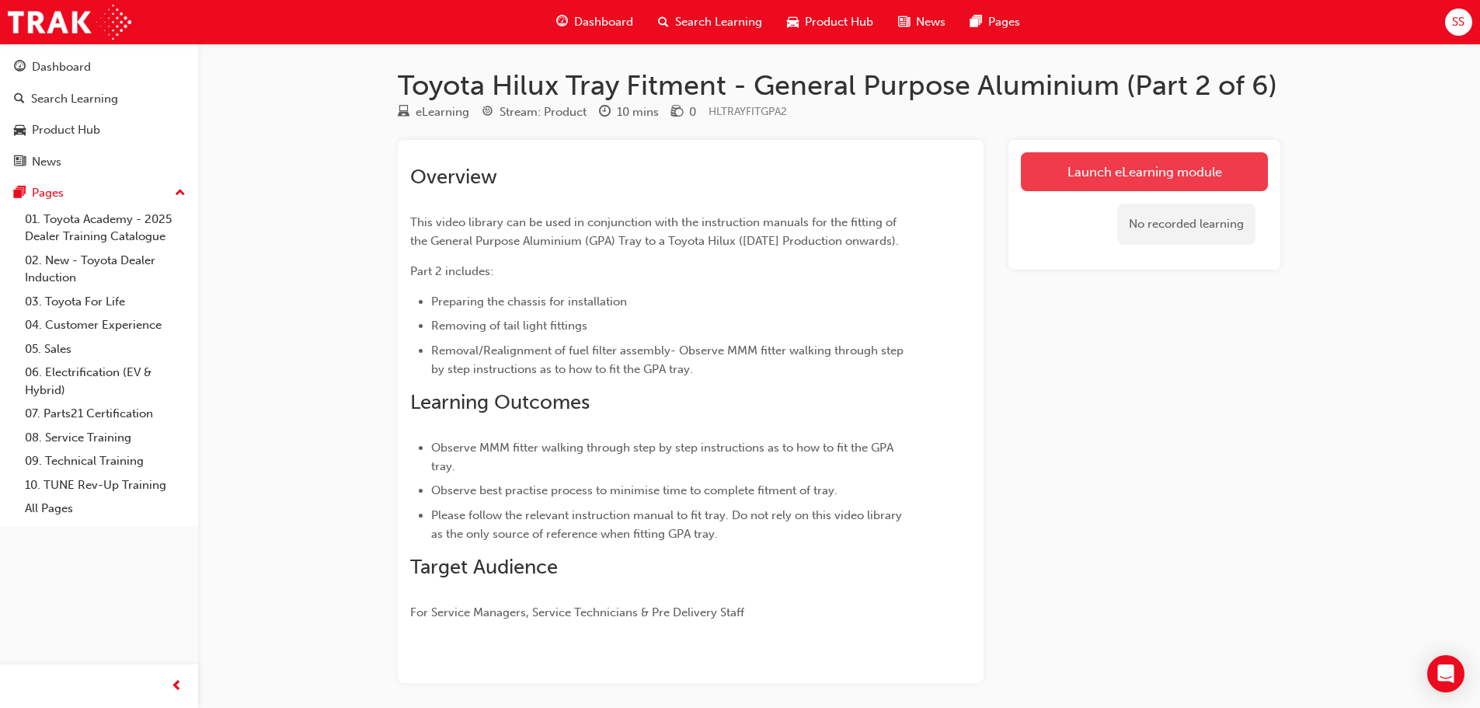
click at [1123, 179] on link "Launch eLearning module" at bounding box center [1144, 171] width 247 height 39
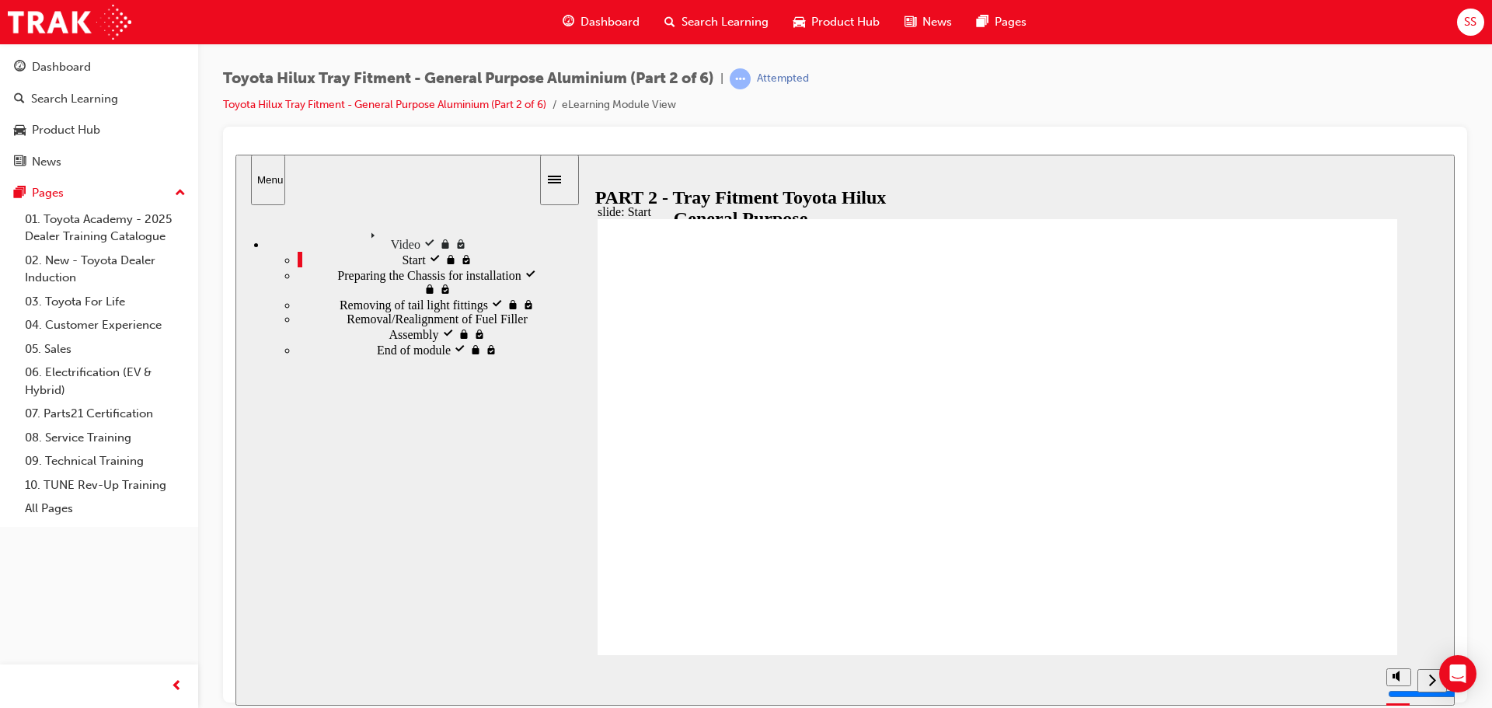
click at [1427, 678] on div "next" at bounding box center [1432, 680] width 17 height 16
type input "700"
click at [1427, 678] on div "next" at bounding box center [1432, 680] width 17 height 16
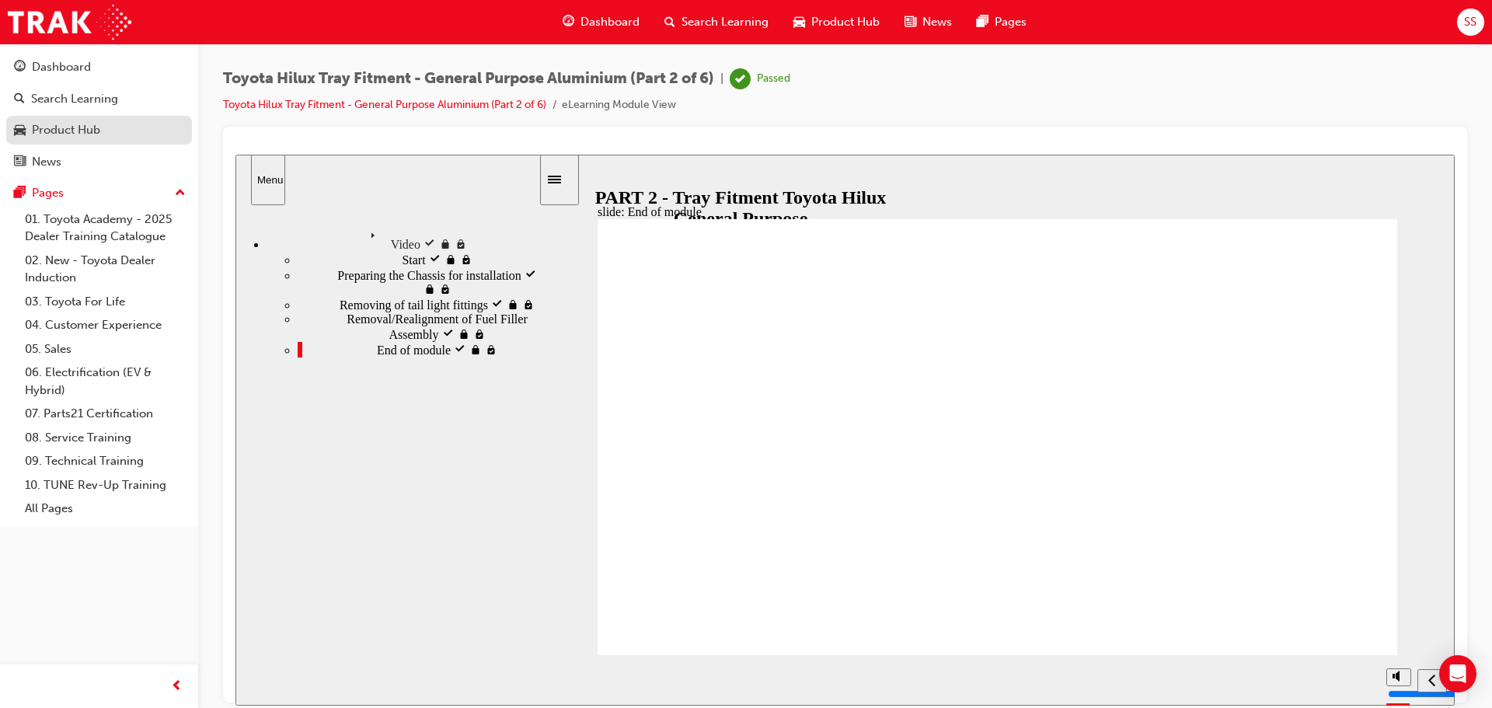
click at [61, 129] on div "Product Hub" at bounding box center [66, 130] width 68 height 18
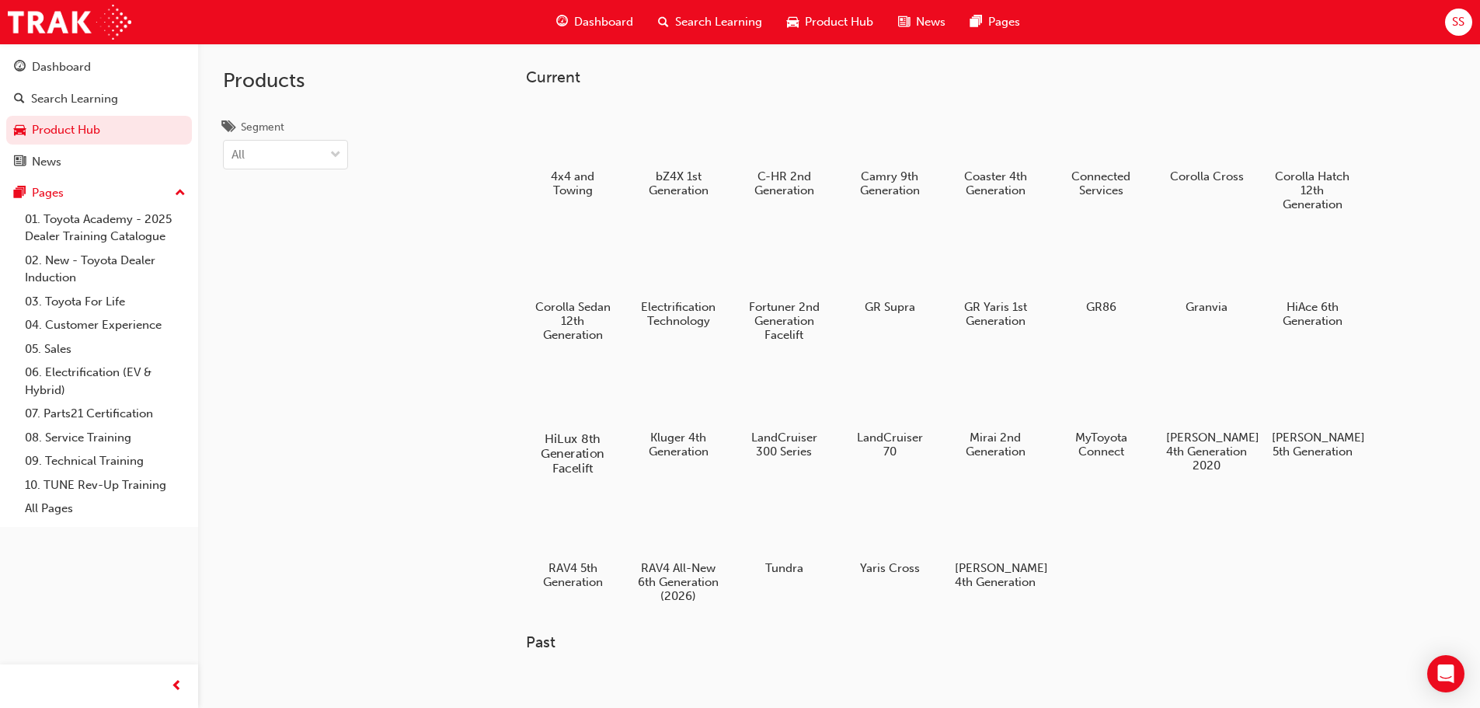
click at [565, 412] on div at bounding box center [572, 394] width 86 height 62
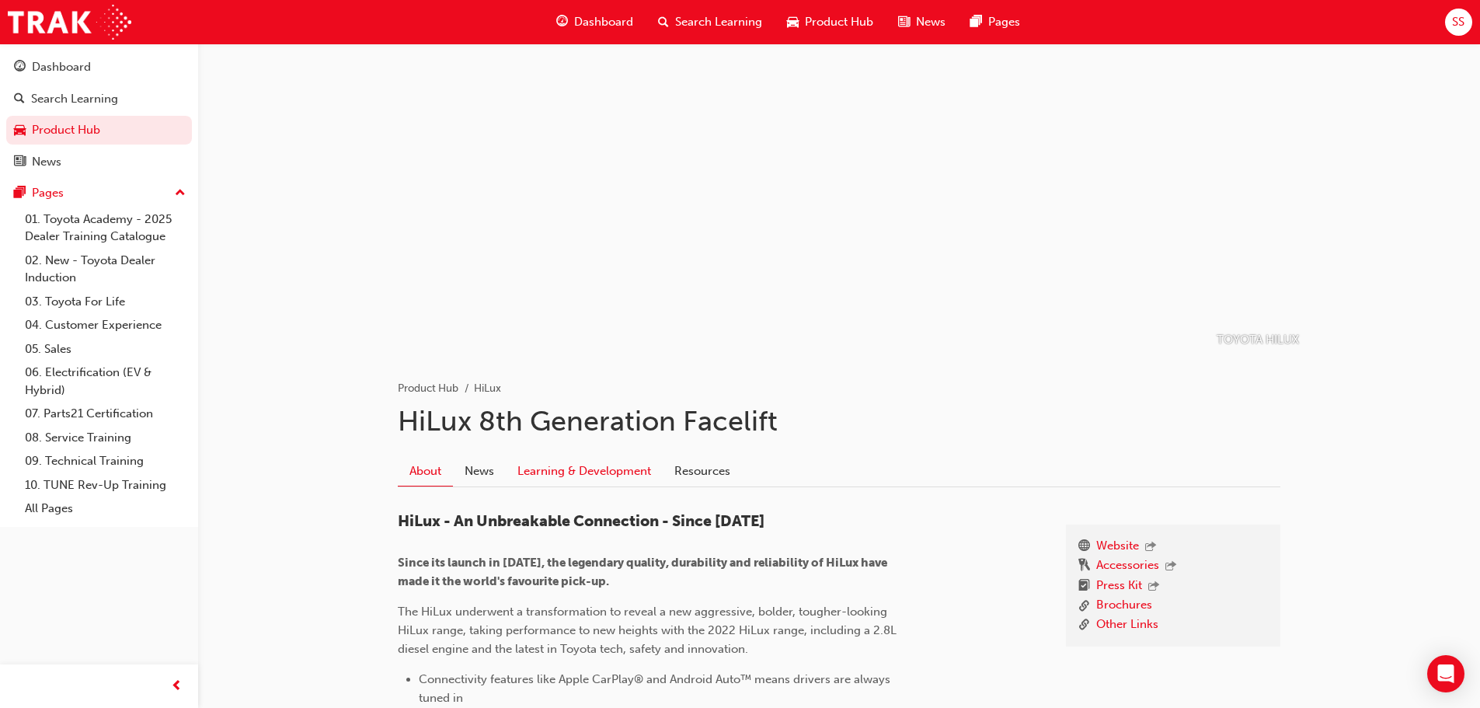
click at [639, 466] on link "Learning & Development" at bounding box center [584, 471] width 157 height 30
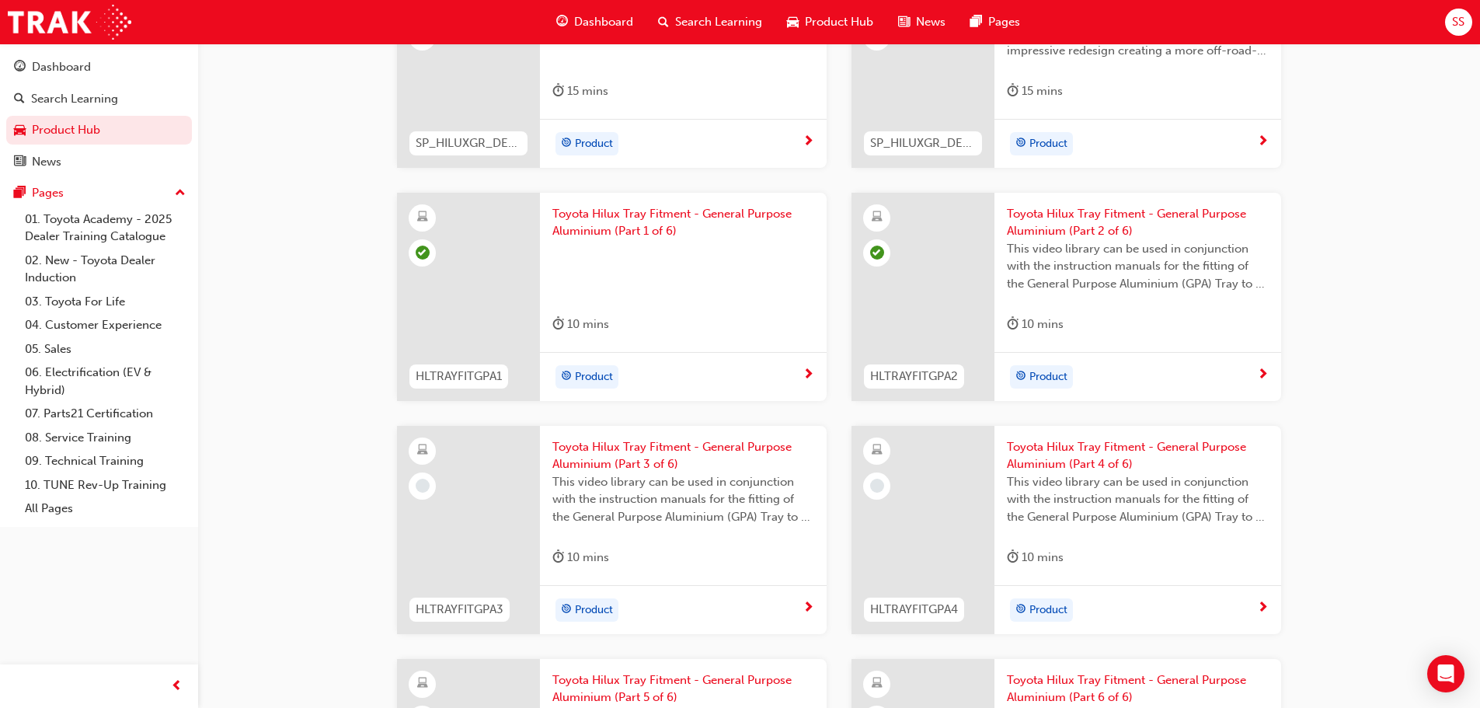
scroll to position [1709, 0]
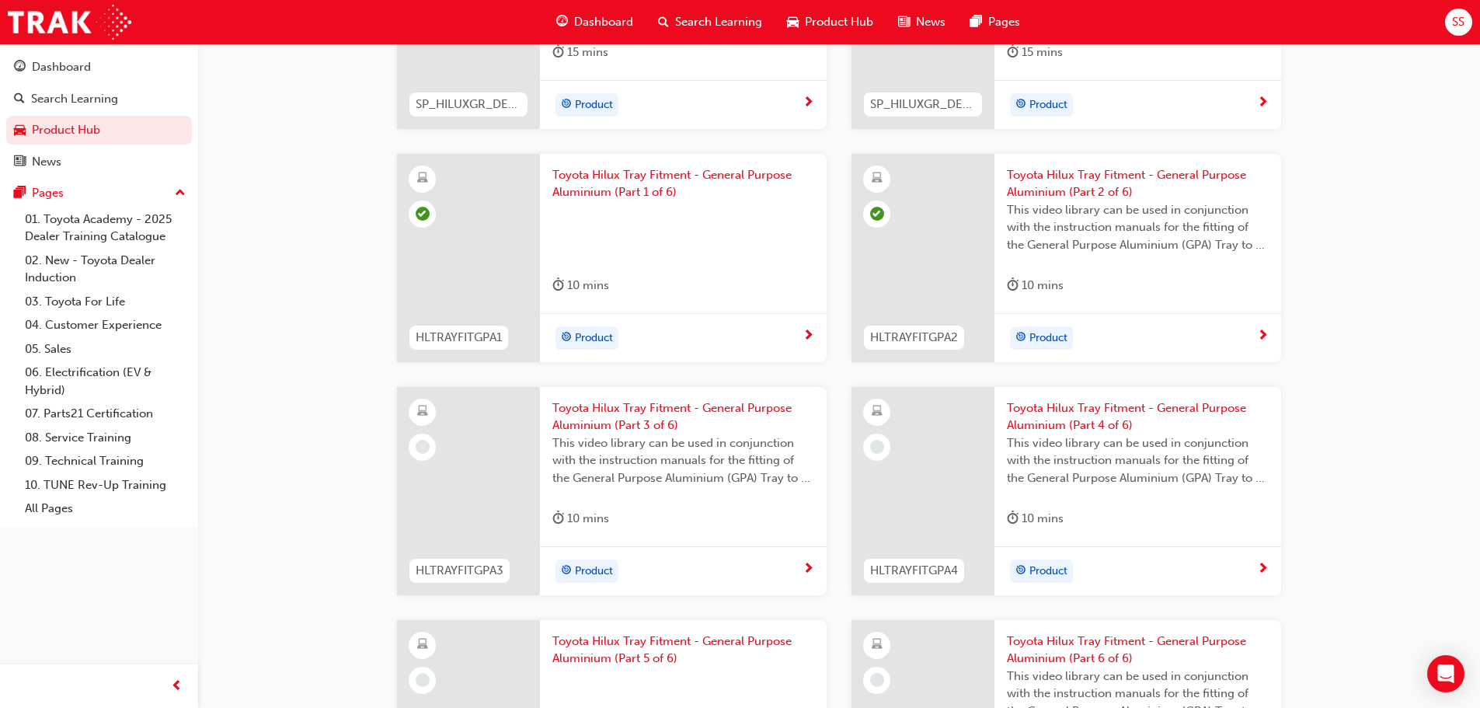
click at [615, 409] on span "Toyota Hilux Tray Fitment - General Purpose Aluminium (Part 3 of 6)" at bounding box center [683, 416] width 262 height 35
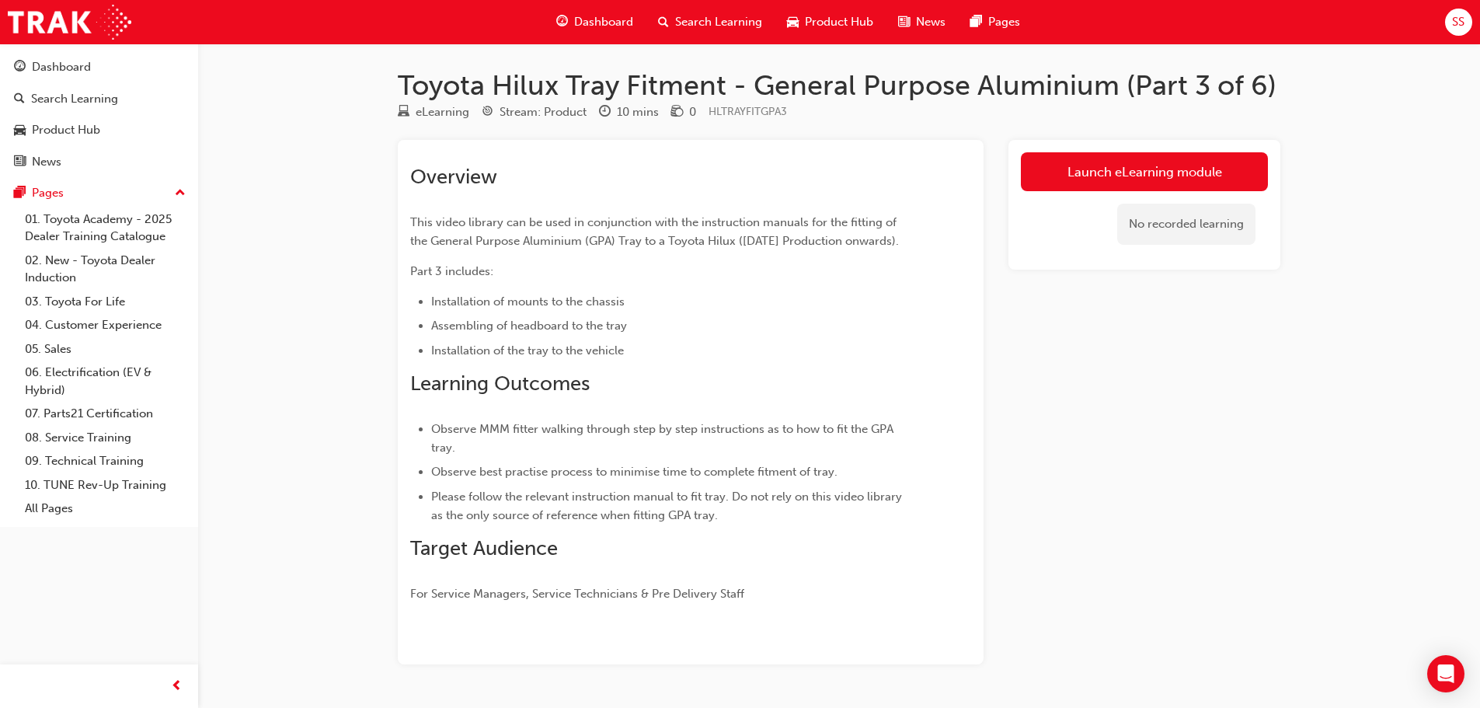
click at [1120, 171] on link "Launch eLearning module" at bounding box center [1144, 171] width 247 height 39
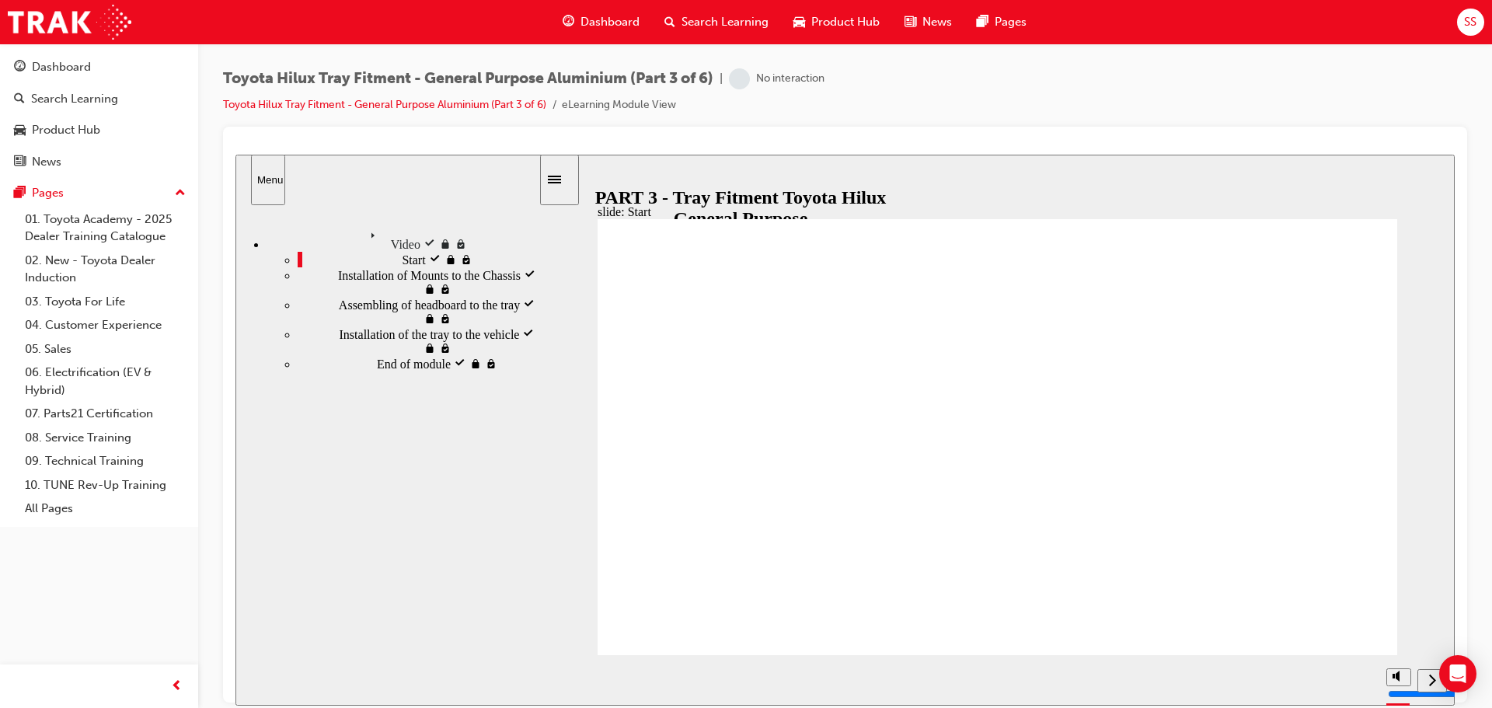
click at [1427, 679] on div "next" at bounding box center [1432, 680] width 17 height 16
click at [1427, 677] on div "next" at bounding box center [1432, 680] width 17 height 16
type input "400"
click at [1427, 677] on div "next" at bounding box center [1432, 680] width 17 height 16
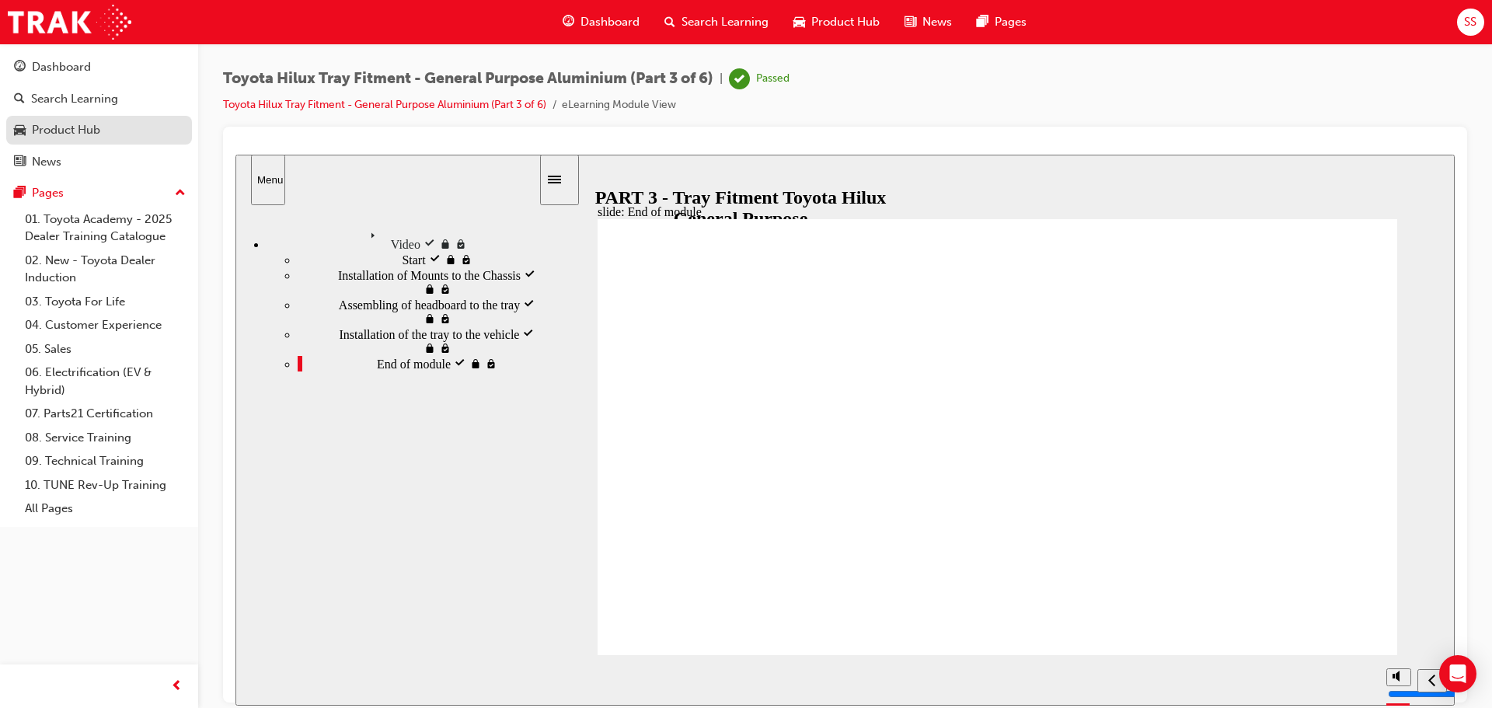
click at [75, 124] on div "Product Hub" at bounding box center [66, 130] width 68 height 18
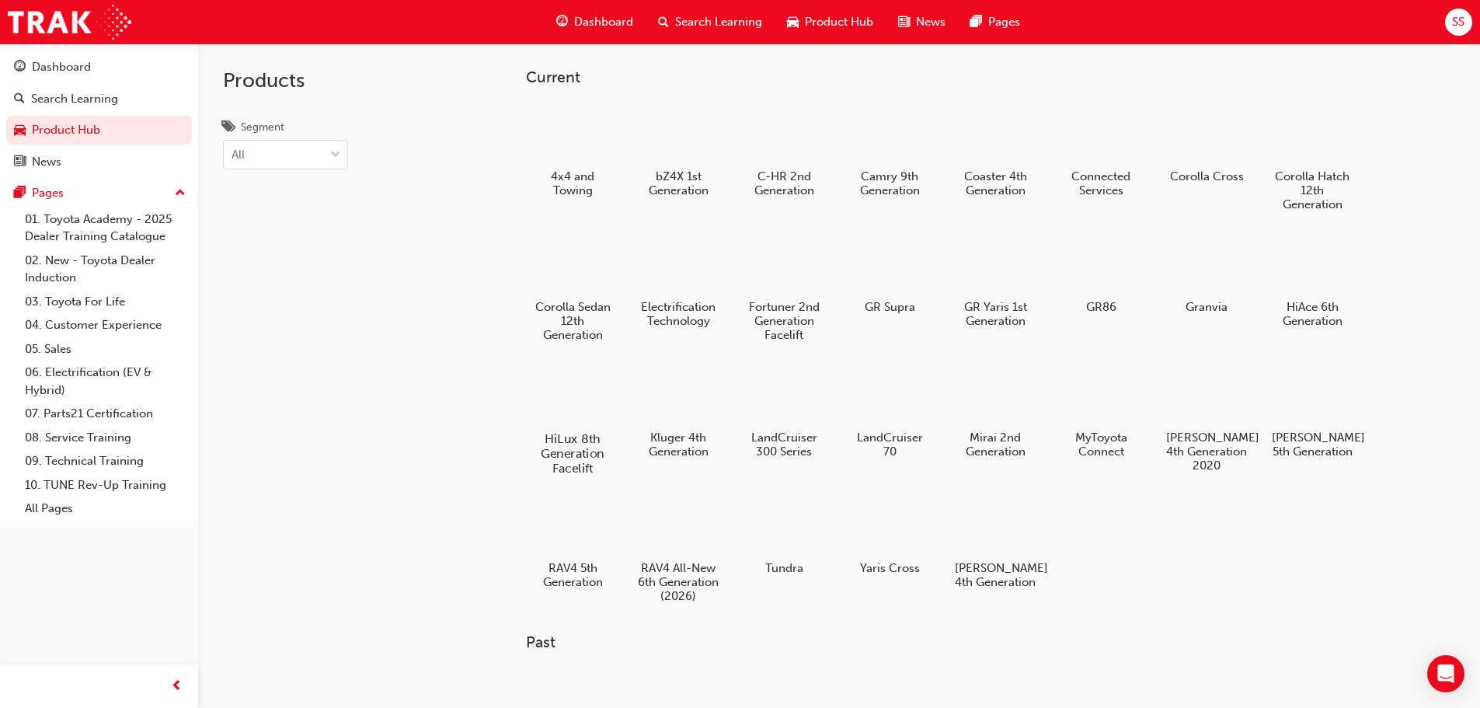
click at [594, 413] on div at bounding box center [572, 394] width 86 height 62
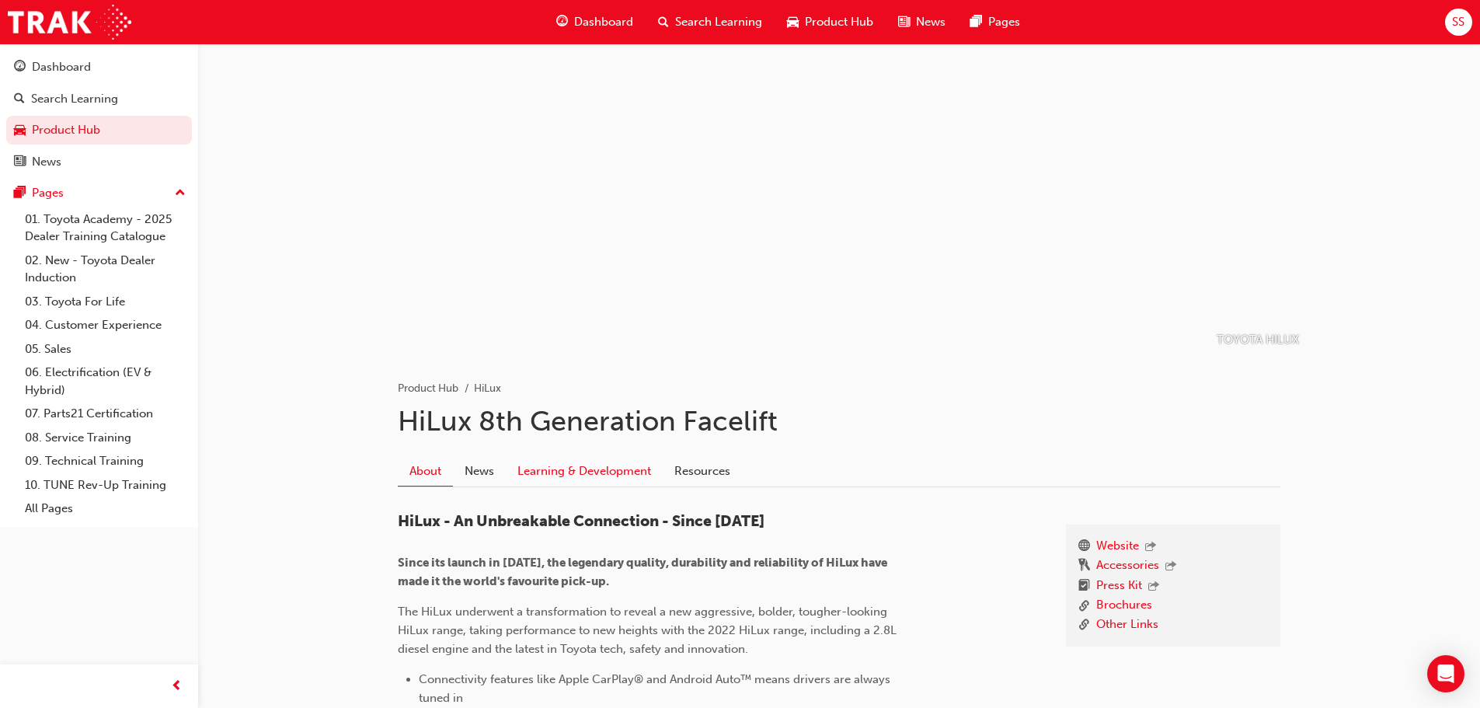
click at [591, 476] on link "Learning & Development" at bounding box center [584, 471] width 157 height 30
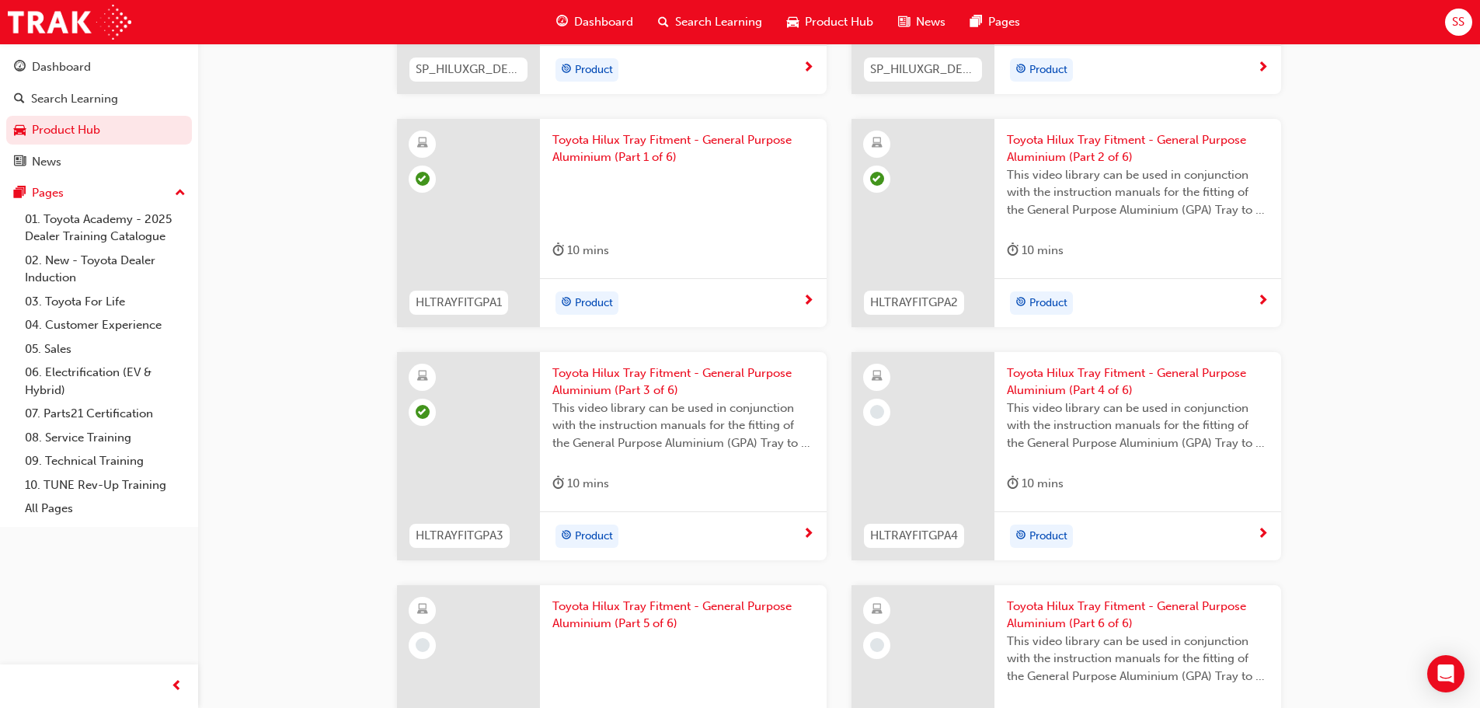
scroll to position [1787, 0]
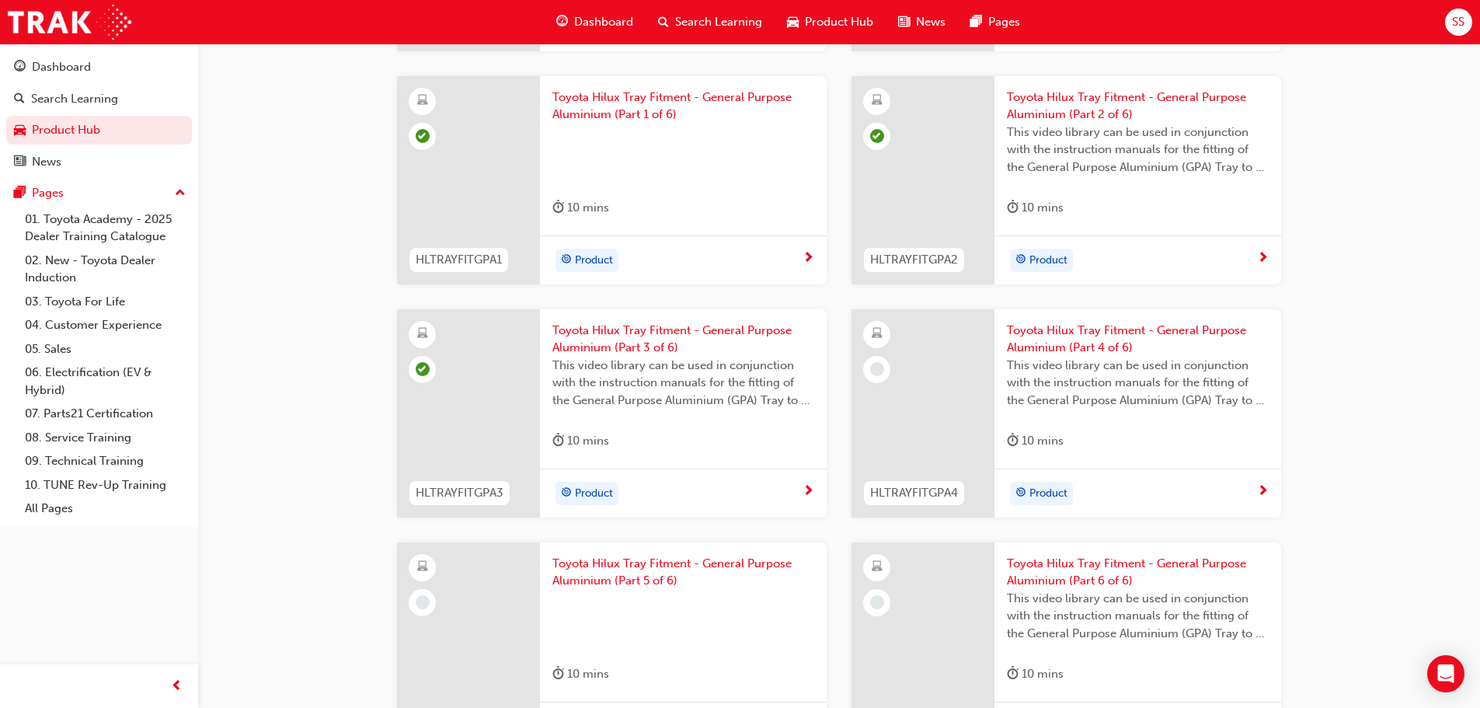
click at [1092, 336] on span "Toyota Hilux Tray Fitment - General Purpose Aluminium (Part 4 of 6)" at bounding box center [1138, 339] width 262 height 35
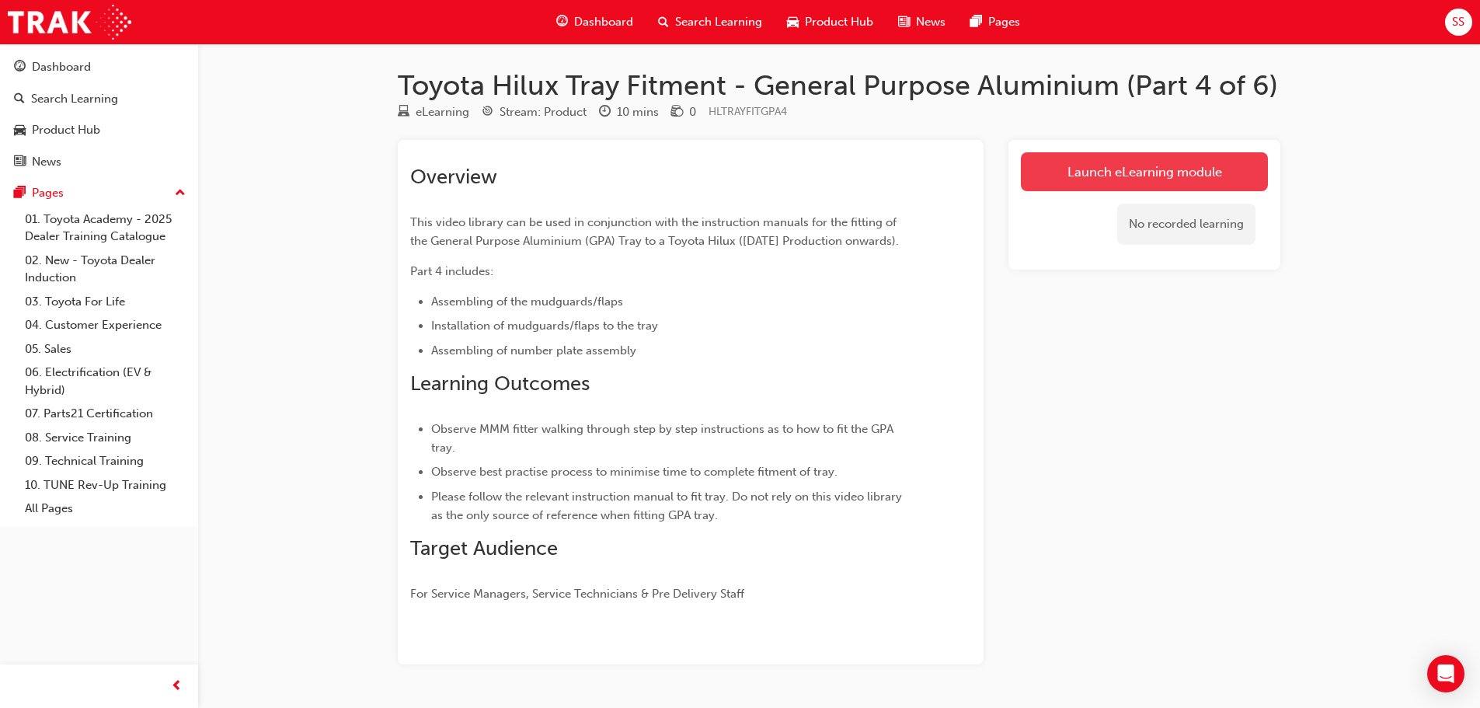
click at [1071, 177] on link "Launch eLearning module" at bounding box center [1144, 171] width 247 height 39
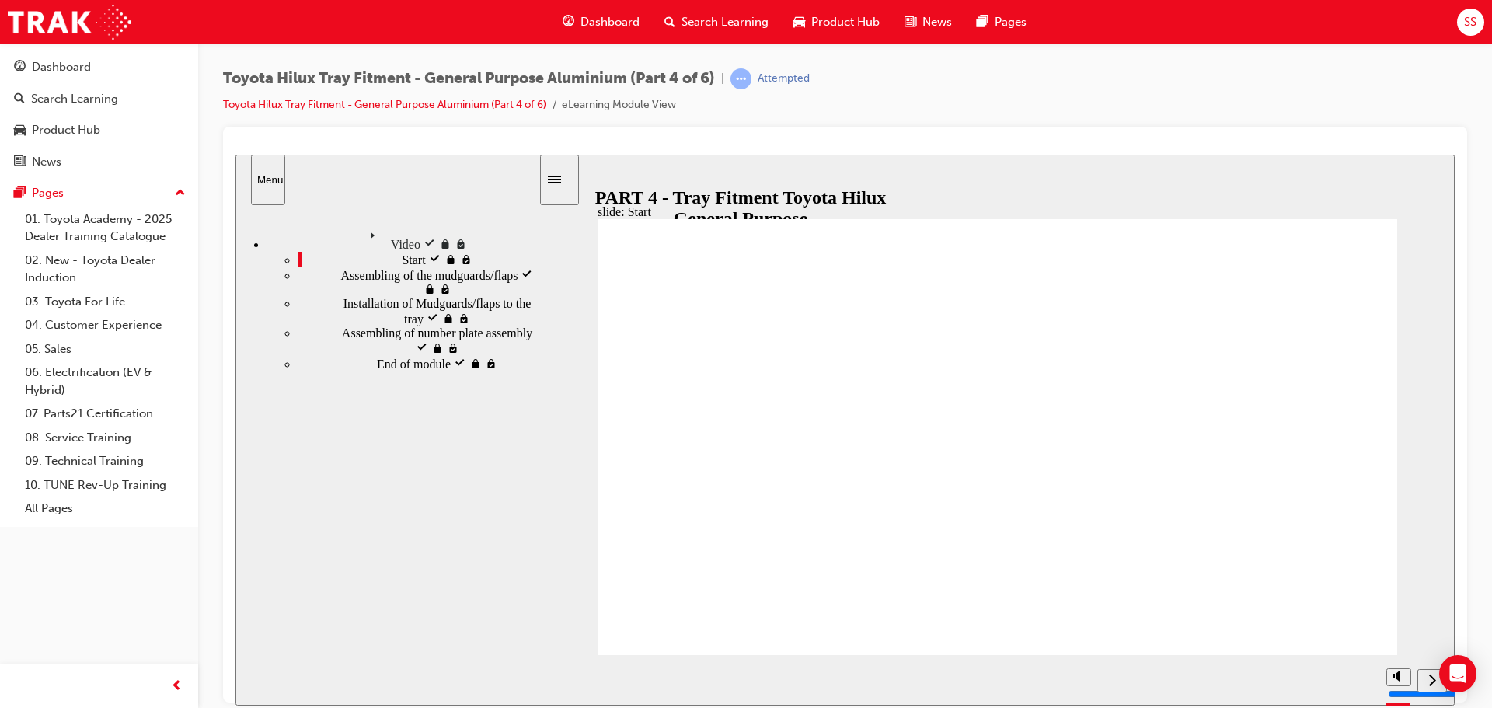
click at [1427, 682] on div "next" at bounding box center [1432, 680] width 17 height 16
click at [1427, 681] on div "next" at bounding box center [1432, 680] width 17 height 16
type input "400"
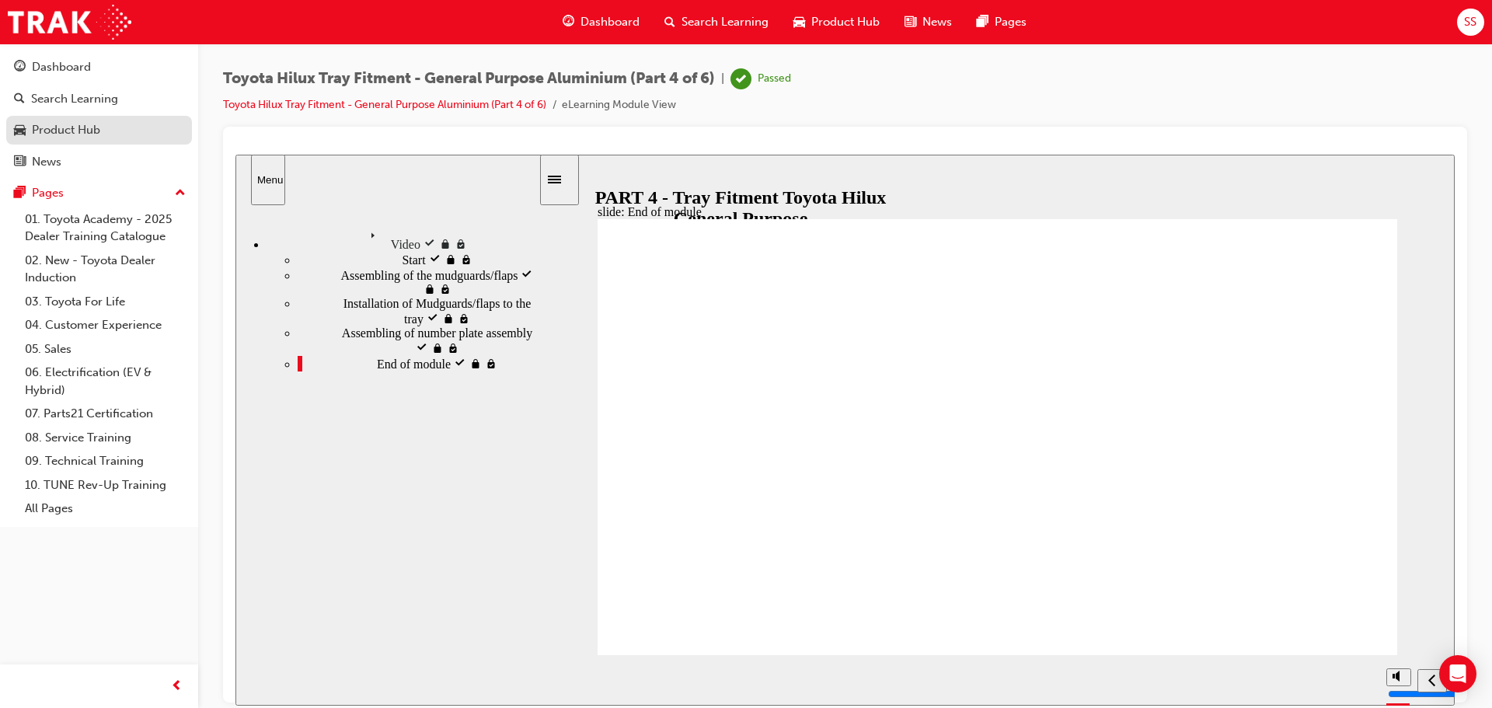
click at [77, 131] on div "Product Hub" at bounding box center [66, 130] width 68 height 18
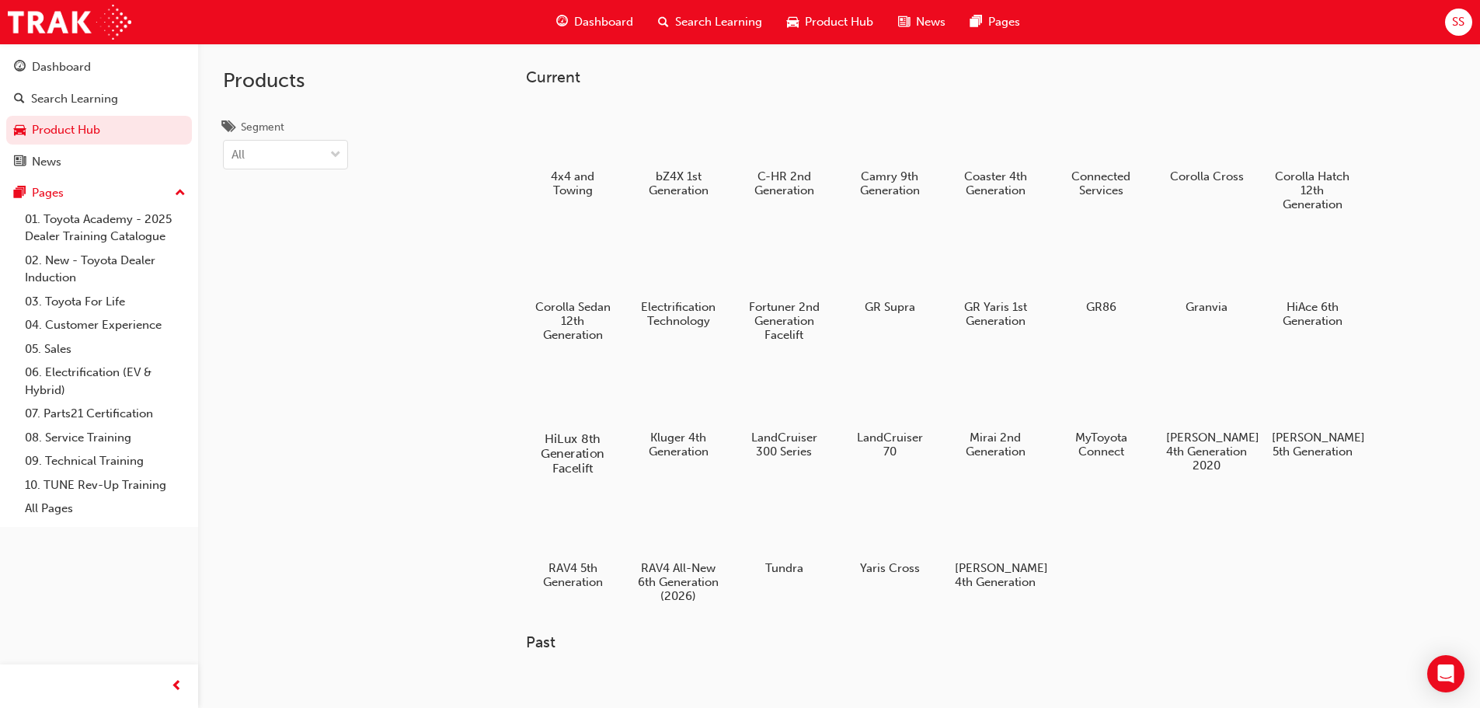
click at [577, 390] on div at bounding box center [572, 394] width 86 height 62
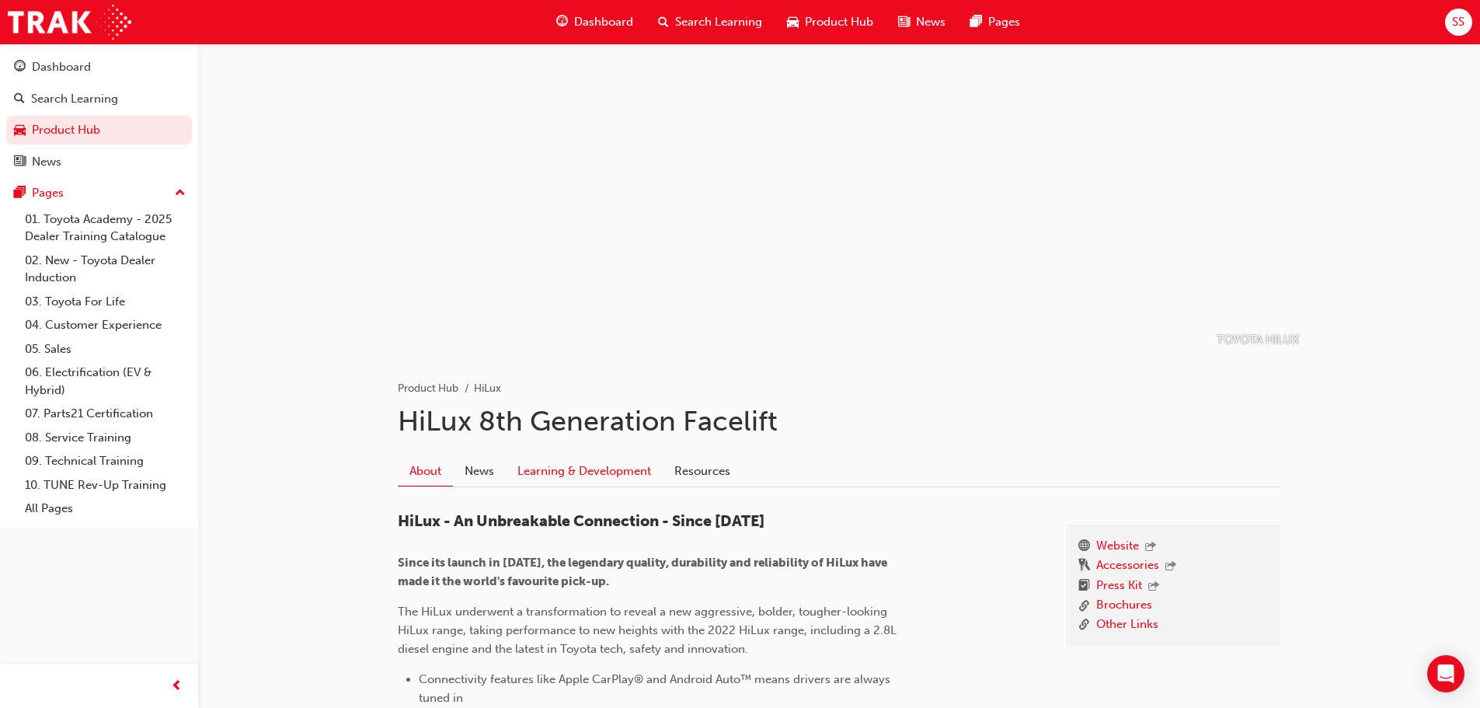
click at [582, 469] on link "Learning & Development" at bounding box center [584, 471] width 157 height 30
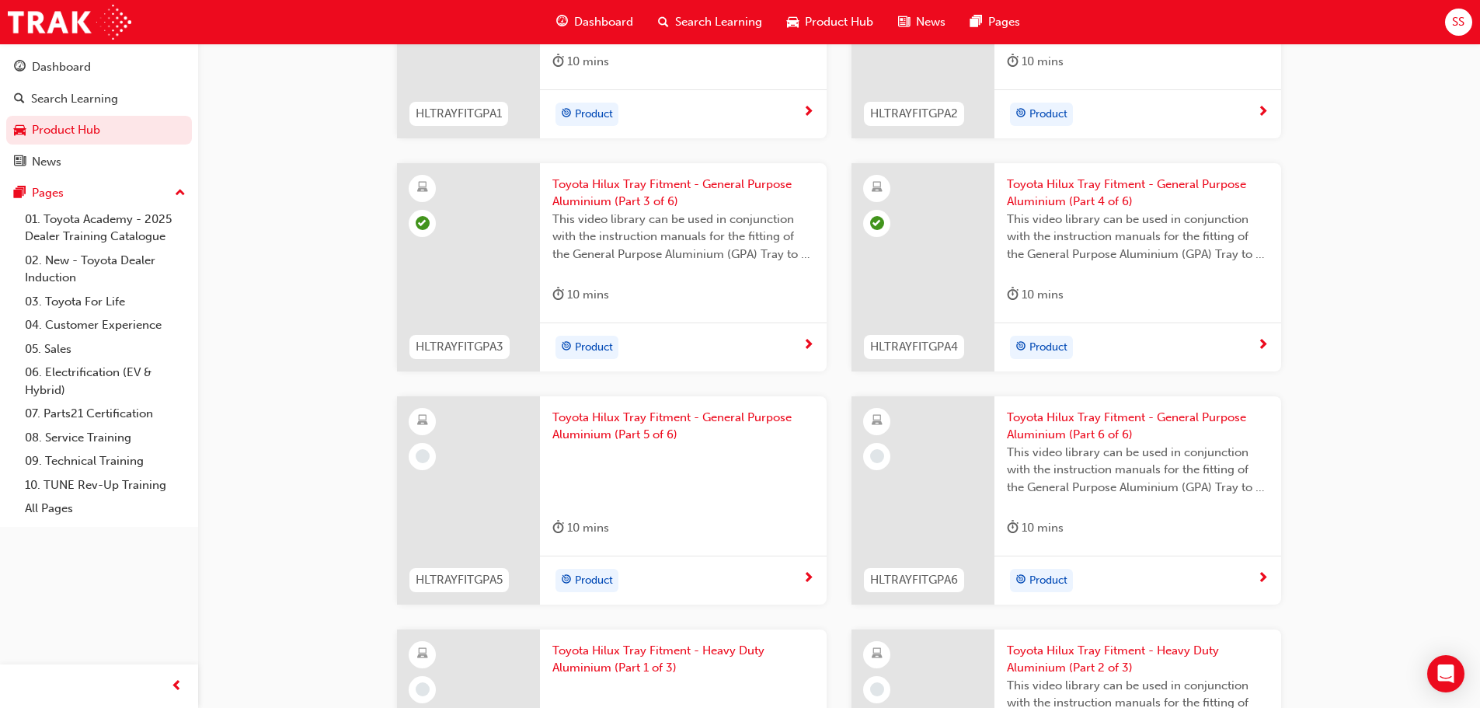
scroll to position [1943, 0]
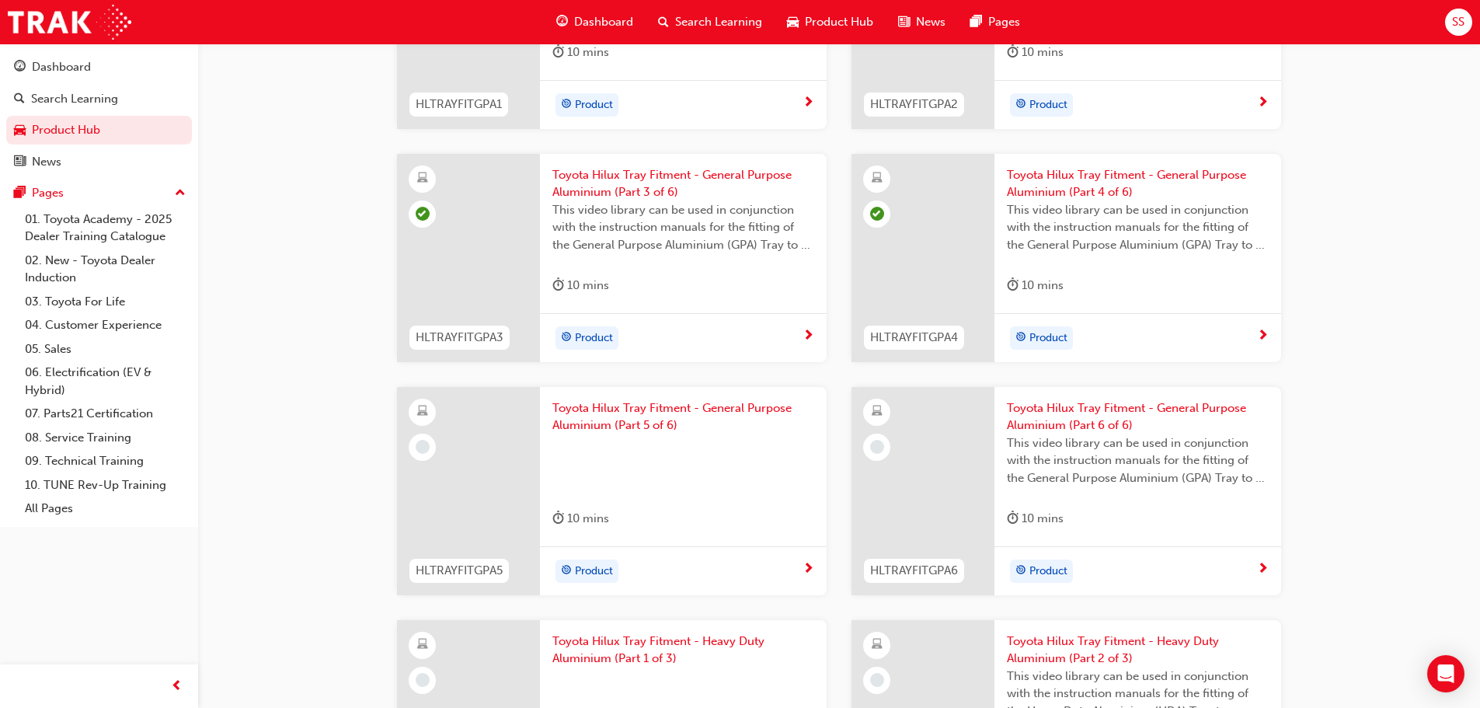
click at [635, 411] on span "Toyota Hilux Tray Fitment - General Purpose Aluminium (Part 5 of 6)" at bounding box center [683, 416] width 262 height 35
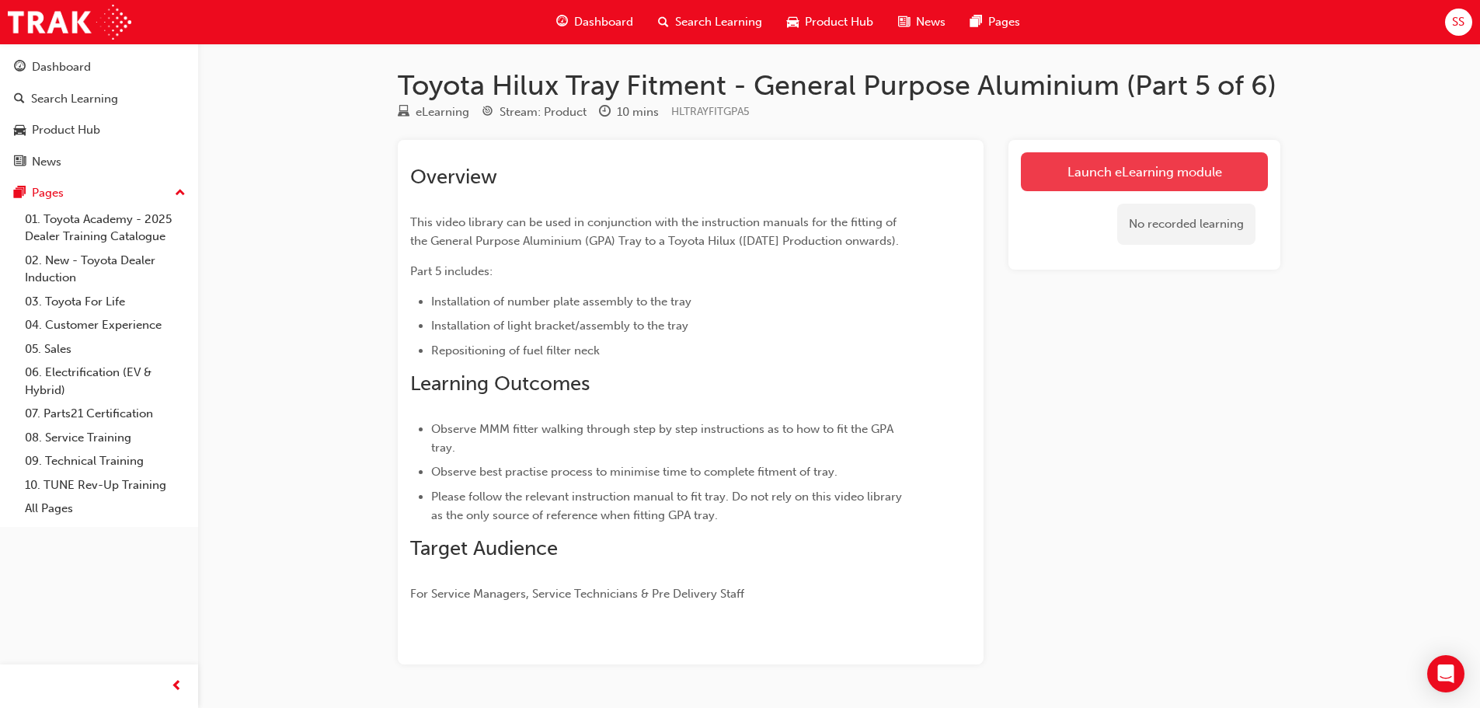
click at [1120, 181] on link "Launch eLearning module" at bounding box center [1144, 171] width 247 height 39
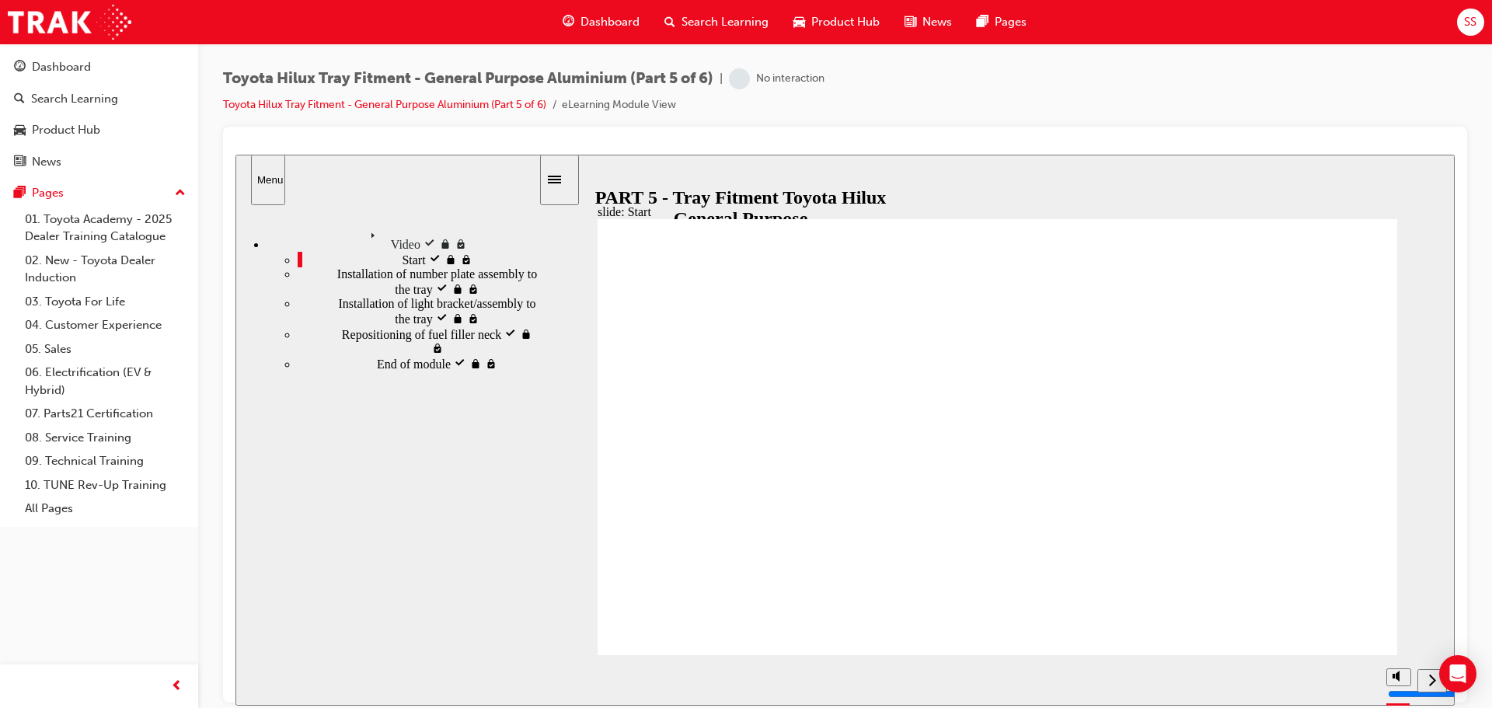
click at [1432, 681] on icon "next" at bounding box center [1432, 679] width 8 height 14
click at [1432, 681] on icon "next" at bounding box center [1433, 679] width 8 height 14
type input "100"
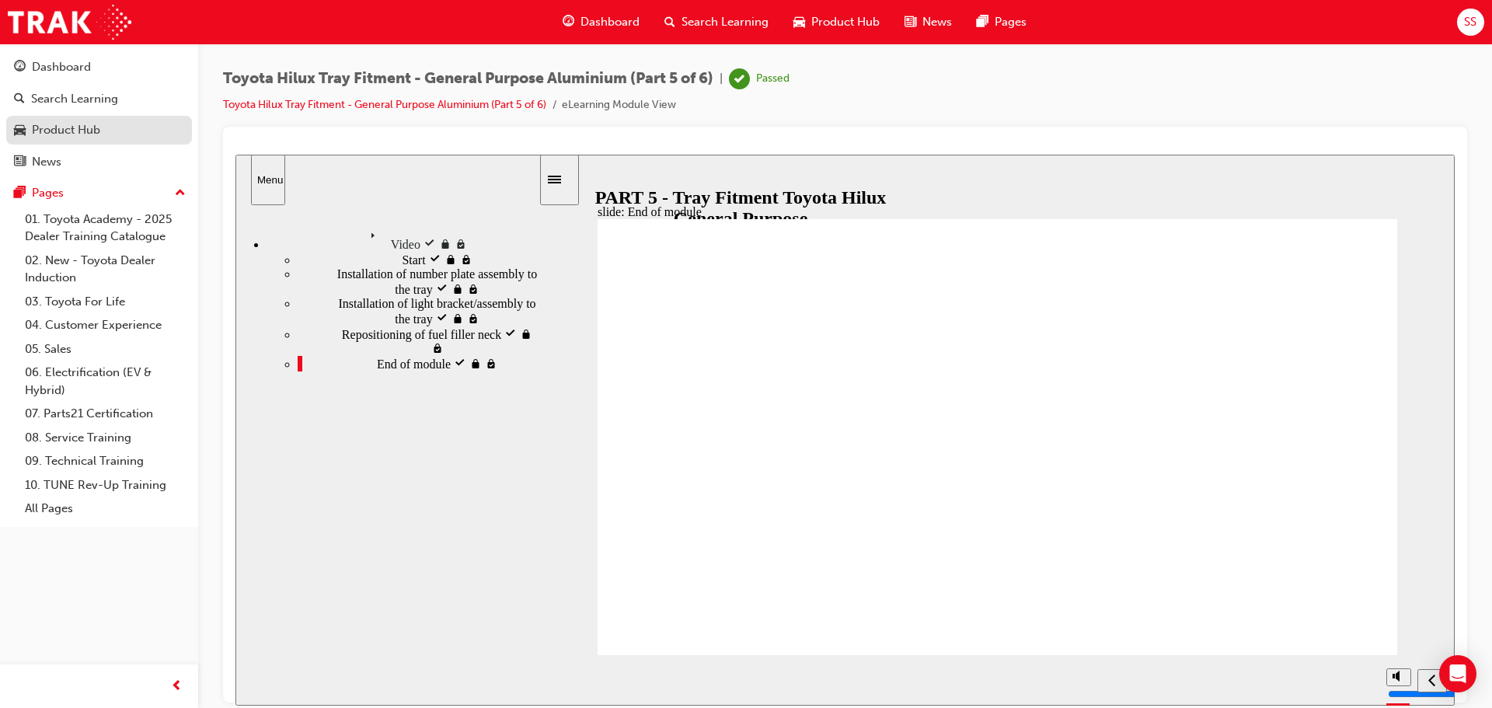
click at [54, 127] on div "Product Hub" at bounding box center [66, 130] width 68 height 18
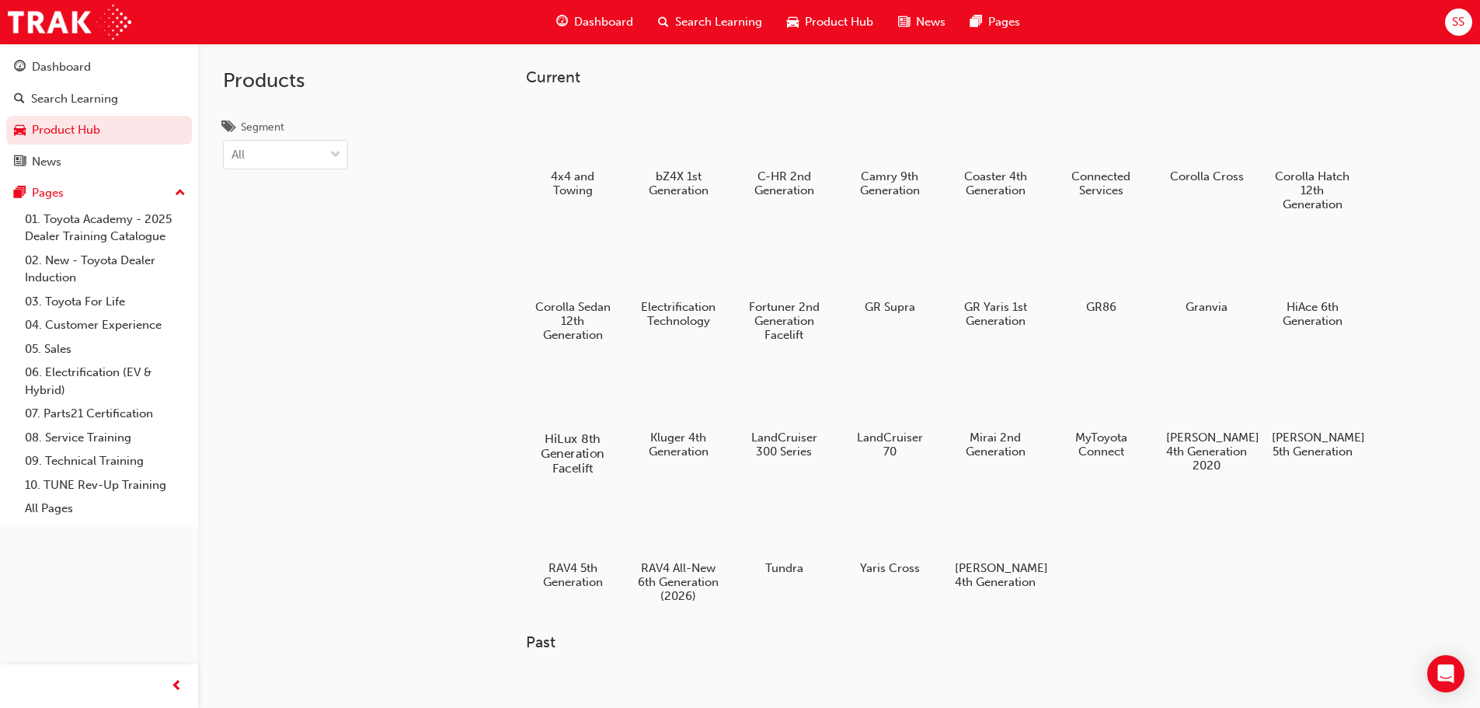
click at [594, 407] on div at bounding box center [572, 394] width 86 height 62
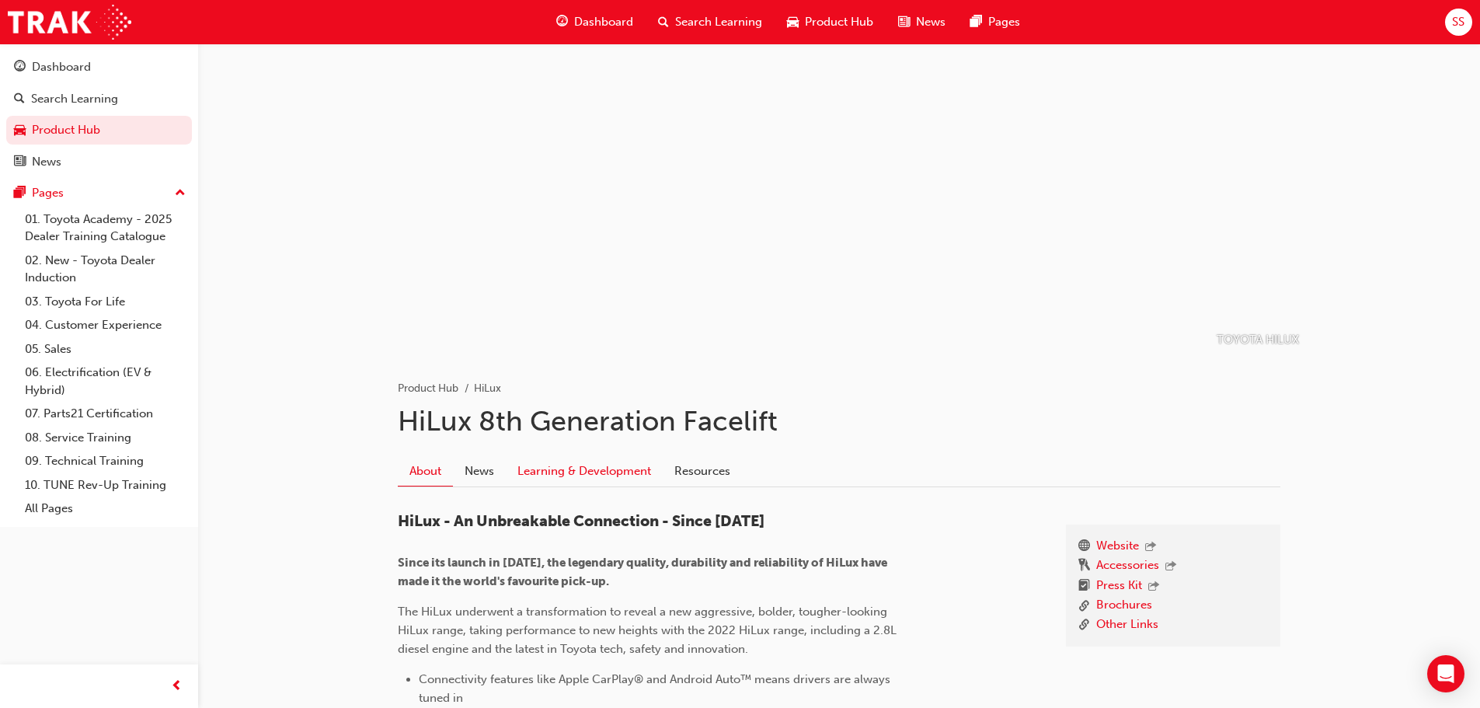
click at [594, 480] on link "Learning & Development" at bounding box center [584, 471] width 157 height 30
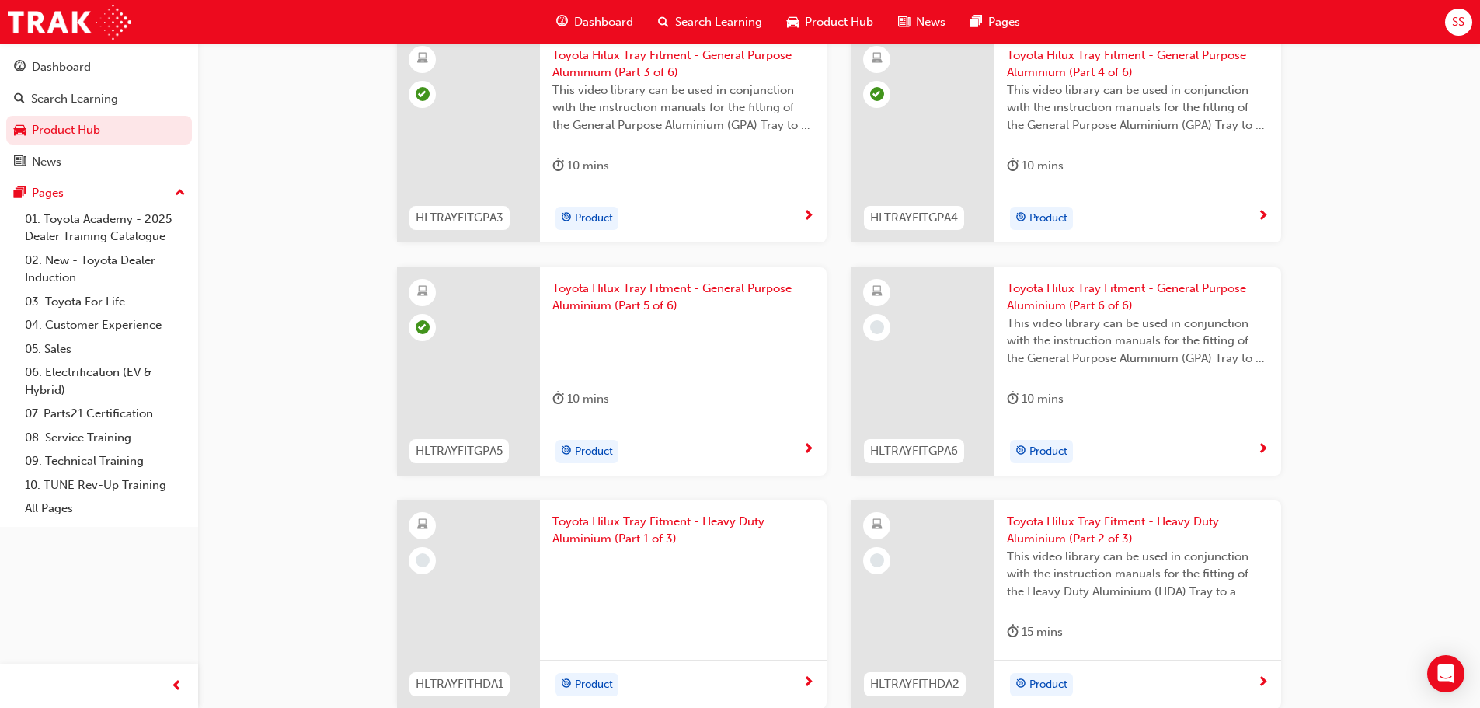
scroll to position [2098, 0]
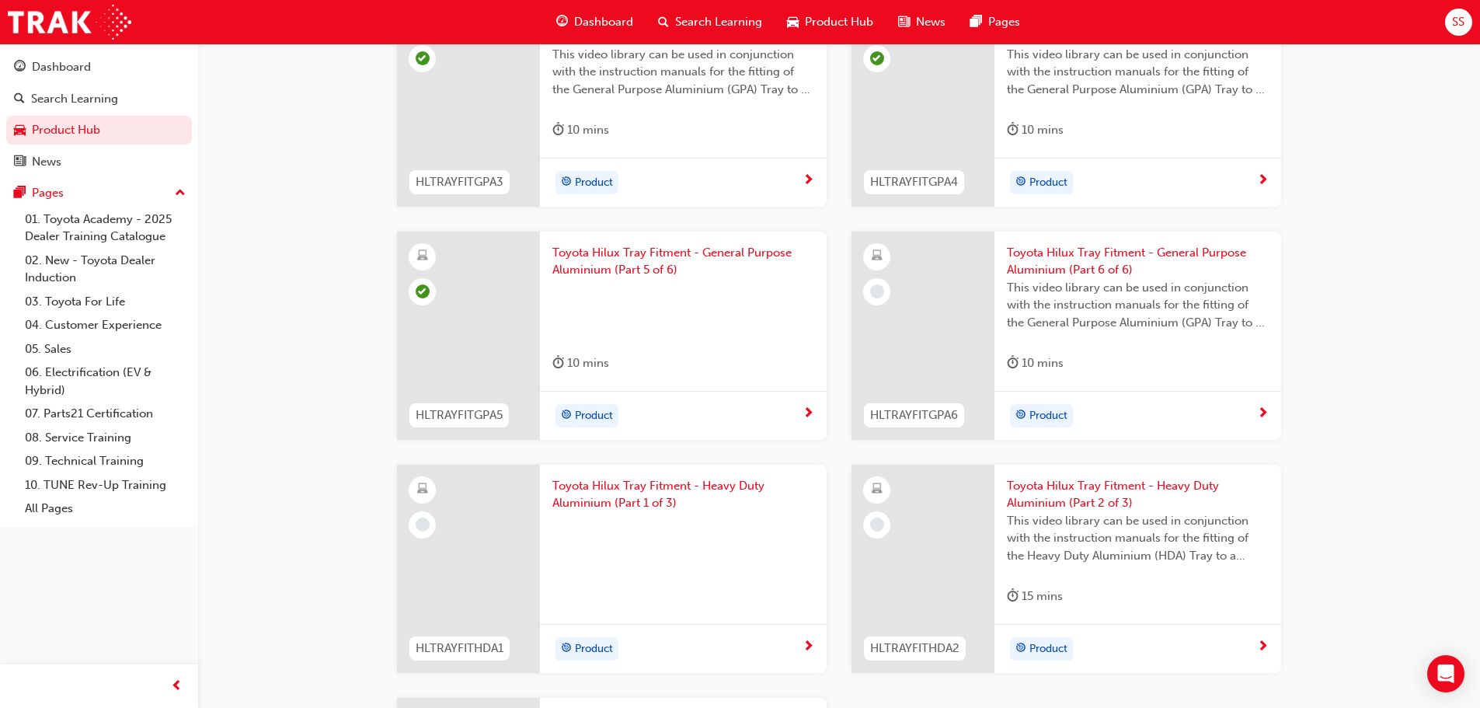
click at [1075, 254] on span "Toyota Hilux Tray Fitment - General Purpose Aluminium (Part 6 of 6)" at bounding box center [1138, 261] width 262 height 35
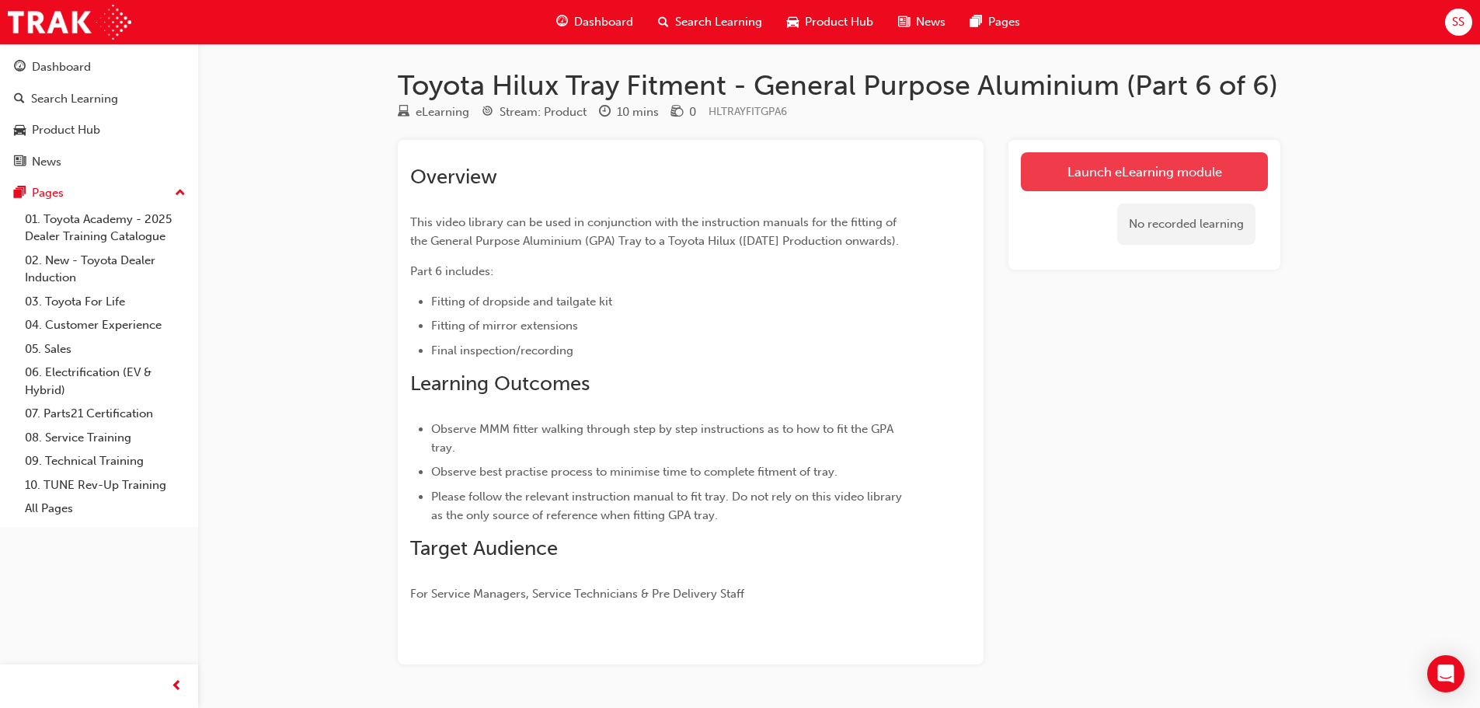
click at [1105, 179] on link "Launch eLearning module" at bounding box center [1144, 171] width 247 height 39
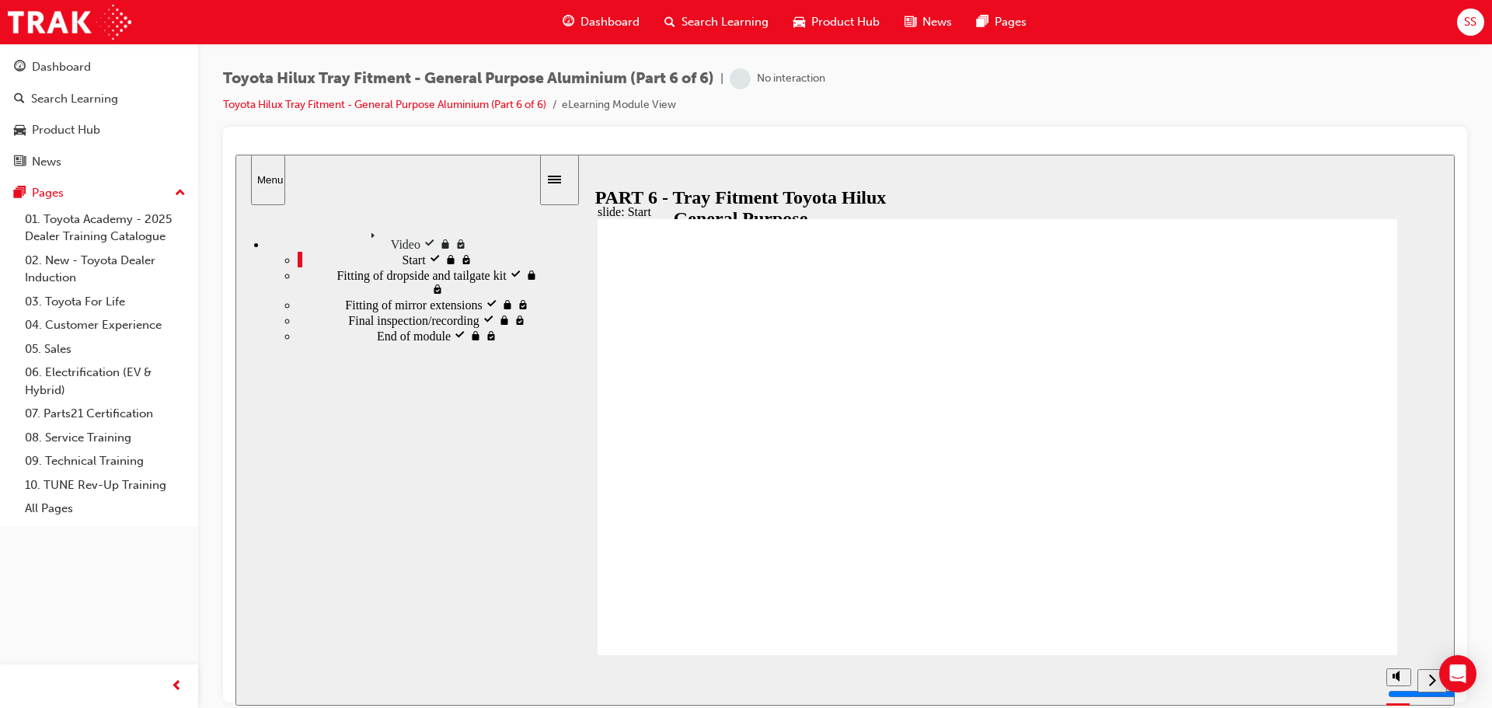
click at [1427, 676] on div "next" at bounding box center [1432, 680] width 17 height 16
type input "1800"
click at [1426, 678] on div "next" at bounding box center [1432, 680] width 17 height 16
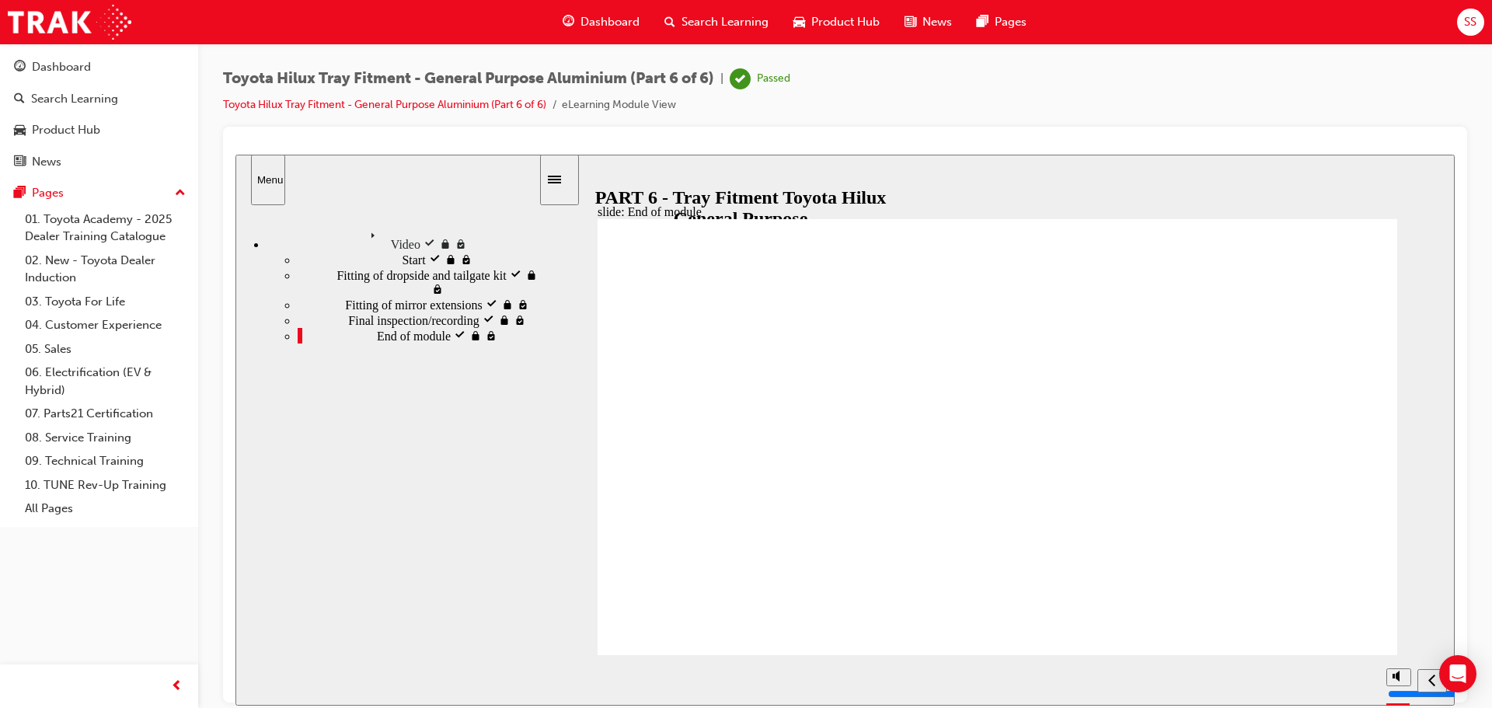
click at [79, 114] on button "Dashboard Search Learning Product Hub News Pages" at bounding box center [99, 114] width 186 height 129
click at [78, 122] on div "Product Hub" at bounding box center [66, 130] width 68 height 18
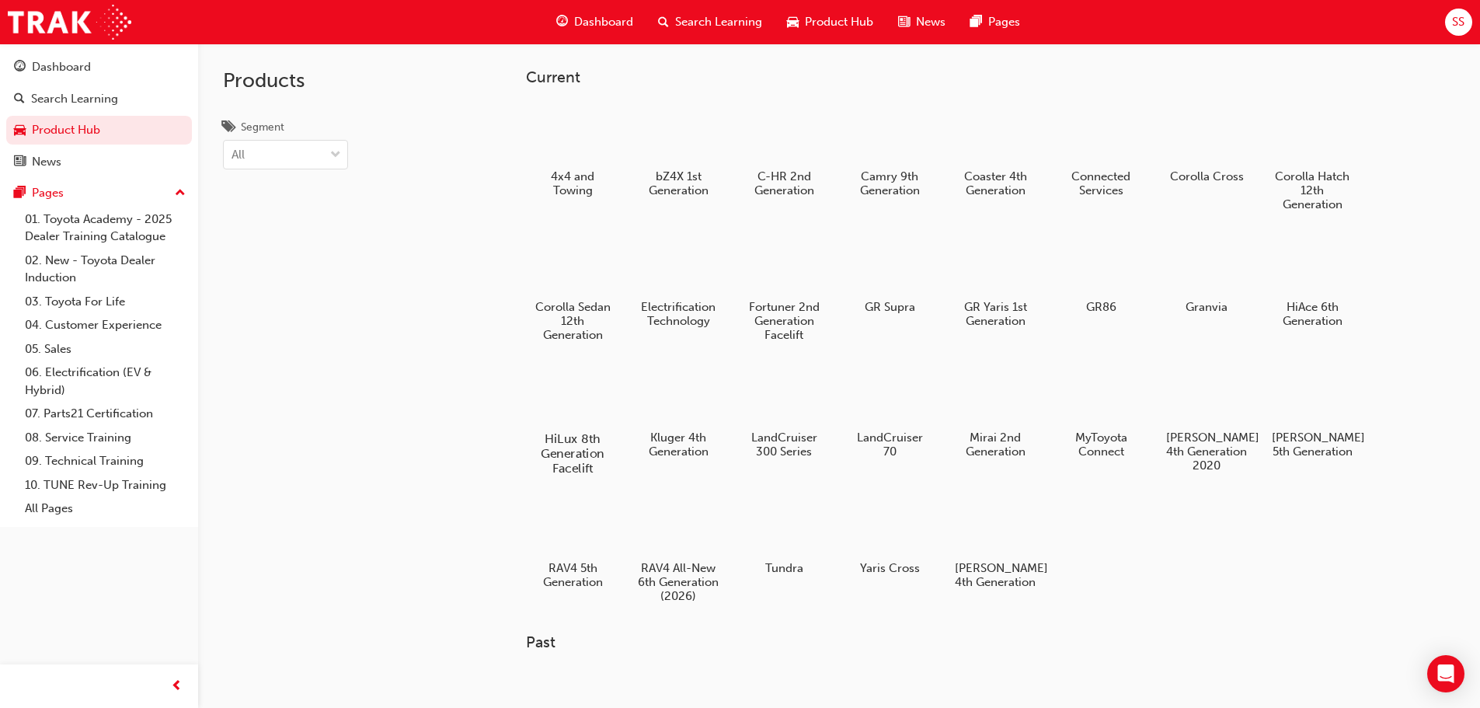
click at [591, 400] on div at bounding box center [572, 394] width 86 height 62
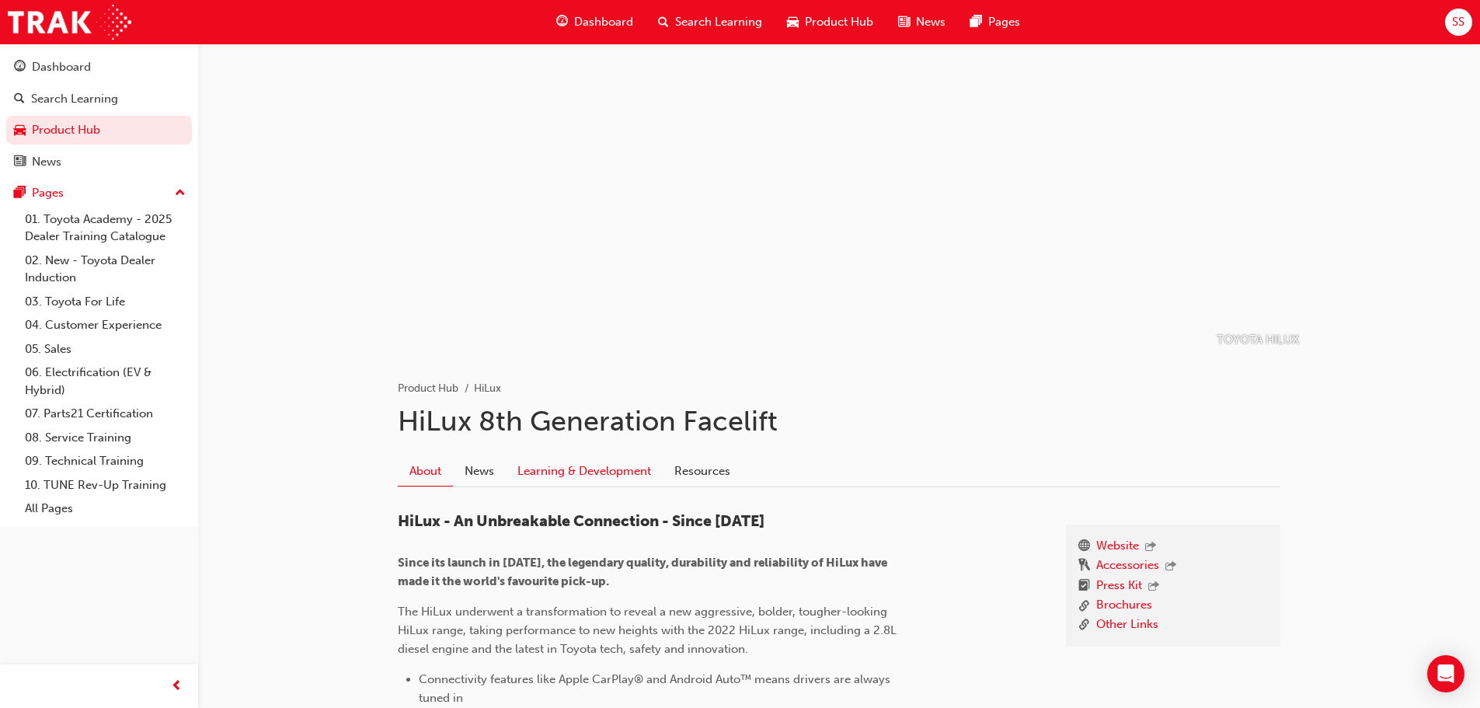
click at [566, 464] on link "Learning & Development" at bounding box center [584, 471] width 157 height 30
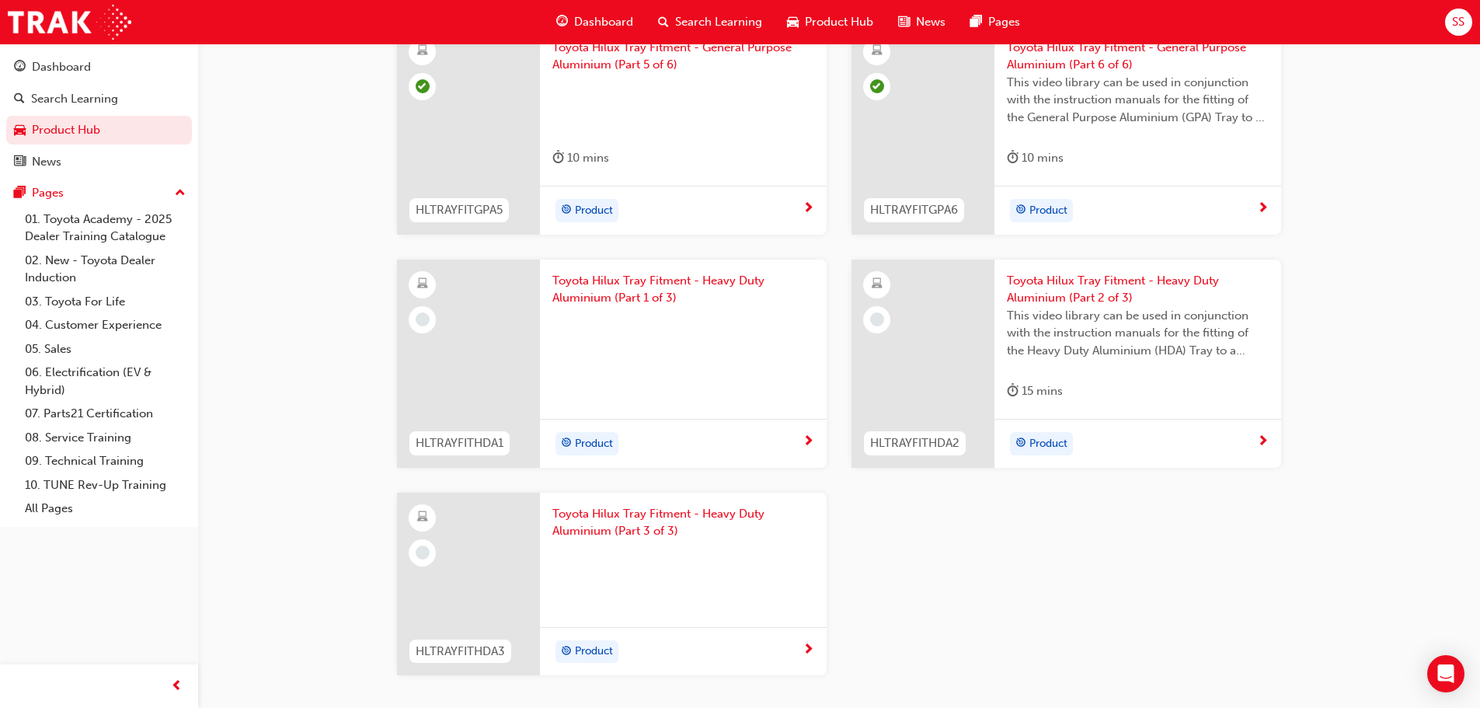
scroll to position [2331, 0]
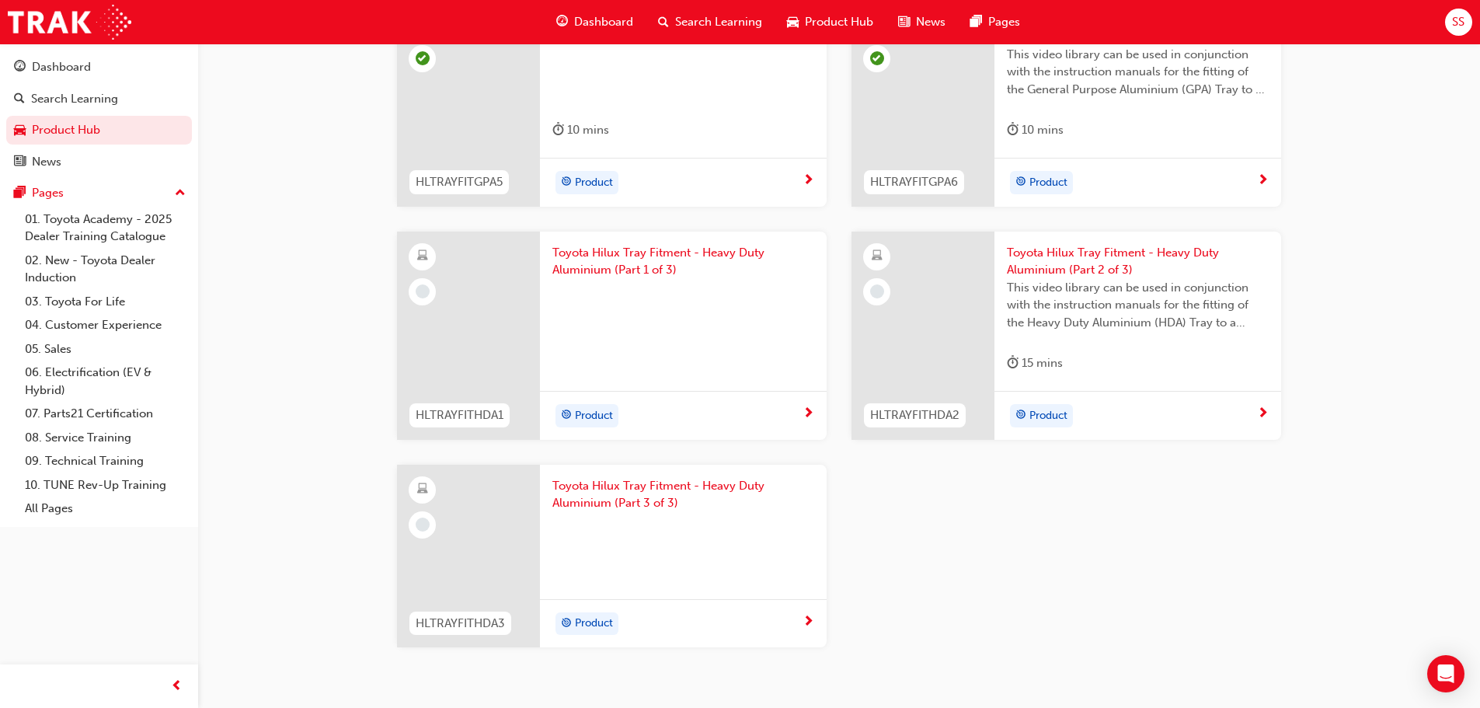
click at [629, 255] on span "Toyota Hilux Tray Fitment - Heavy Duty Aluminium (Part 1 of 3)" at bounding box center [683, 261] width 262 height 35
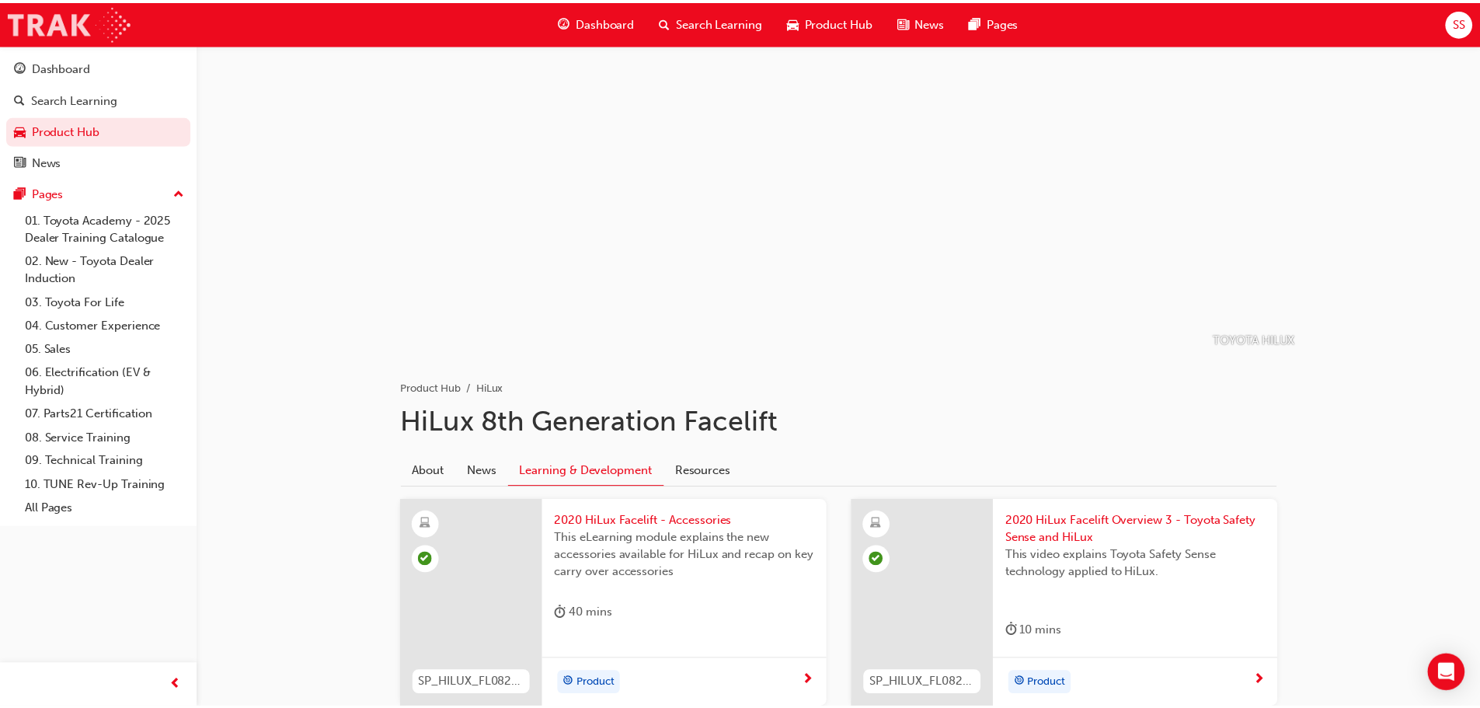
scroll to position [2331, 0]
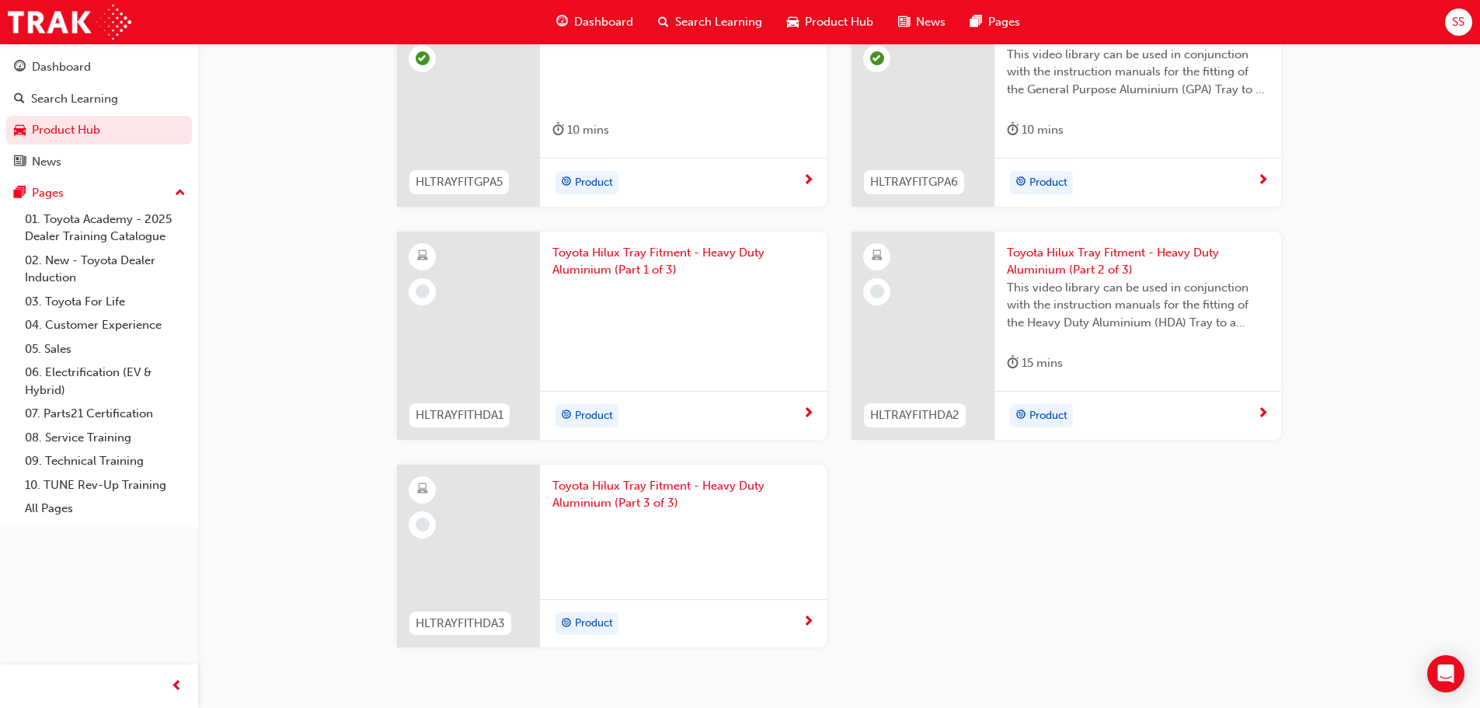
click at [1071, 261] on span "Toyota Hilux Tray Fitment - Heavy Duty Aluminium (Part 2 of 3)" at bounding box center [1138, 261] width 262 height 35
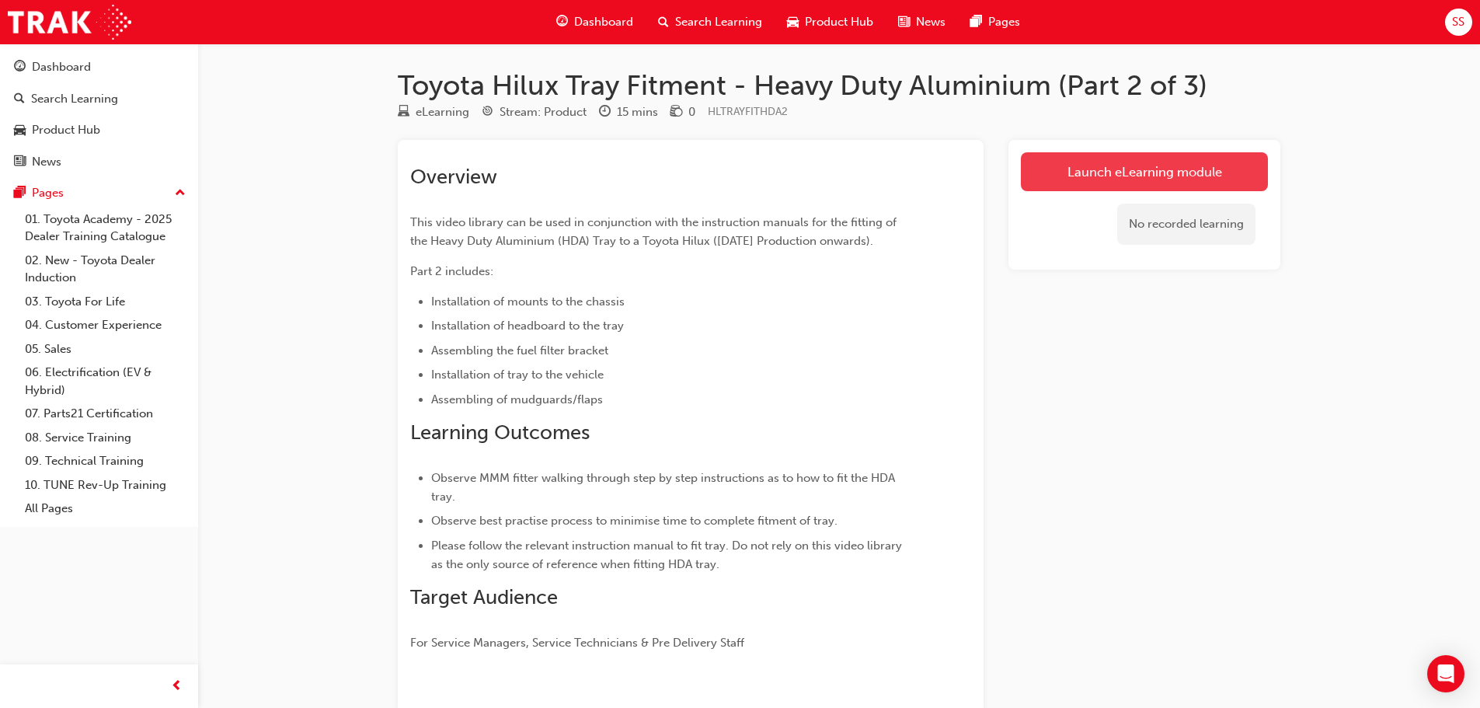
click at [1108, 182] on link "Launch eLearning module" at bounding box center [1144, 171] width 247 height 39
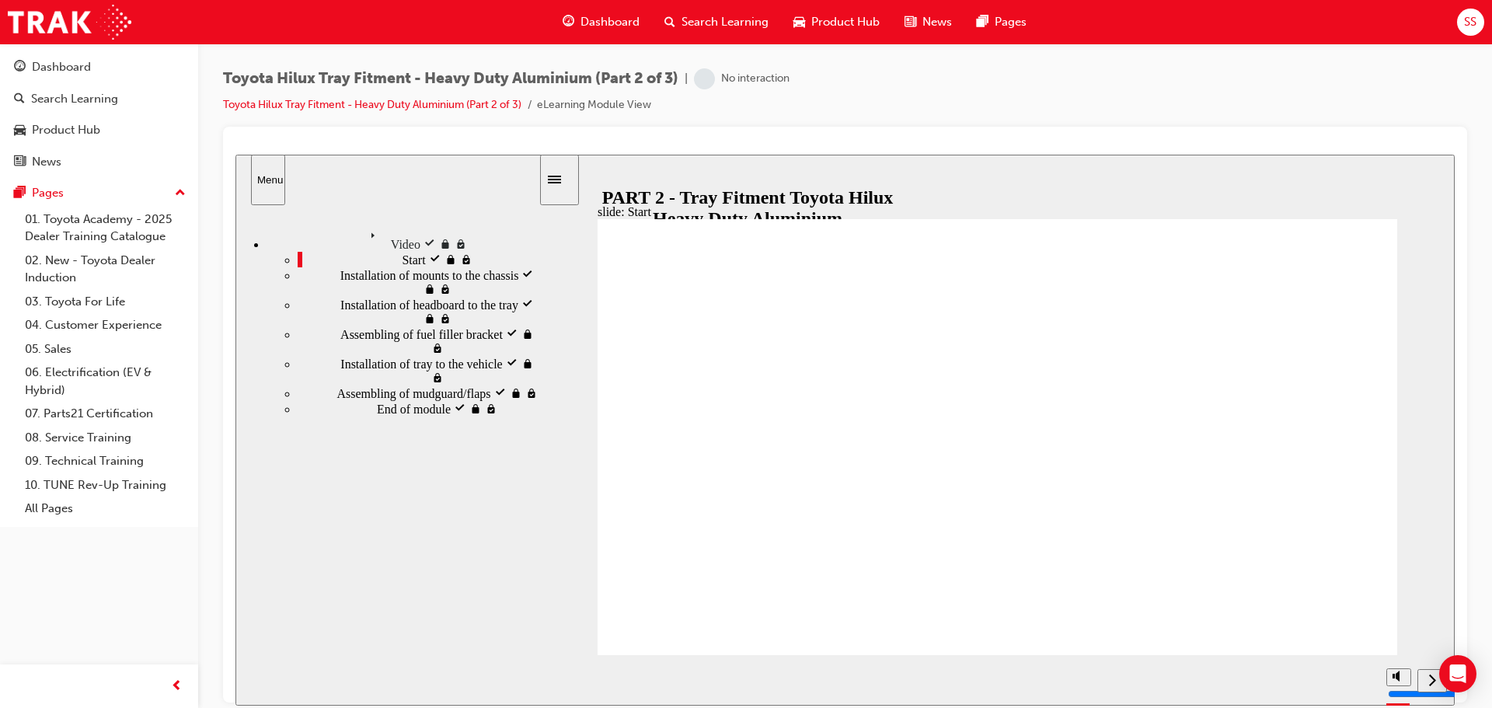
click at [1435, 682] on icon "next" at bounding box center [1432, 679] width 8 height 14
click at [1434, 682] on icon "next" at bounding box center [1433, 679] width 7 height 12
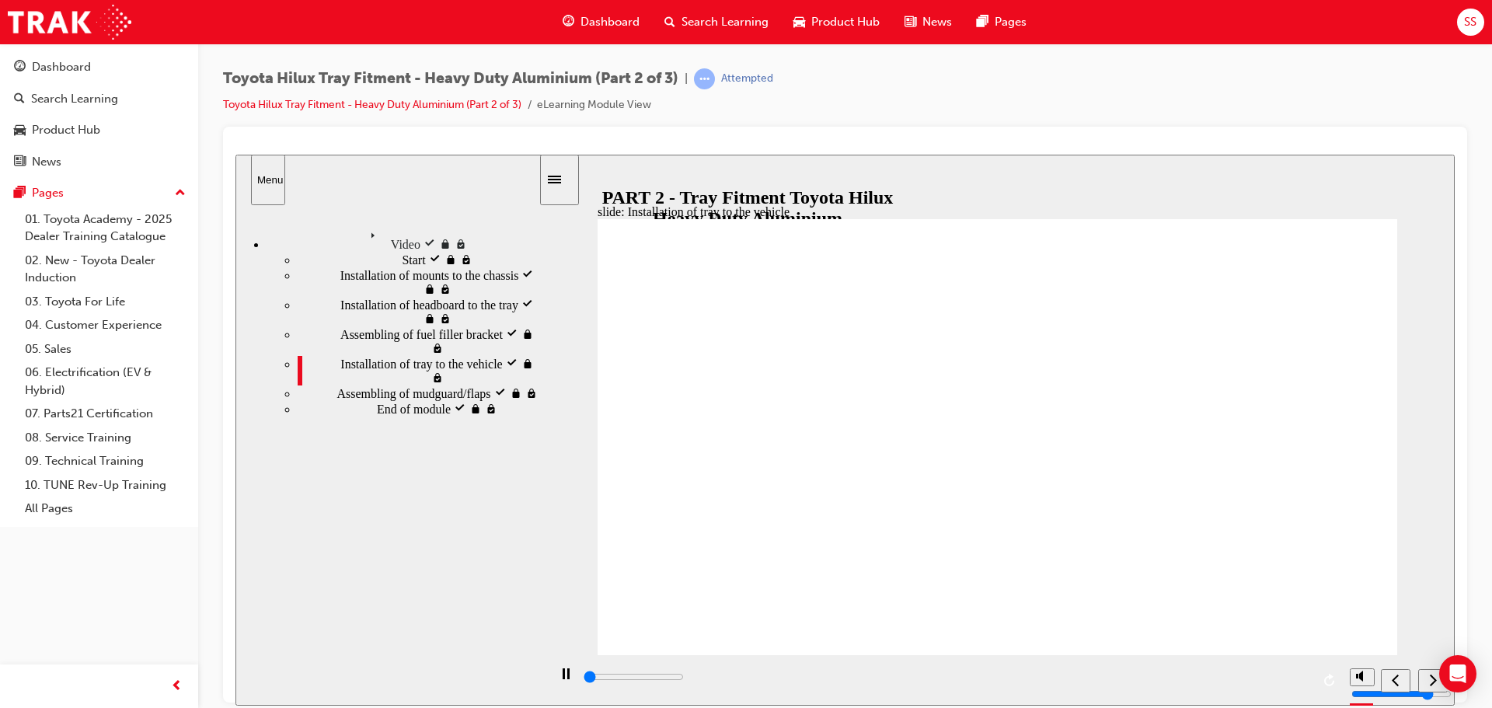
click at [1418, 678] on button "next" at bounding box center [1433, 679] width 30 height 23
type input "700"
click at [1424, 678] on div "next" at bounding box center [1432, 680] width 17 height 16
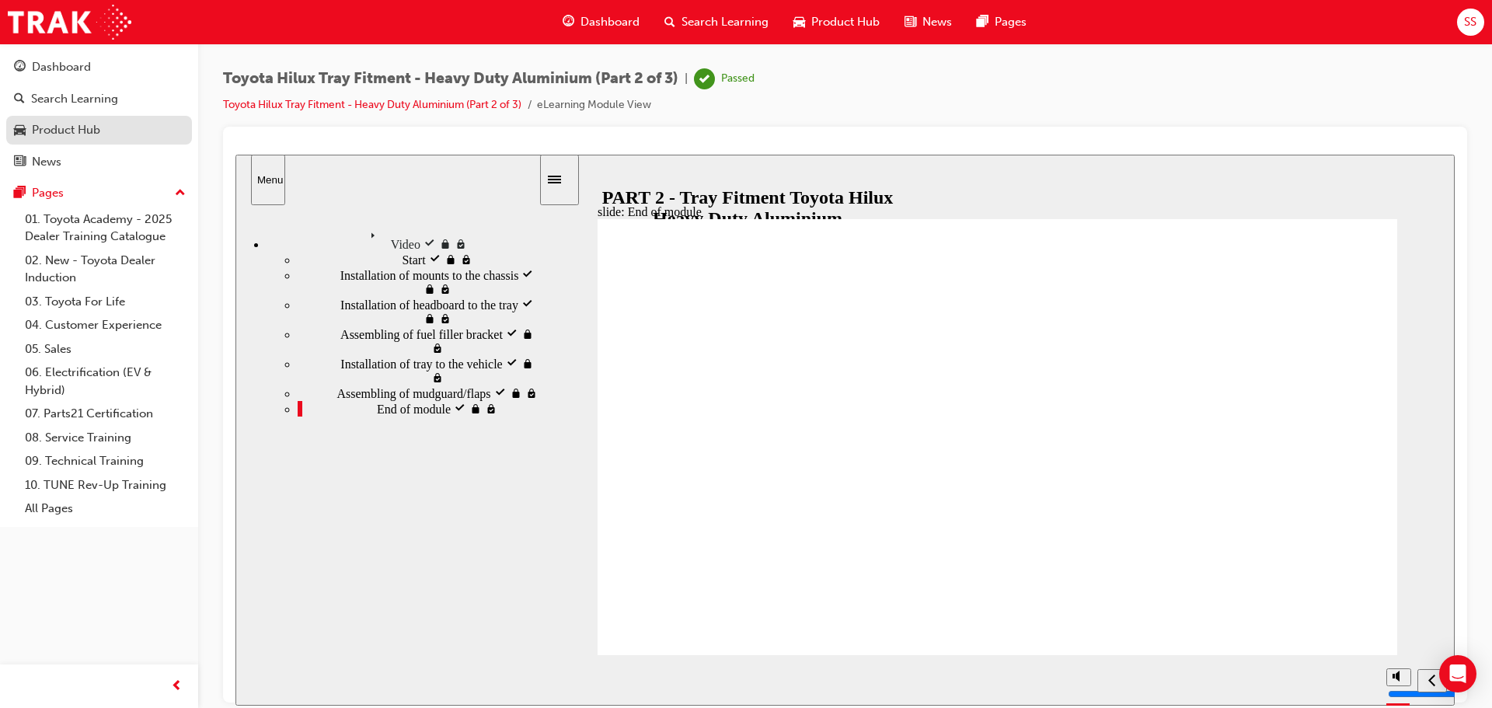
click at [74, 128] on div "Product Hub" at bounding box center [66, 130] width 68 height 18
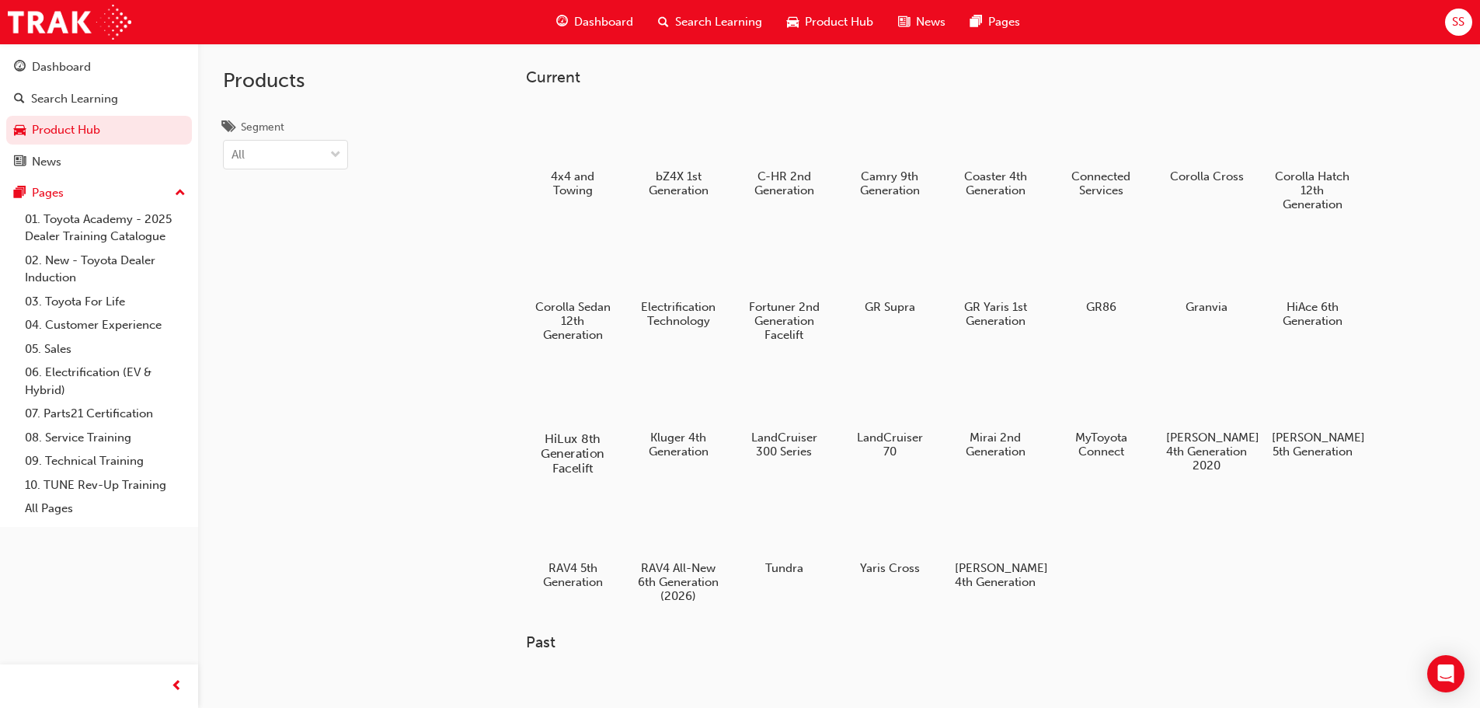
click at [585, 399] on div at bounding box center [572, 394] width 86 height 62
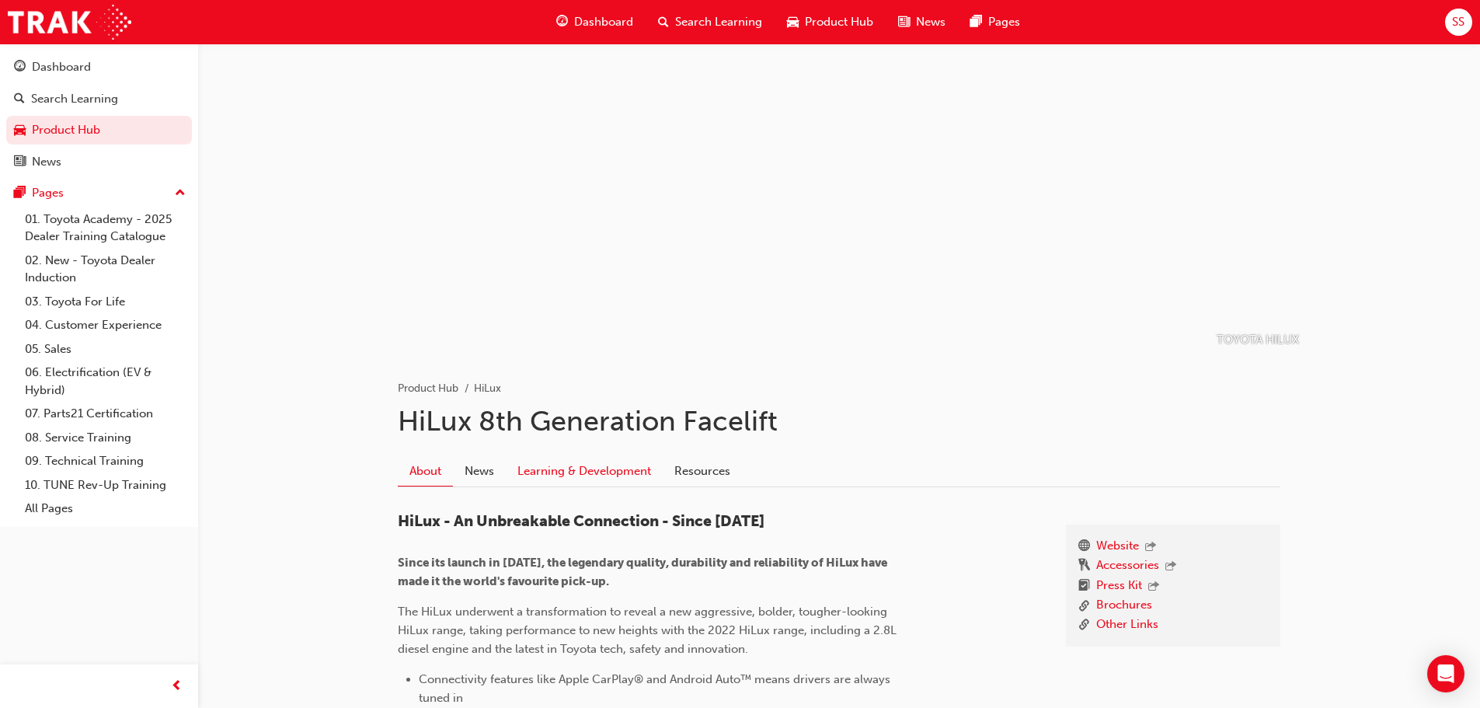
click at [614, 475] on link "Learning & Development" at bounding box center [584, 471] width 157 height 30
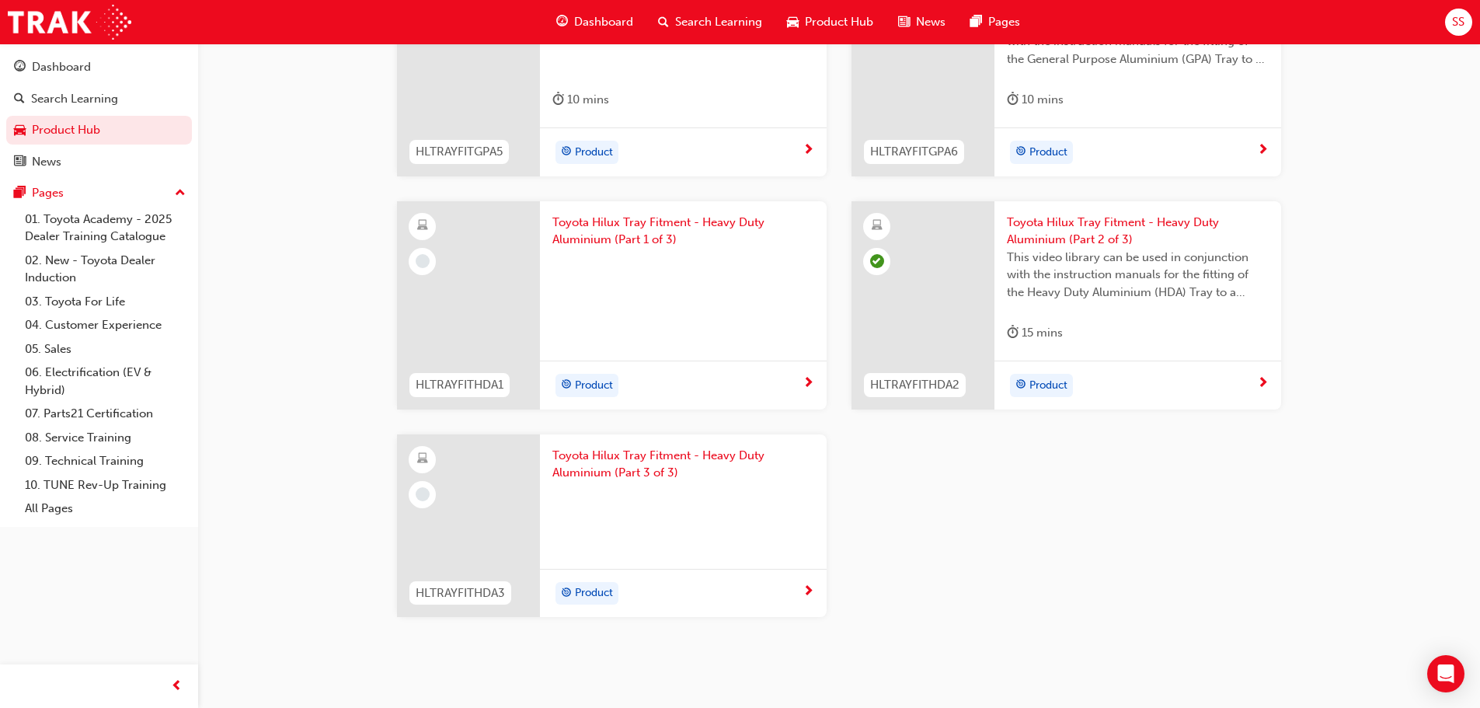
scroll to position [2384, 0]
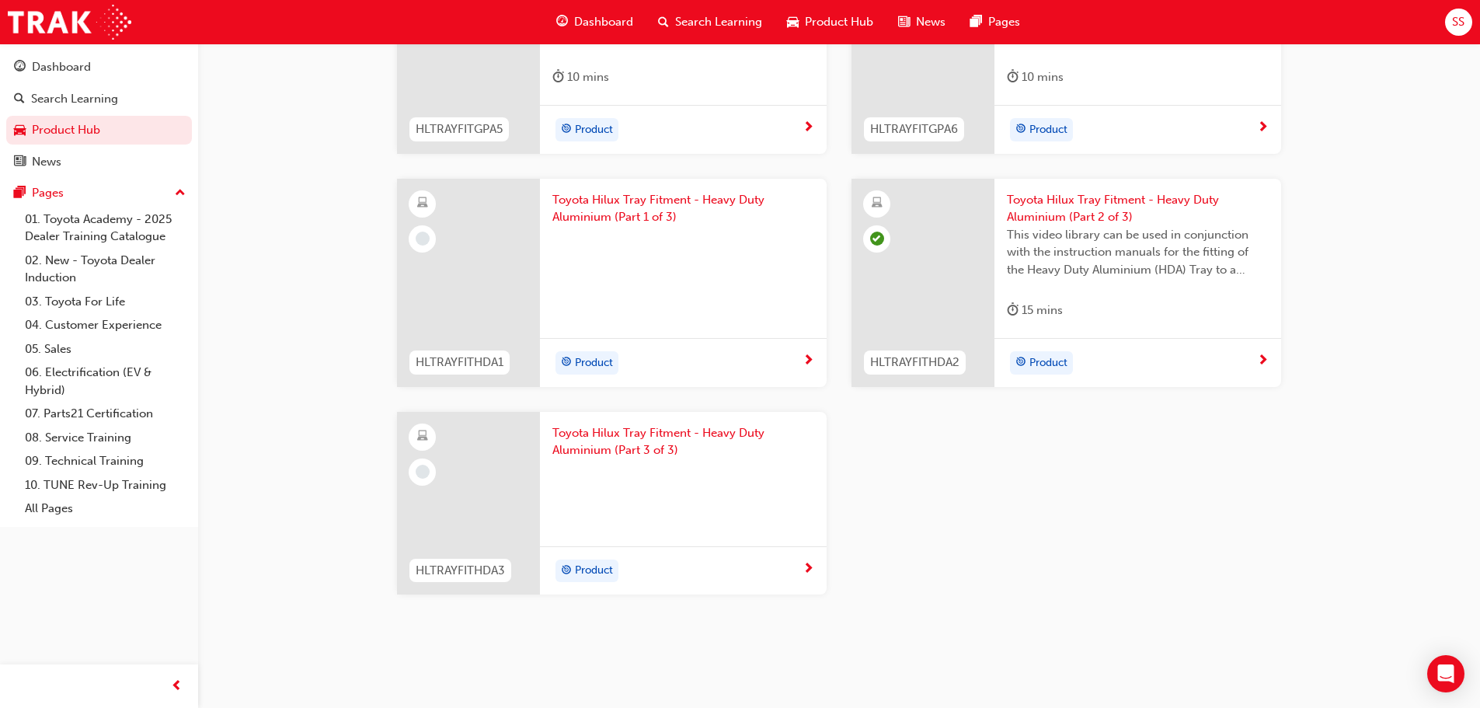
click at [610, 443] on span "Toyota Hilux Tray Fitment - Heavy Duty Aluminium (Part 3 of 3)" at bounding box center [683, 441] width 262 height 35
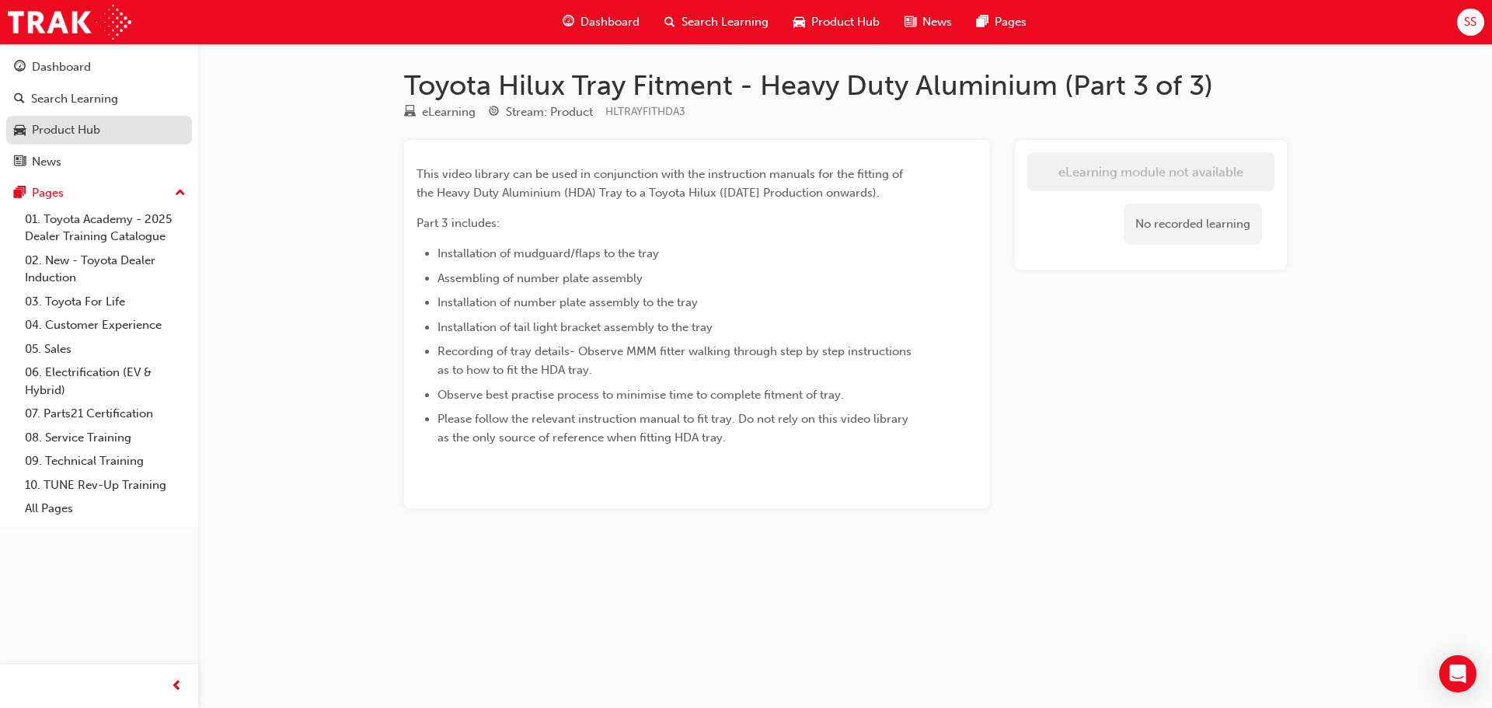
click at [64, 121] on div "Product Hub" at bounding box center [66, 130] width 68 height 18
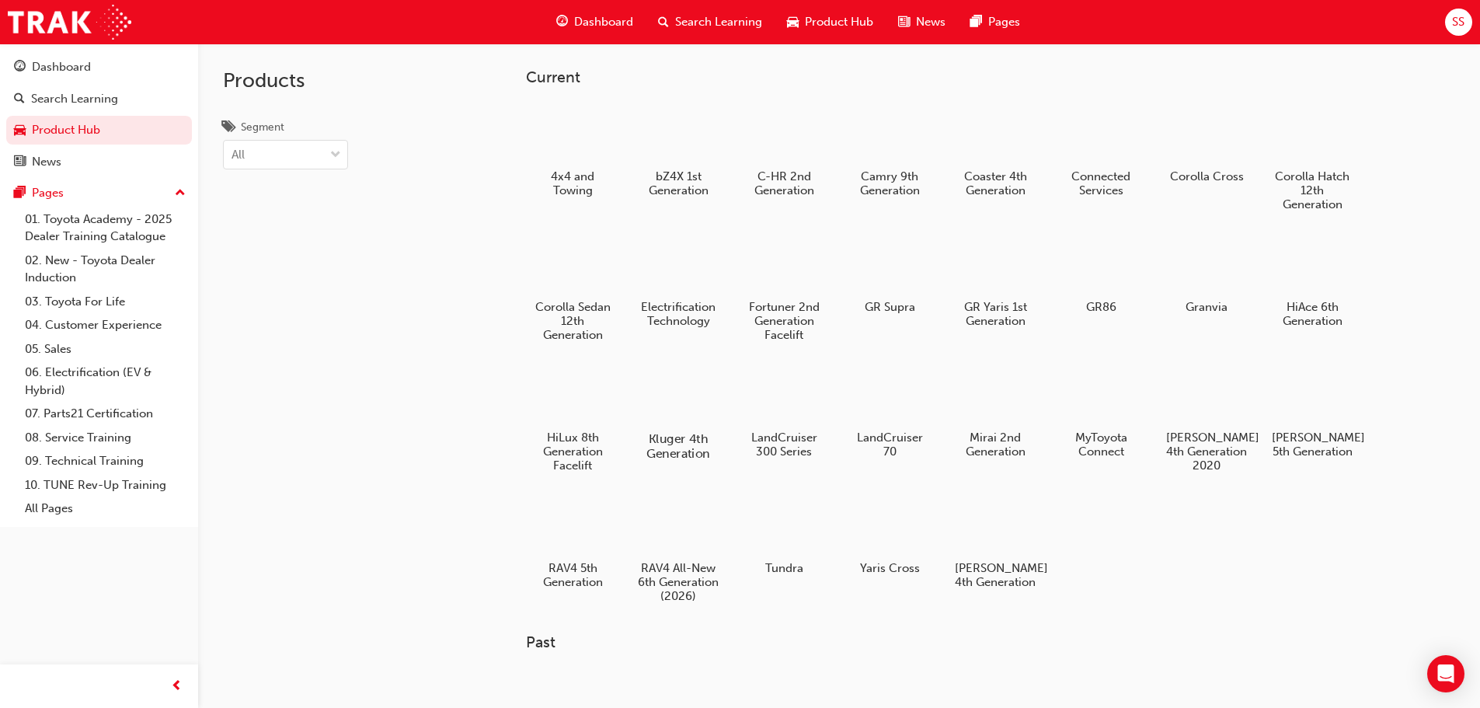
click at [679, 407] on div at bounding box center [678, 394] width 86 height 62
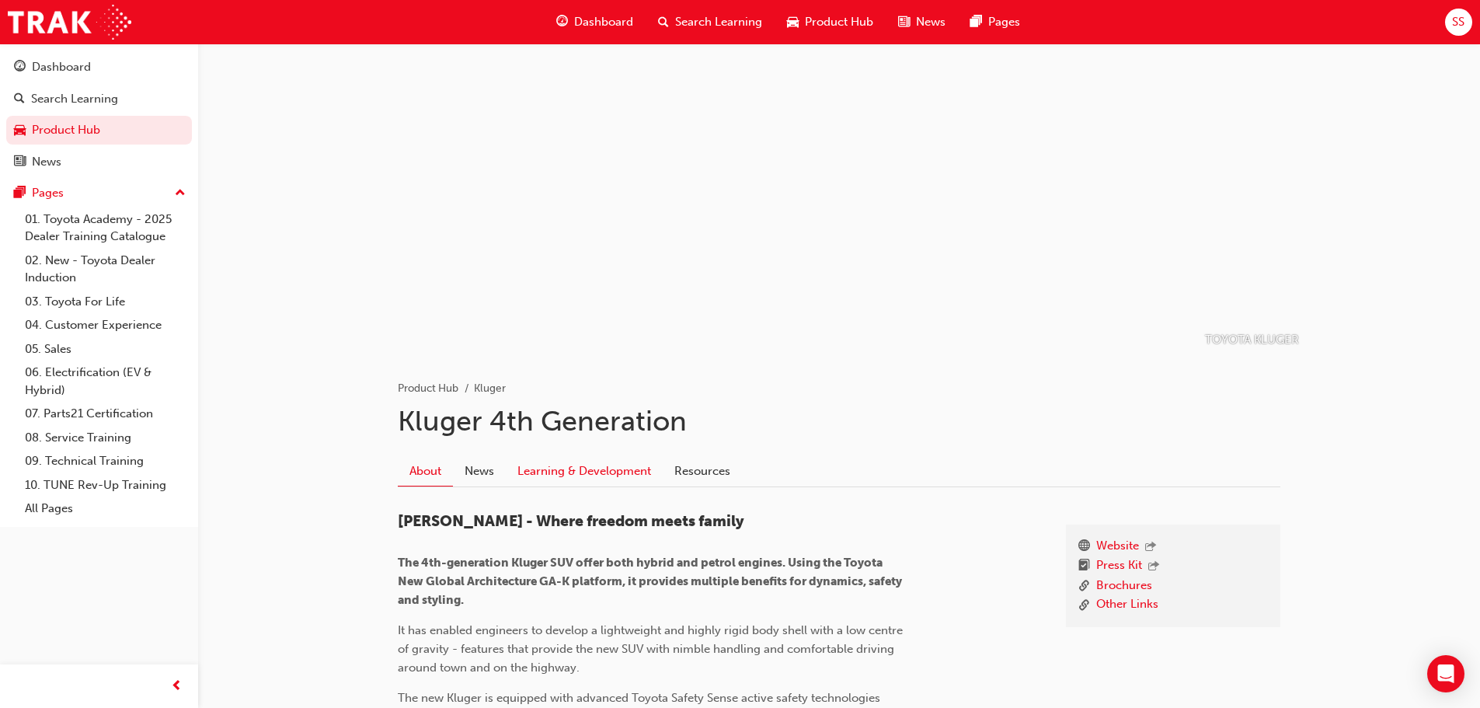
click at [546, 478] on link "Learning & Development" at bounding box center [584, 471] width 157 height 30
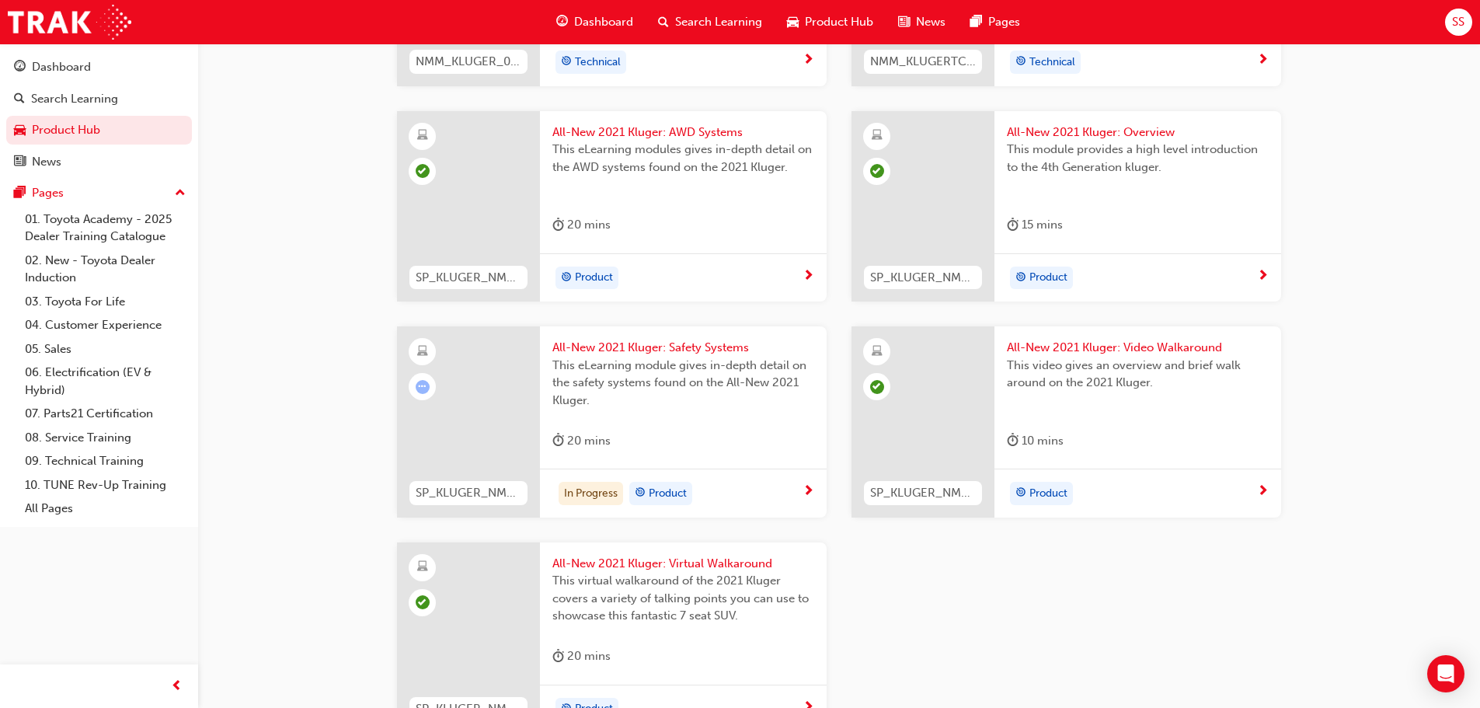
scroll to position [1399, 0]
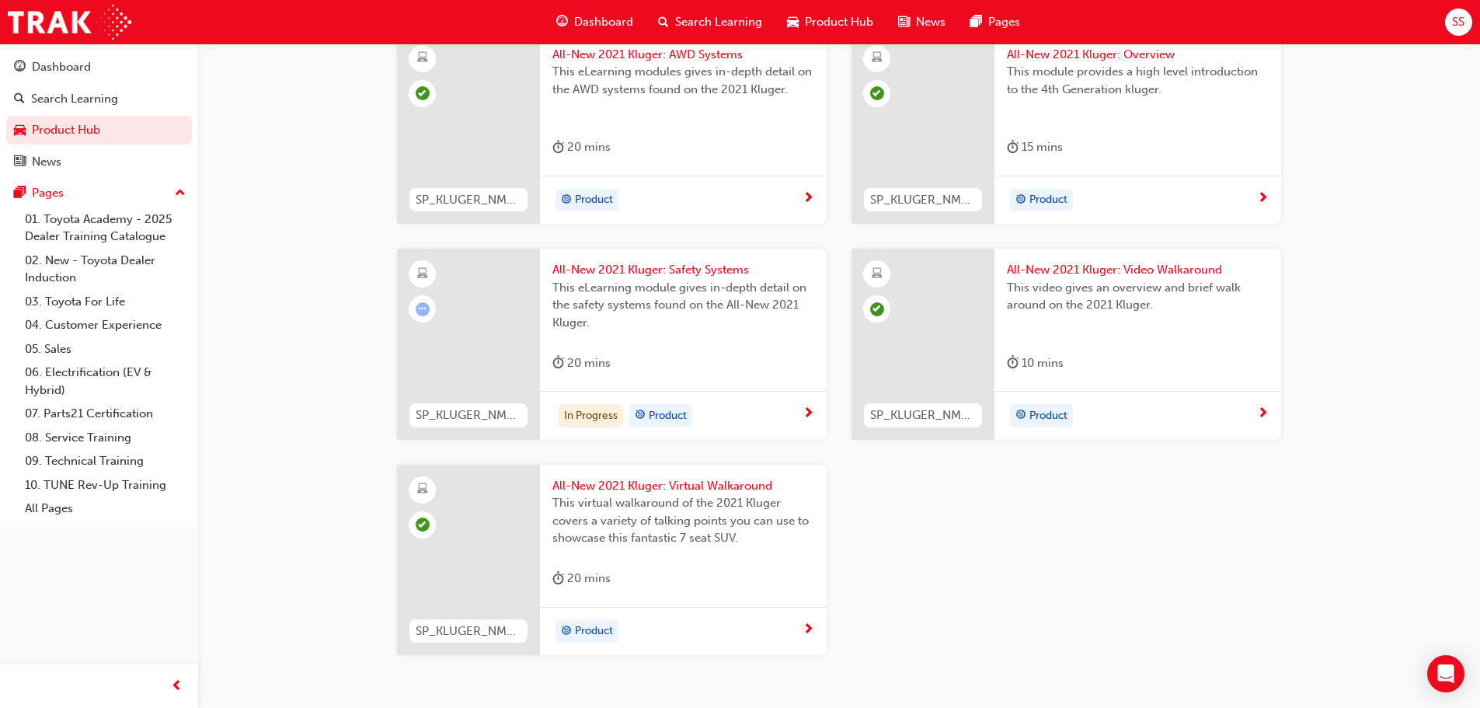
click at [601, 263] on span "All-New 2021 Kluger: Safety Systems" at bounding box center [683, 270] width 262 height 18
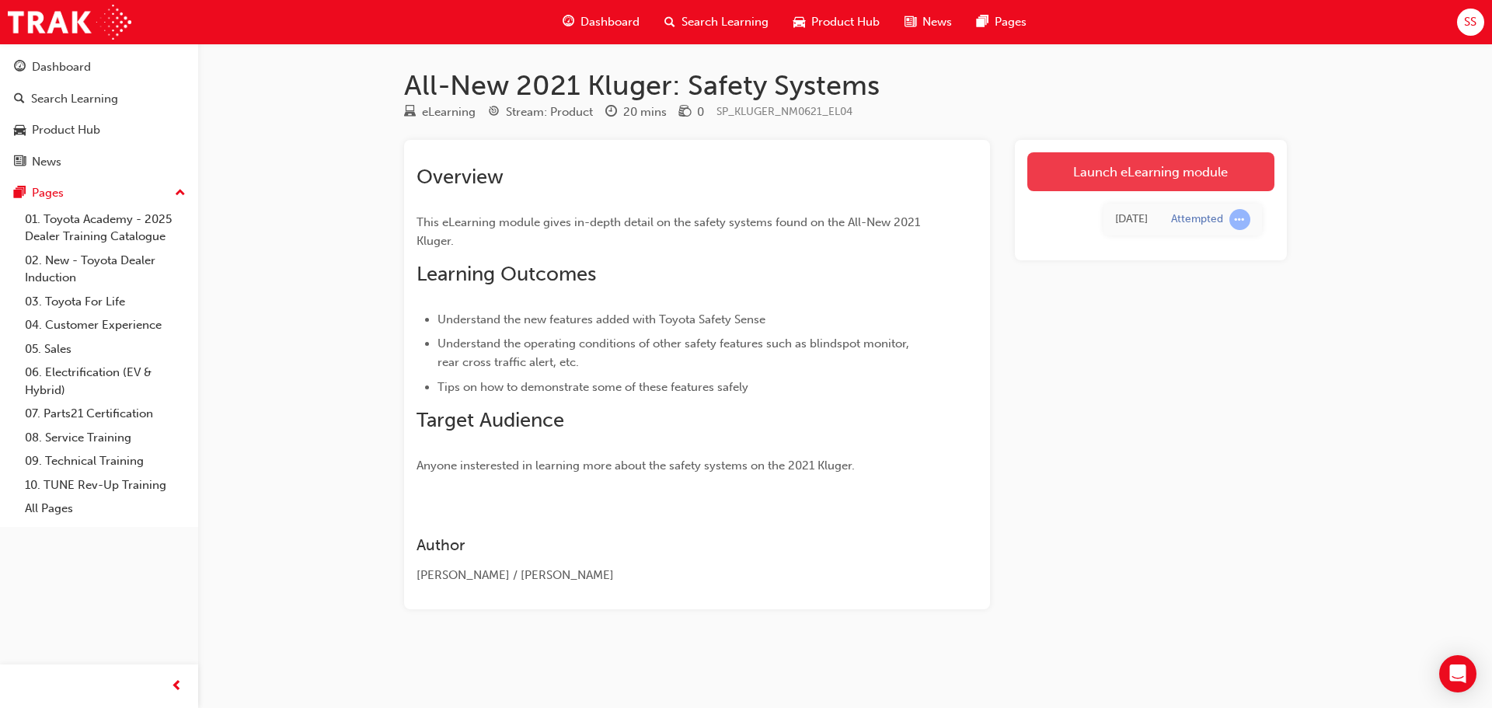
click at [1134, 164] on link "Launch eLearning module" at bounding box center [1150, 171] width 247 height 39
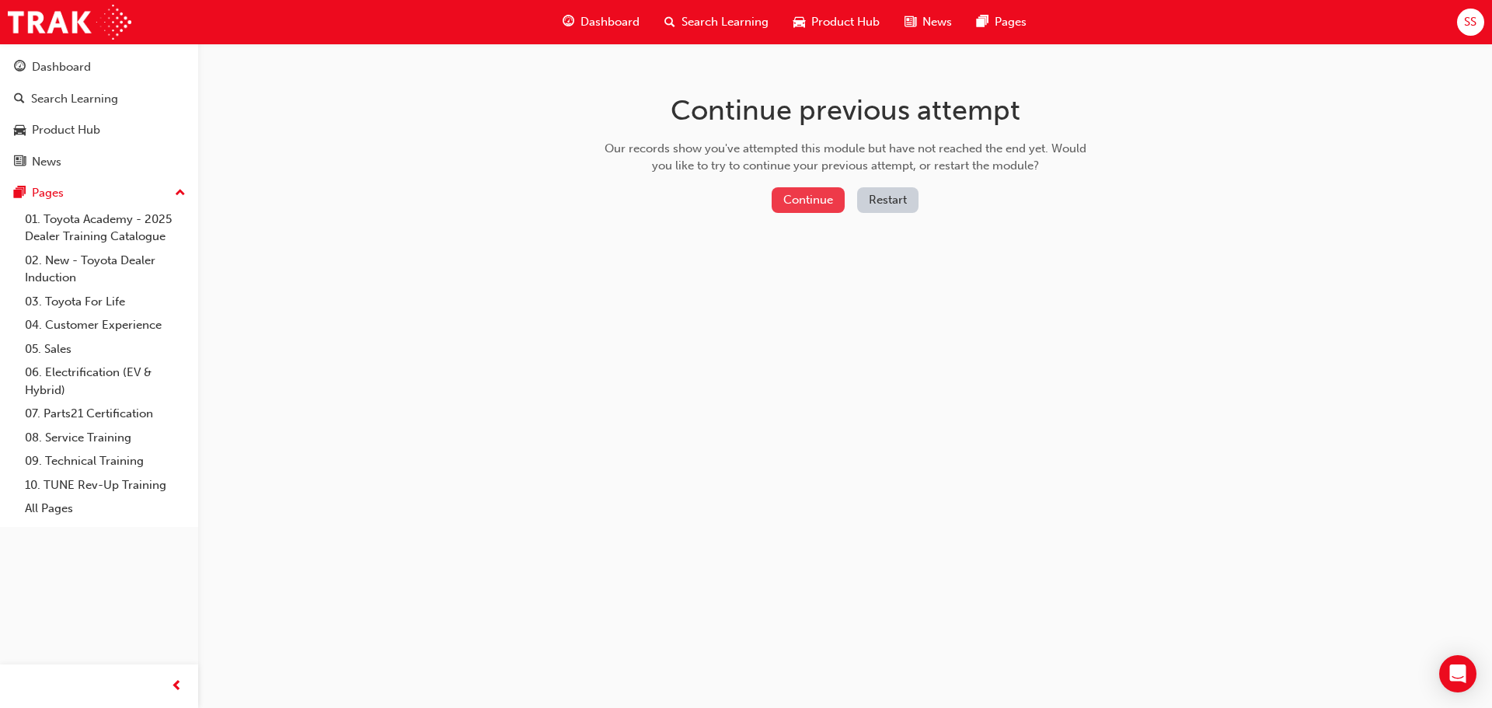
click at [837, 207] on button "Continue" at bounding box center [808, 200] width 73 height 26
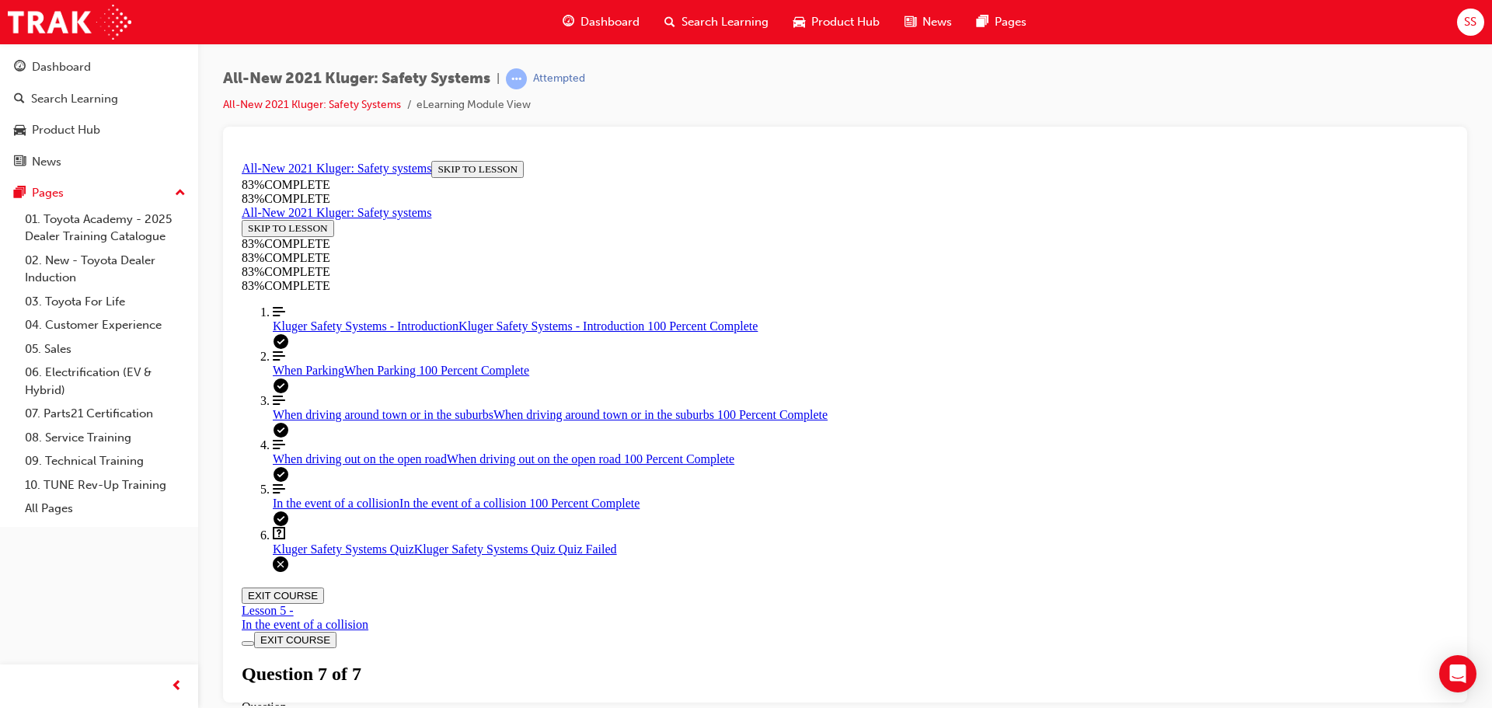
scroll to position [54, 0]
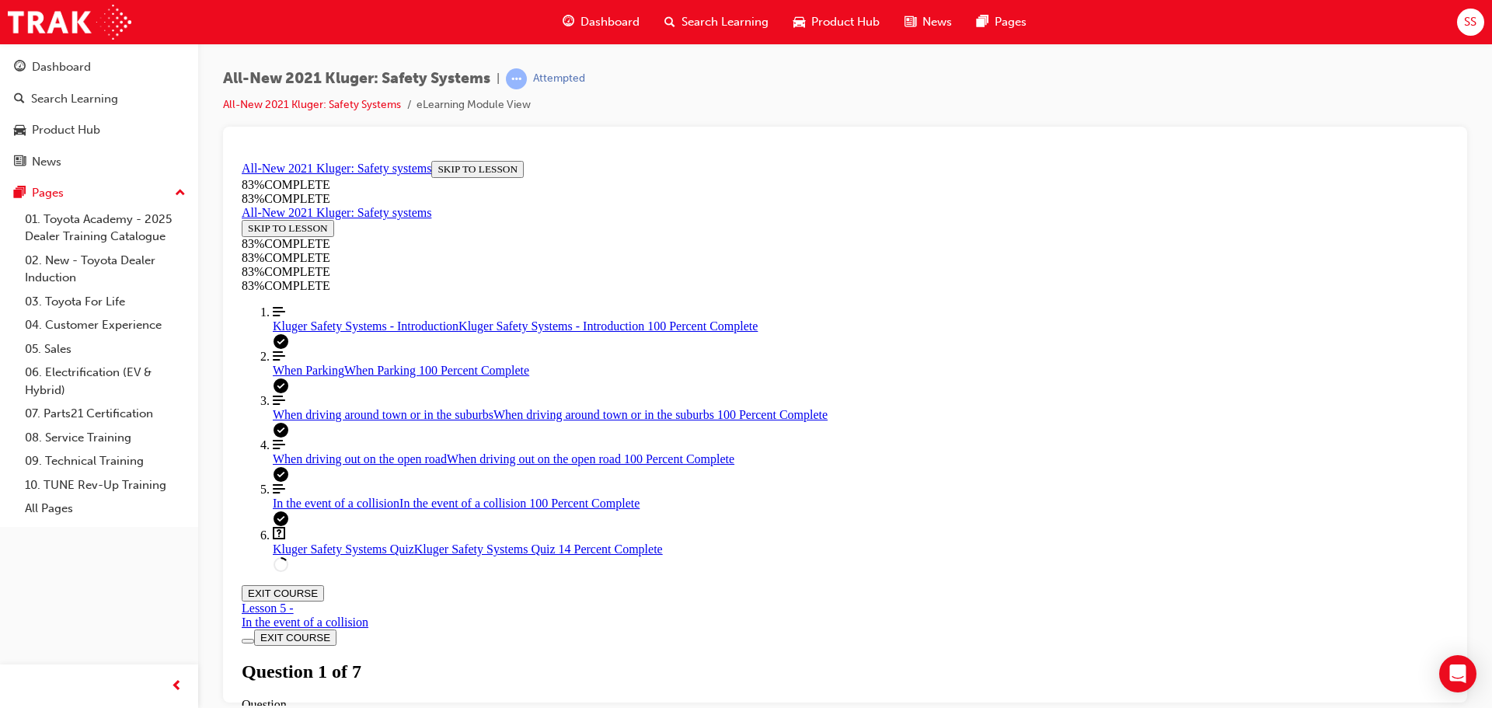
drag, startPoint x: 1117, startPoint y: 407, endPoint x: 1031, endPoint y: 400, distance: 85.8
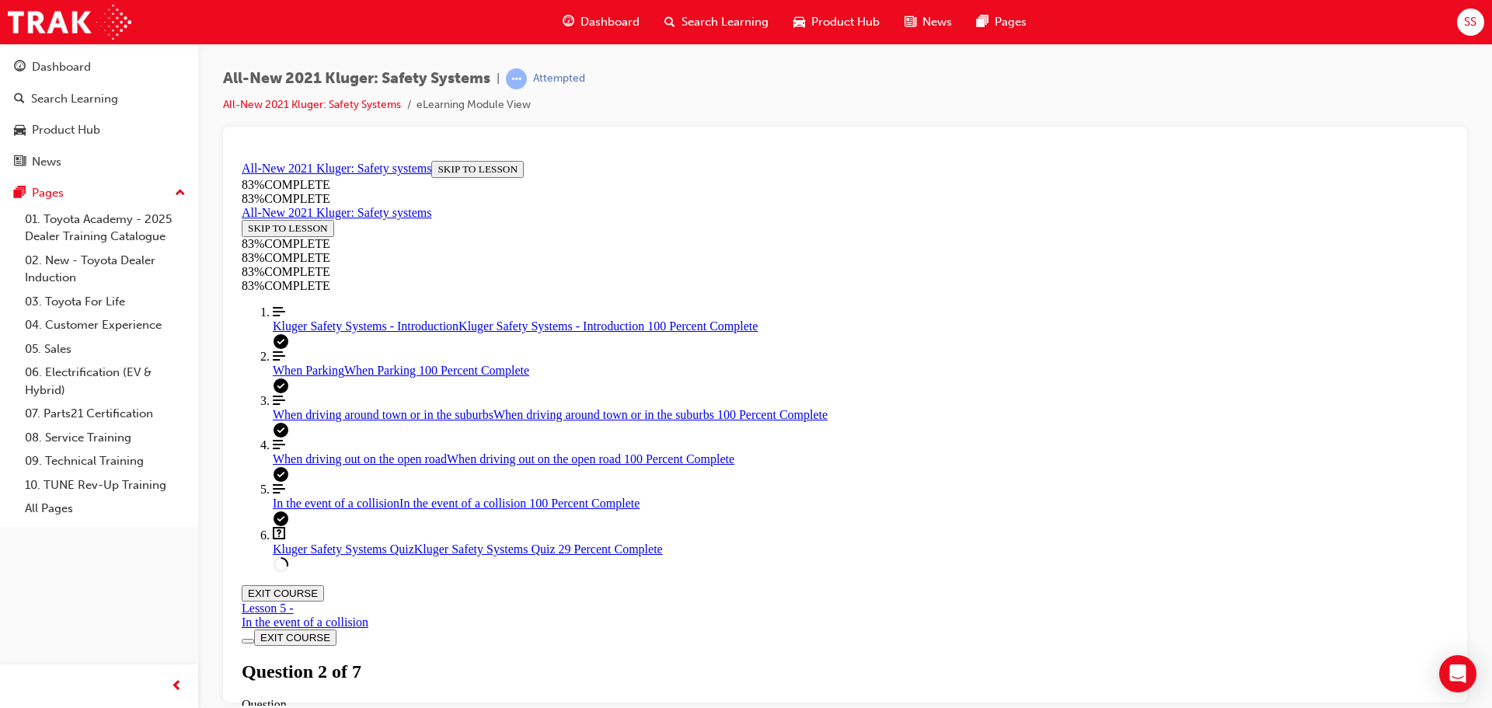
drag, startPoint x: 809, startPoint y: 396, endPoint x: 877, endPoint y: 394, distance: 68.4
drag, startPoint x: 807, startPoint y: 594, endPoint x: 857, endPoint y: 594, distance: 50.5
drag, startPoint x: 769, startPoint y: 497, endPoint x: 873, endPoint y: 497, distance: 103.3
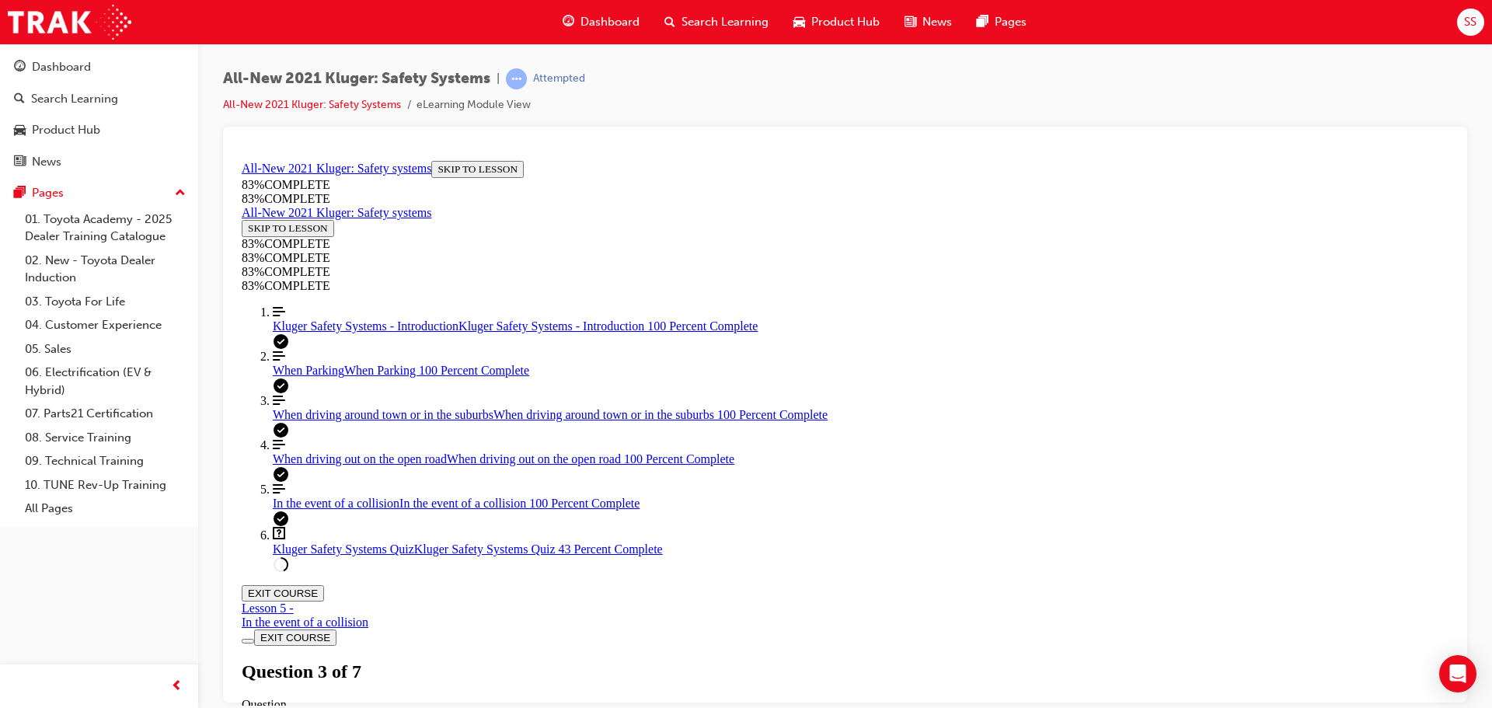
scroll to position [57, 0]
